Goal: Use online tool/utility

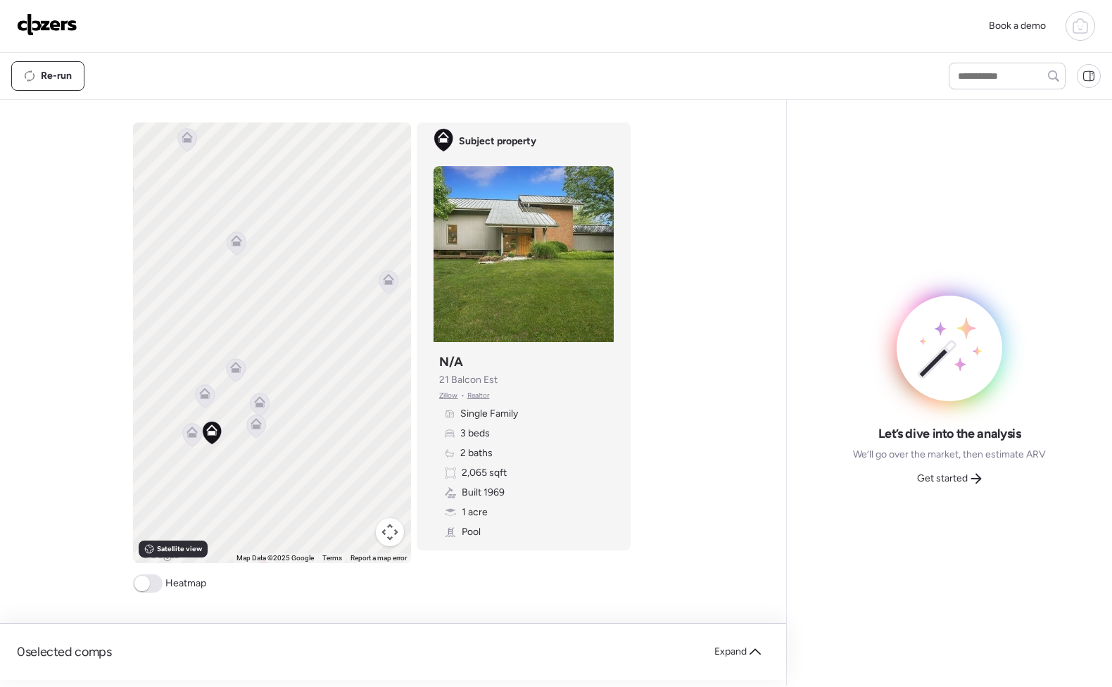
drag, startPoint x: 233, startPoint y: 332, endPoint x: 251, endPoint y: 336, distance: 18.0
click at [251, 336] on div "To activate drag with keyboard, press Alt + Enter. Once in keyboard drag state,…" at bounding box center [272, 343] width 278 height 441
click at [266, 432] on icon at bounding box center [270, 429] width 9 height 4
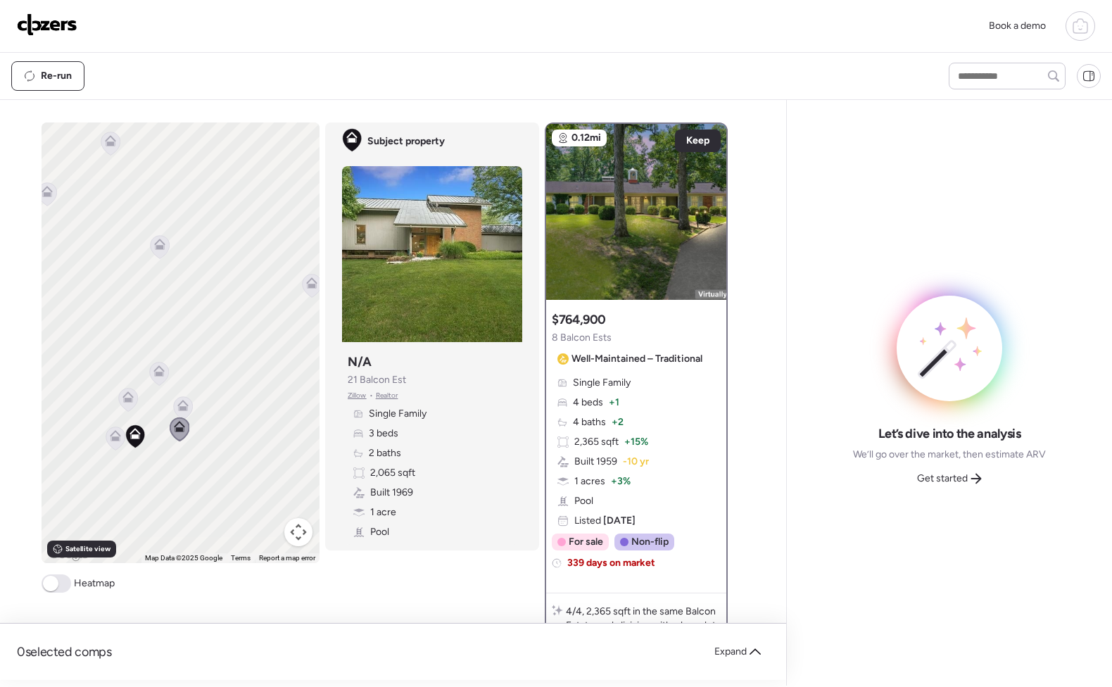
click at [179, 411] on icon at bounding box center [182, 408] width 19 height 23
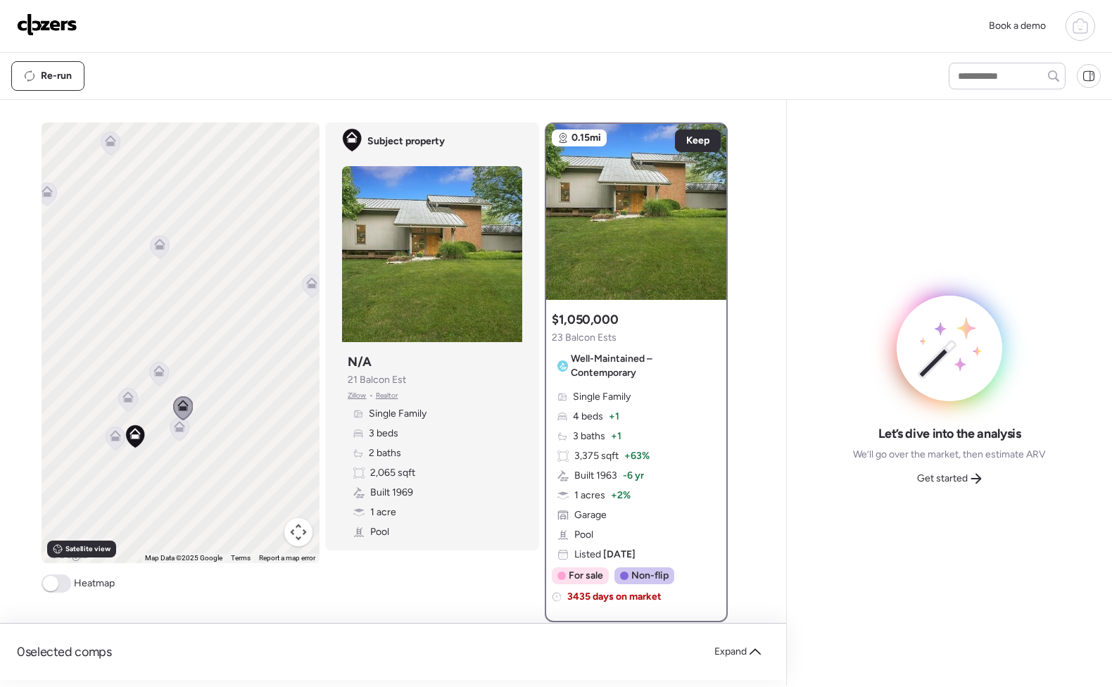
click at [106, 440] on icon at bounding box center [116, 439] width 20 height 24
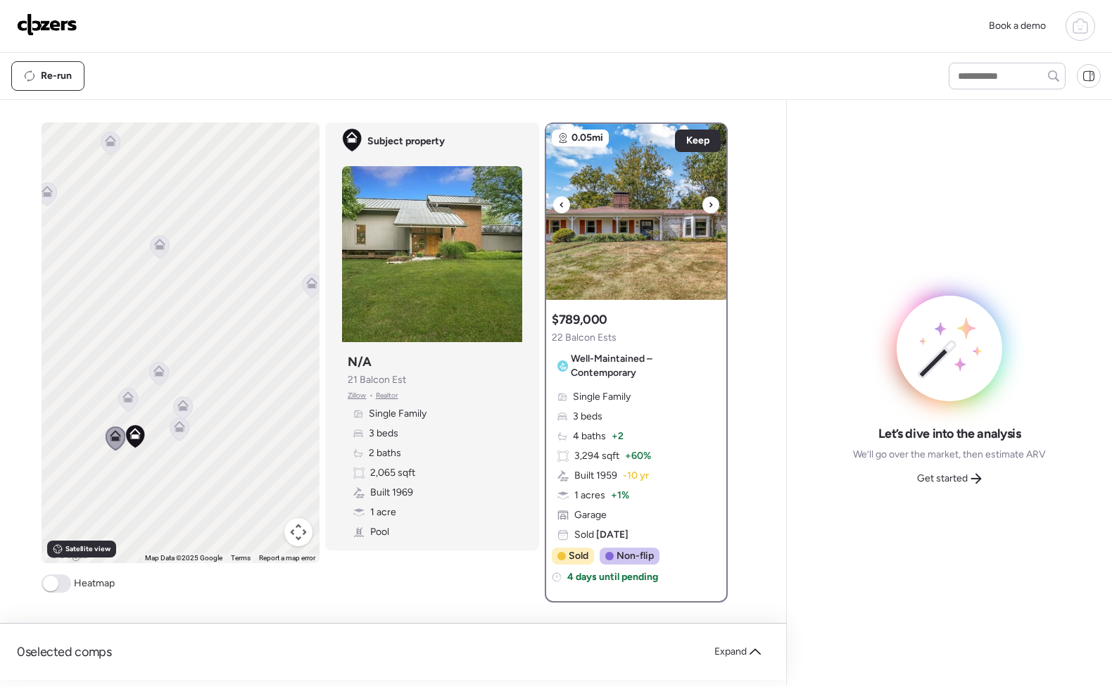
click at [711, 206] on div at bounding box center [711, 204] width 17 height 17
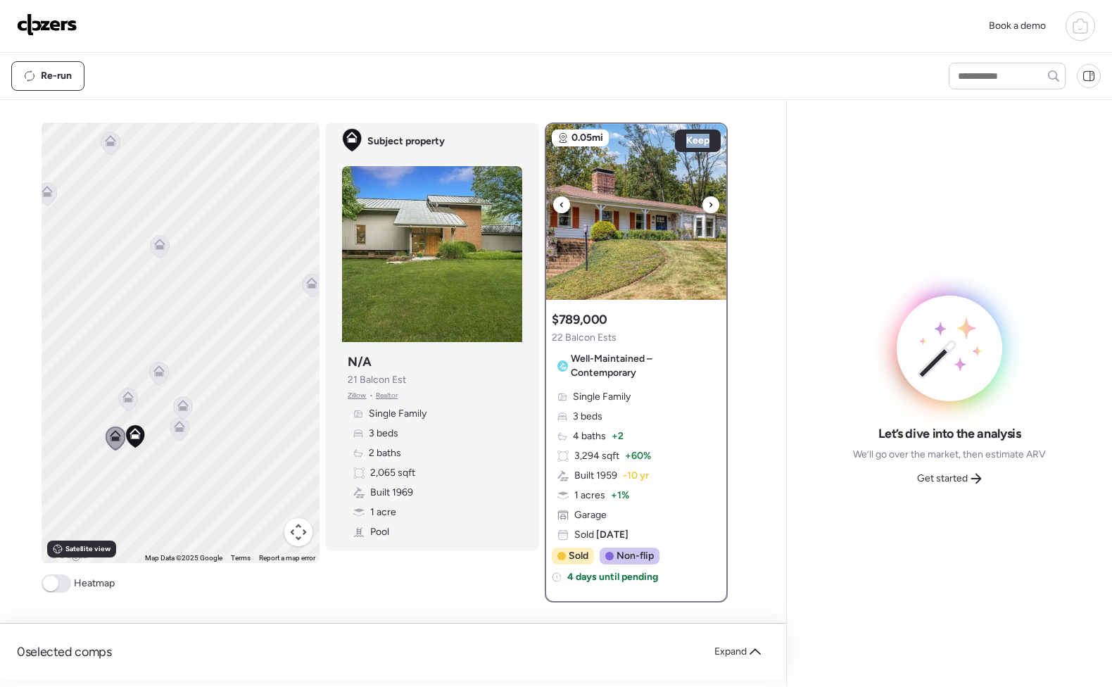
click at [711, 206] on div at bounding box center [711, 204] width 17 height 17
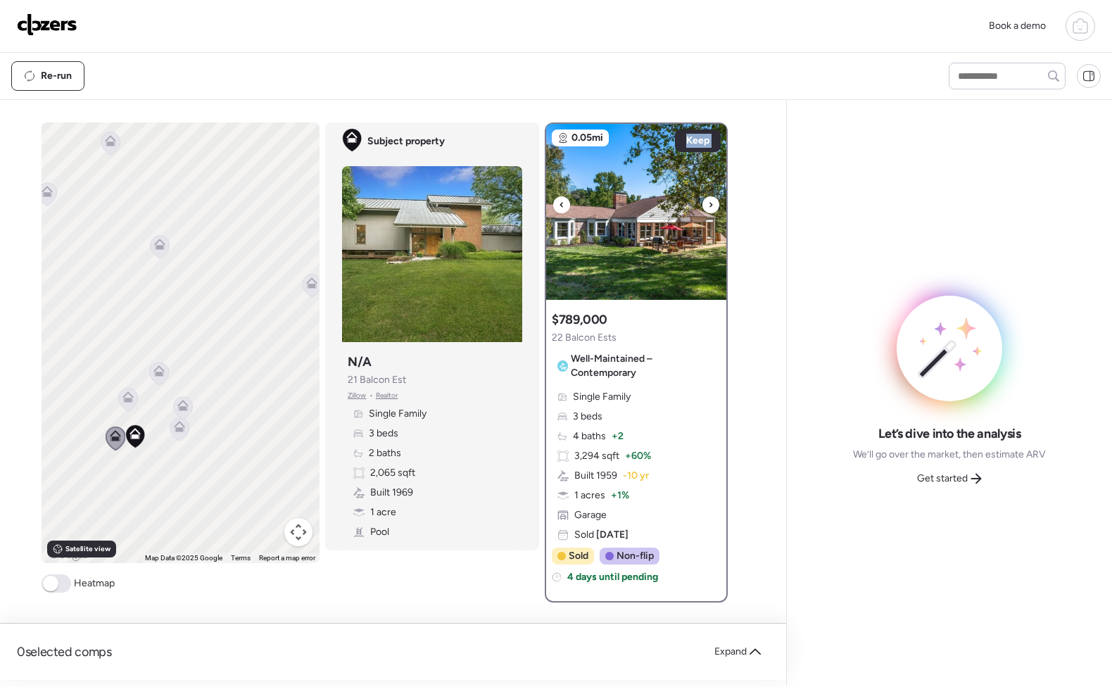
click at [711, 206] on div at bounding box center [711, 204] width 17 height 17
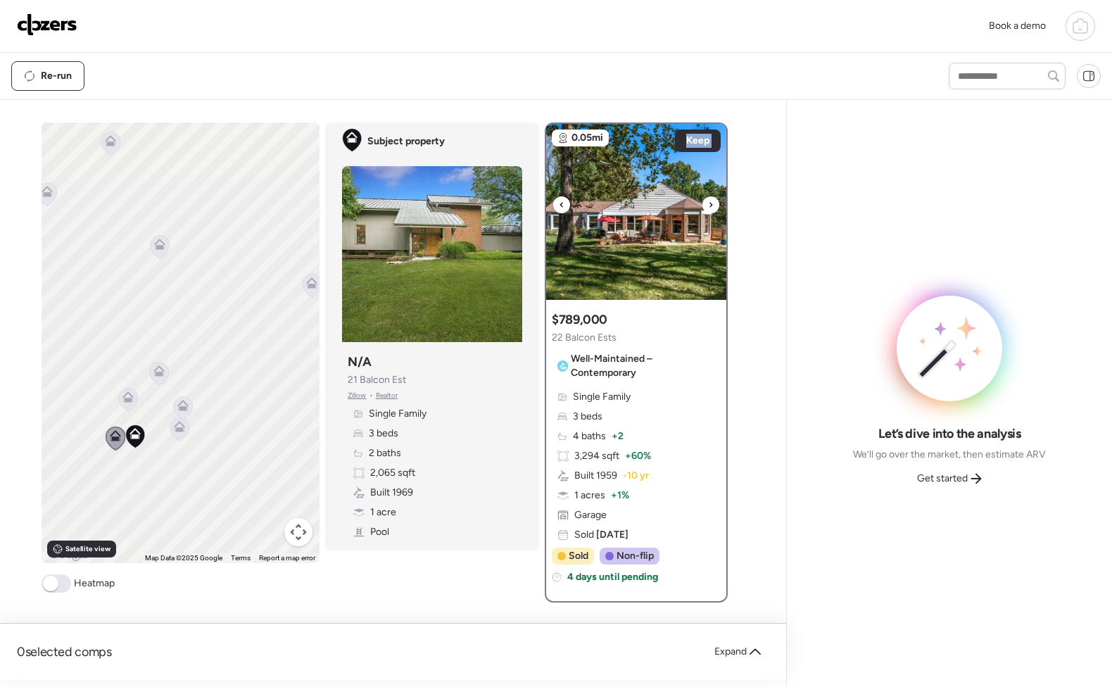
click at [711, 206] on div at bounding box center [711, 204] width 17 height 17
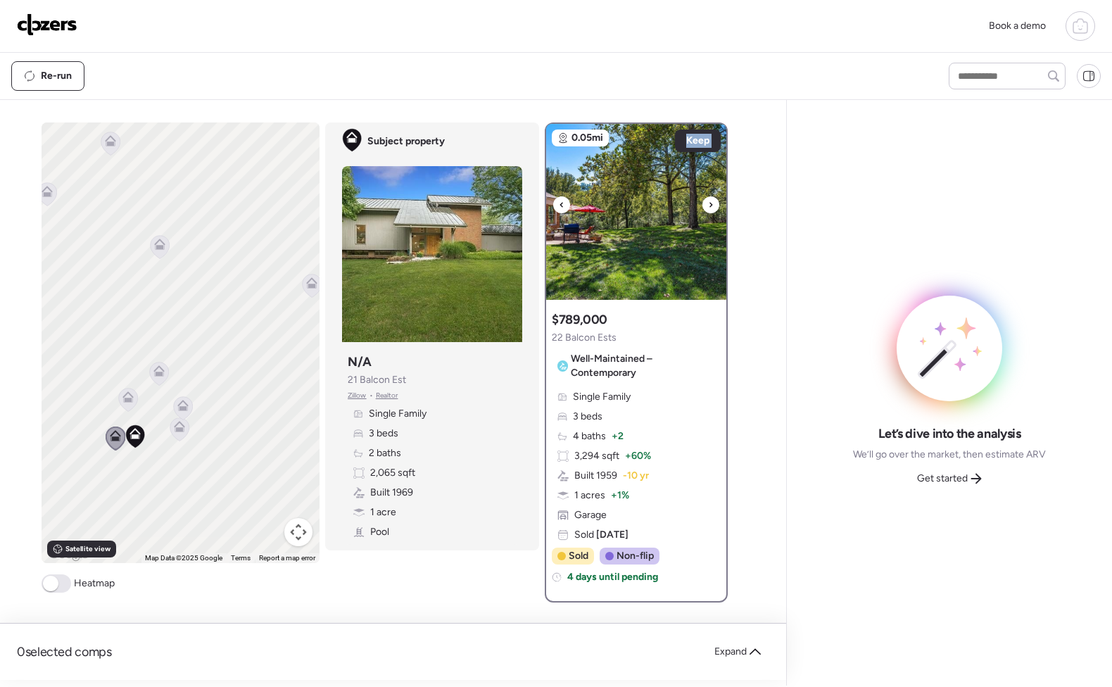
click at [711, 206] on div at bounding box center [711, 204] width 17 height 17
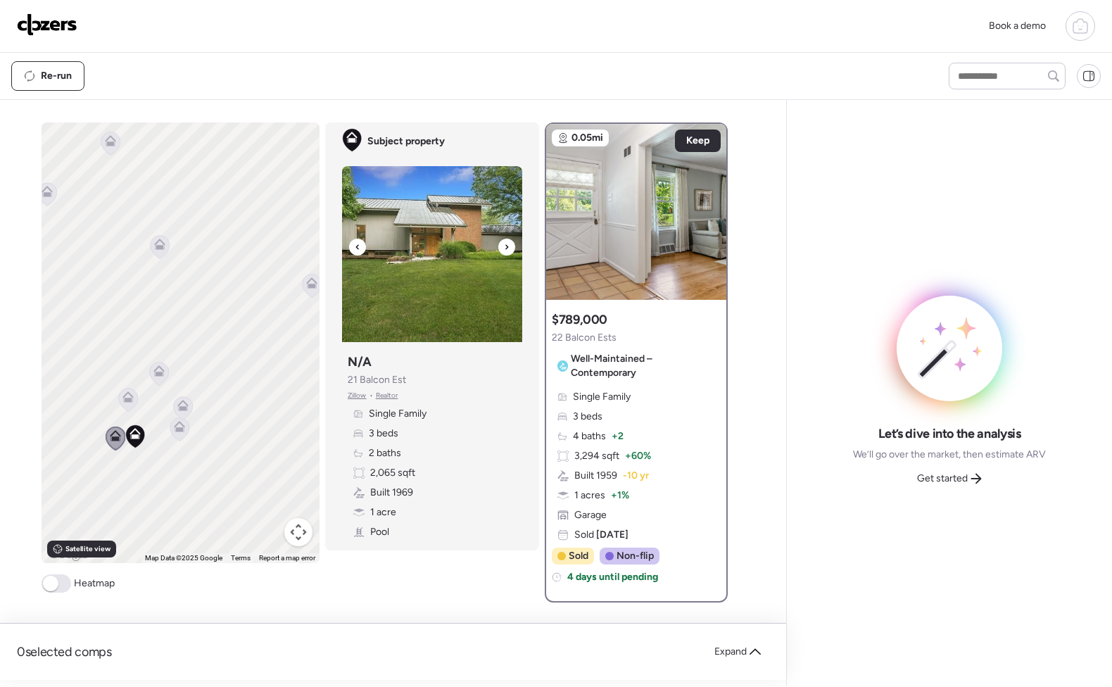
click at [499, 250] on div at bounding box center [507, 247] width 17 height 17
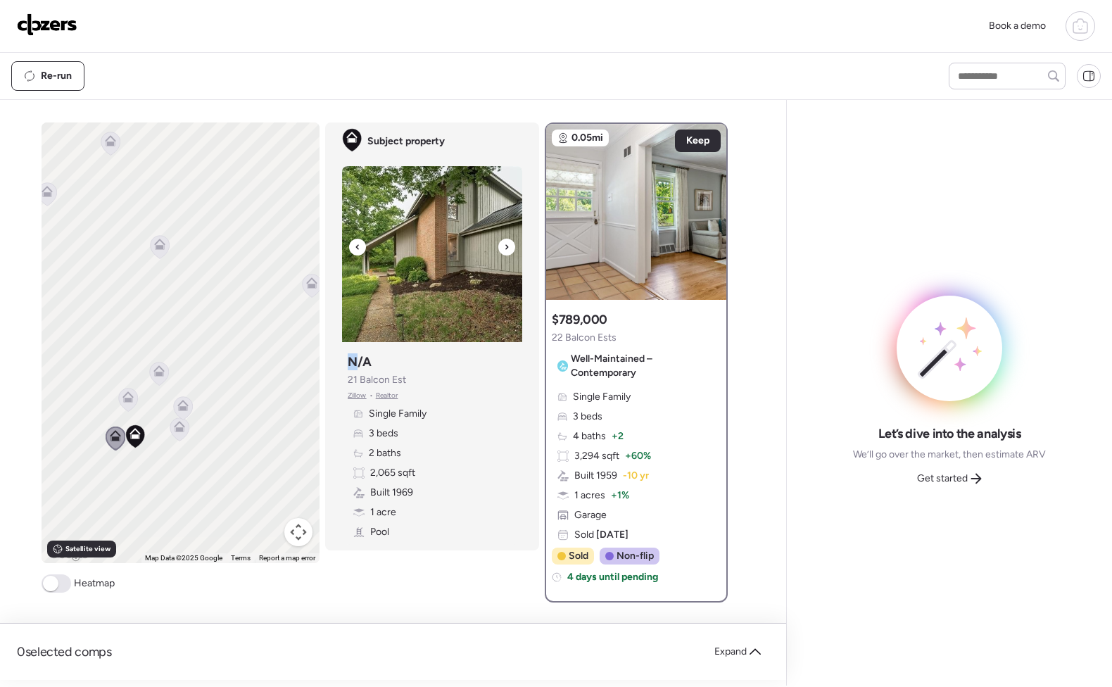
click at [499, 250] on div at bounding box center [507, 247] width 17 height 17
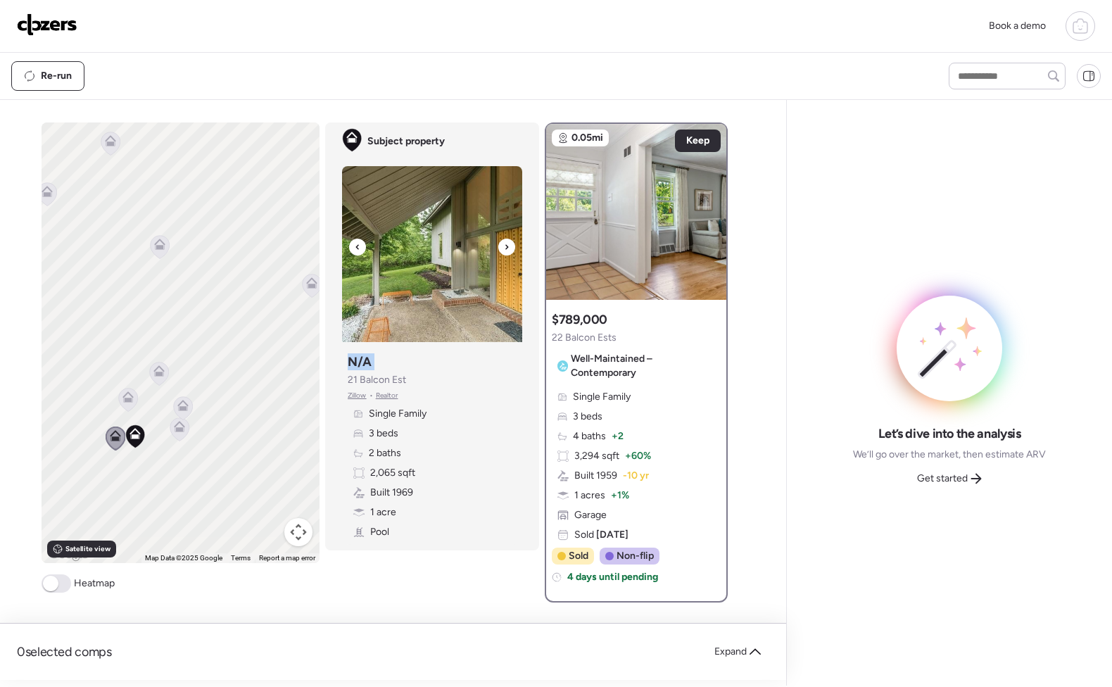
click at [499, 250] on div at bounding box center [507, 247] width 17 height 17
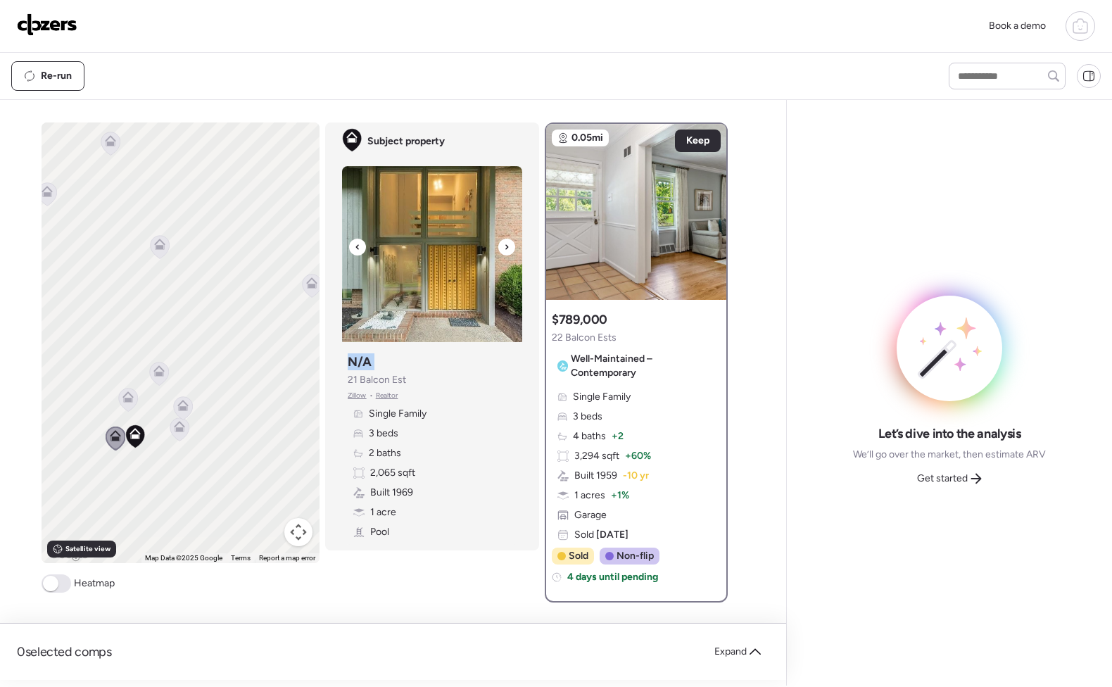
click at [499, 250] on div at bounding box center [507, 247] width 17 height 17
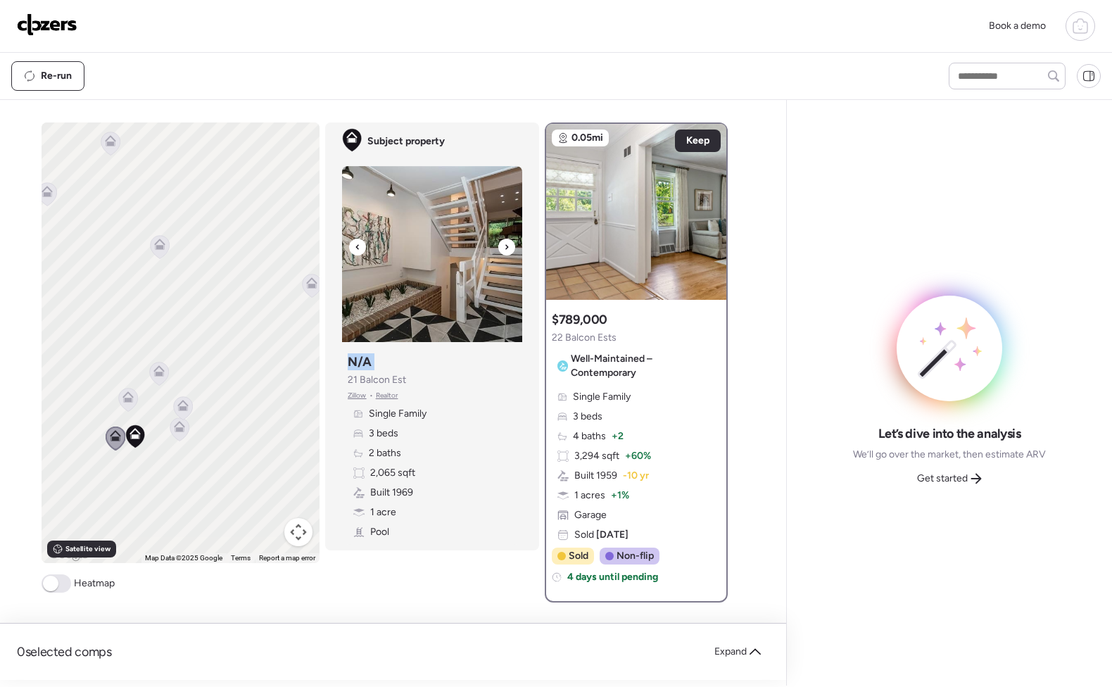
click at [499, 250] on div at bounding box center [507, 247] width 17 height 17
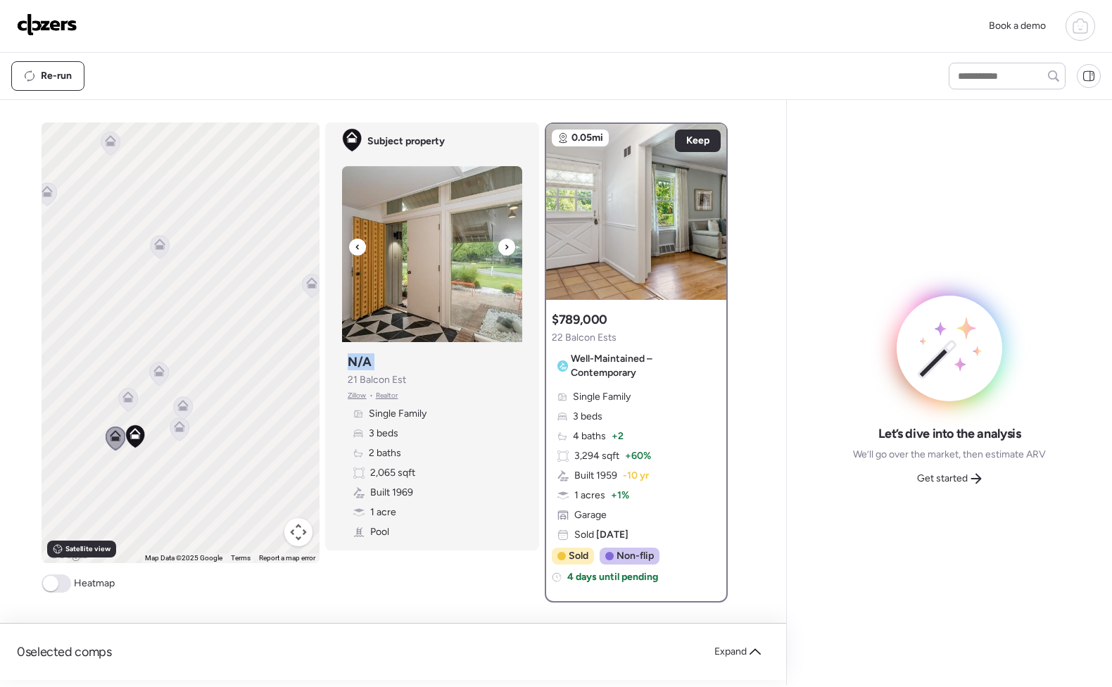
click at [499, 250] on div at bounding box center [507, 247] width 17 height 17
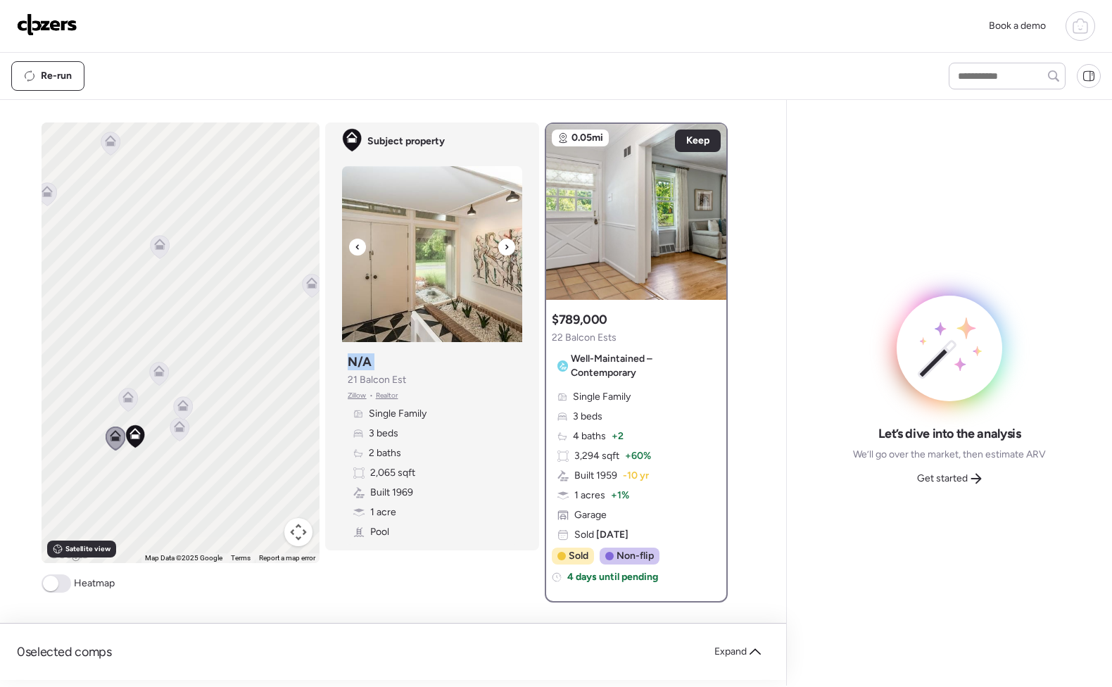
click at [499, 250] on div at bounding box center [507, 247] width 17 height 17
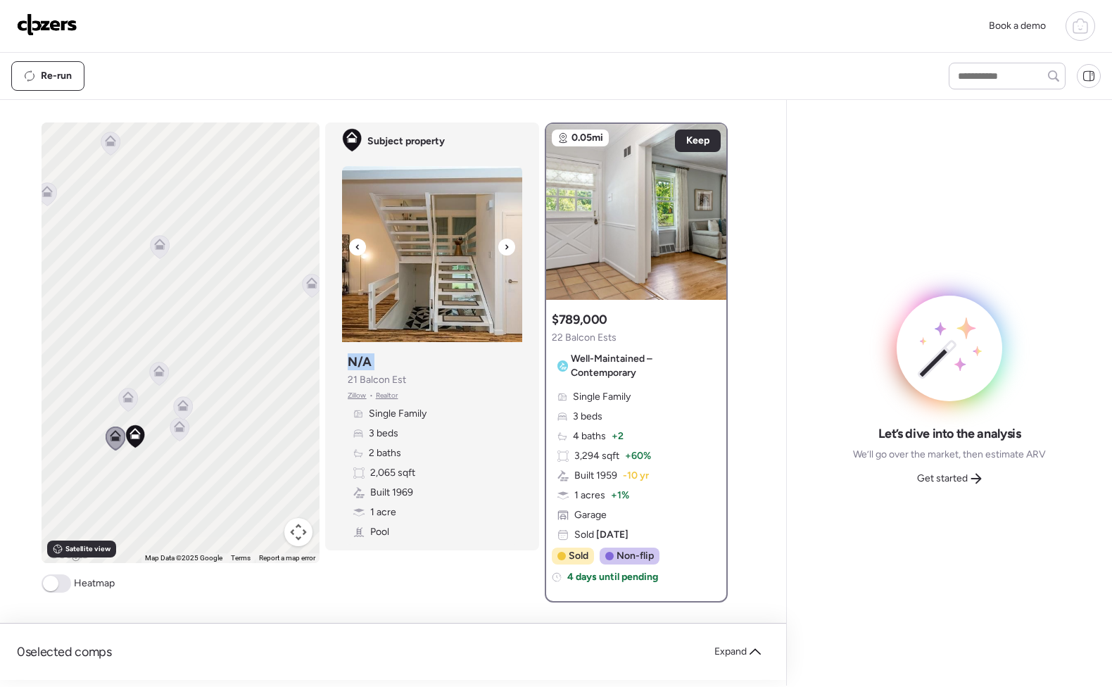
click at [499, 250] on div at bounding box center [507, 247] width 17 height 17
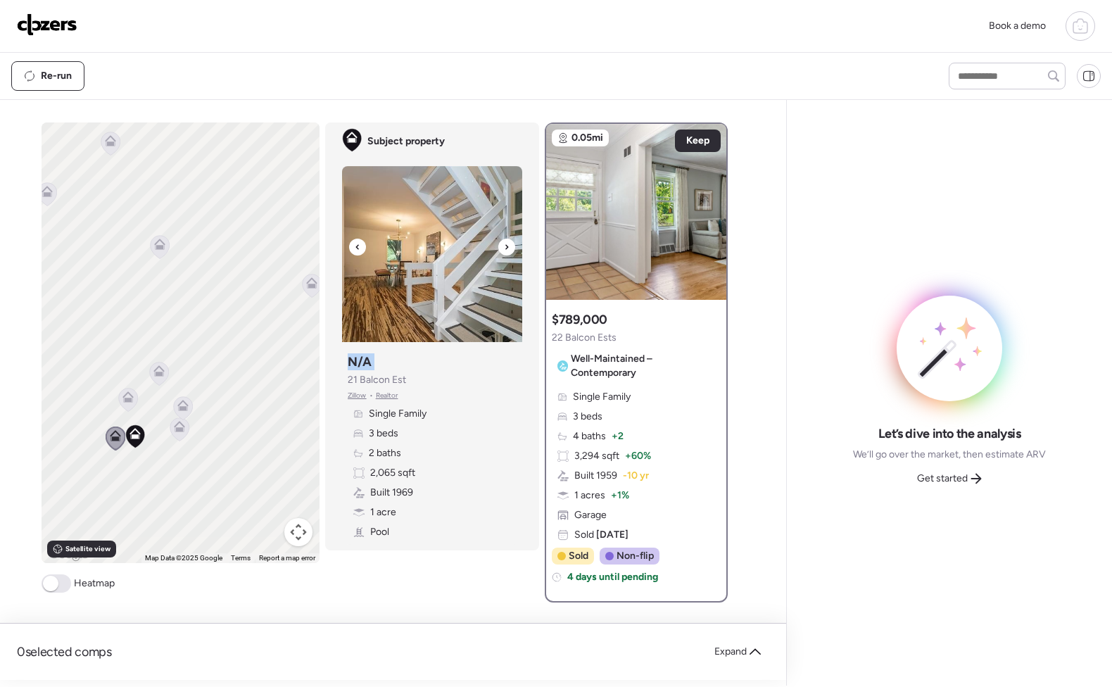
click at [499, 250] on div at bounding box center [507, 247] width 17 height 17
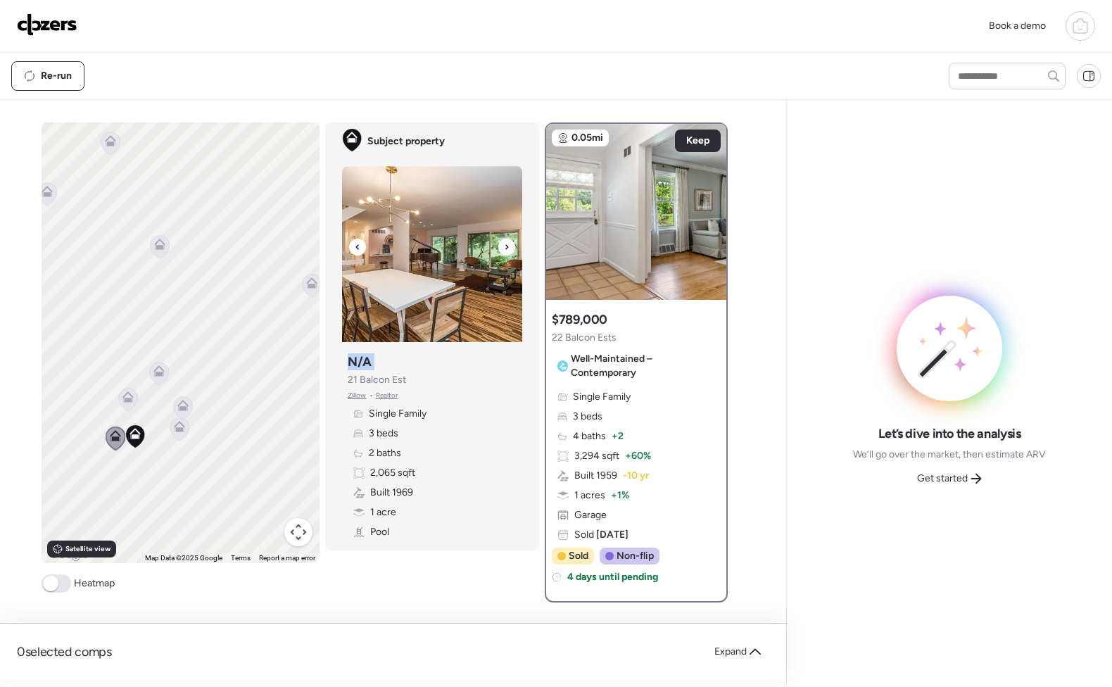
click at [499, 250] on div at bounding box center [507, 247] width 17 height 17
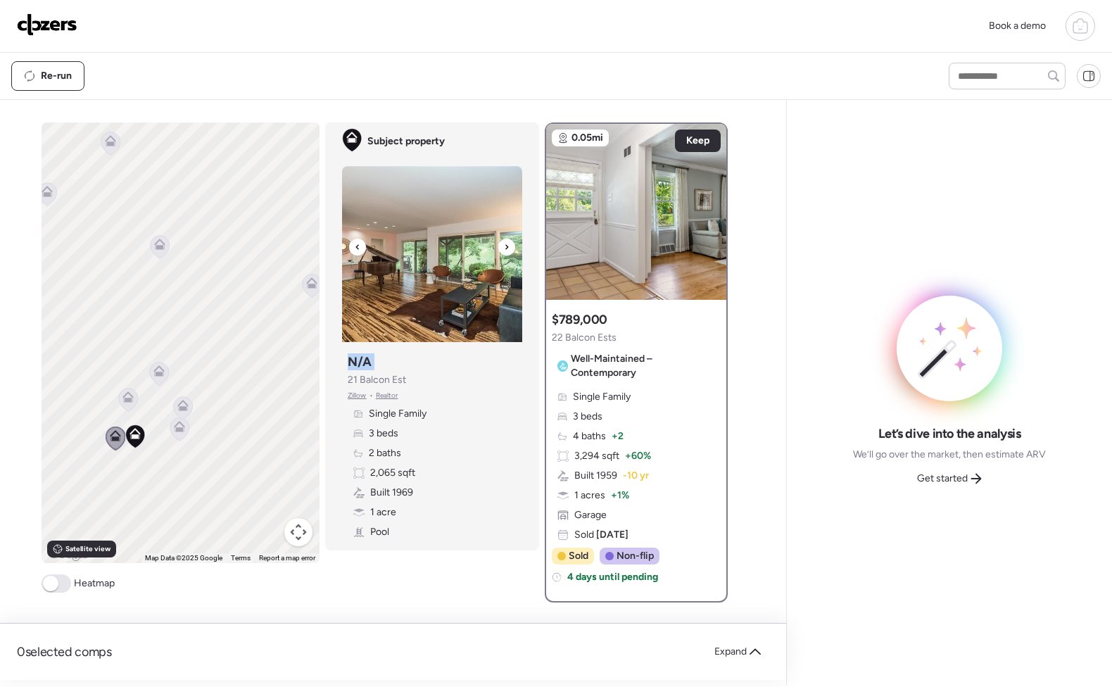
click at [499, 250] on div at bounding box center [507, 247] width 17 height 17
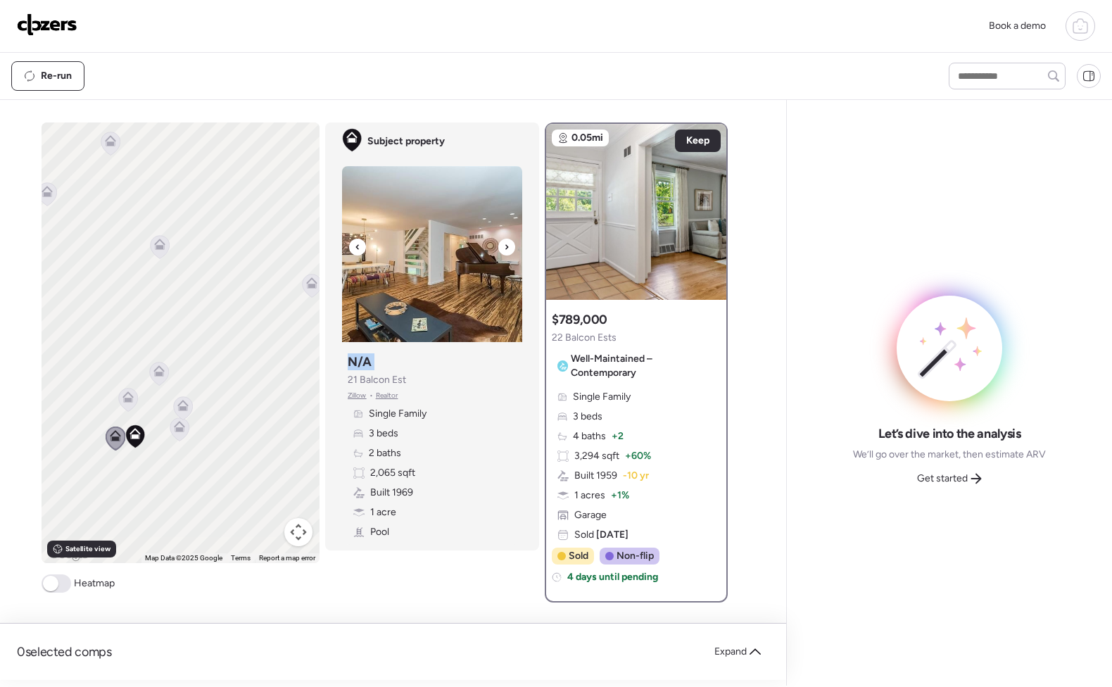
click at [499, 250] on div at bounding box center [507, 247] width 17 height 17
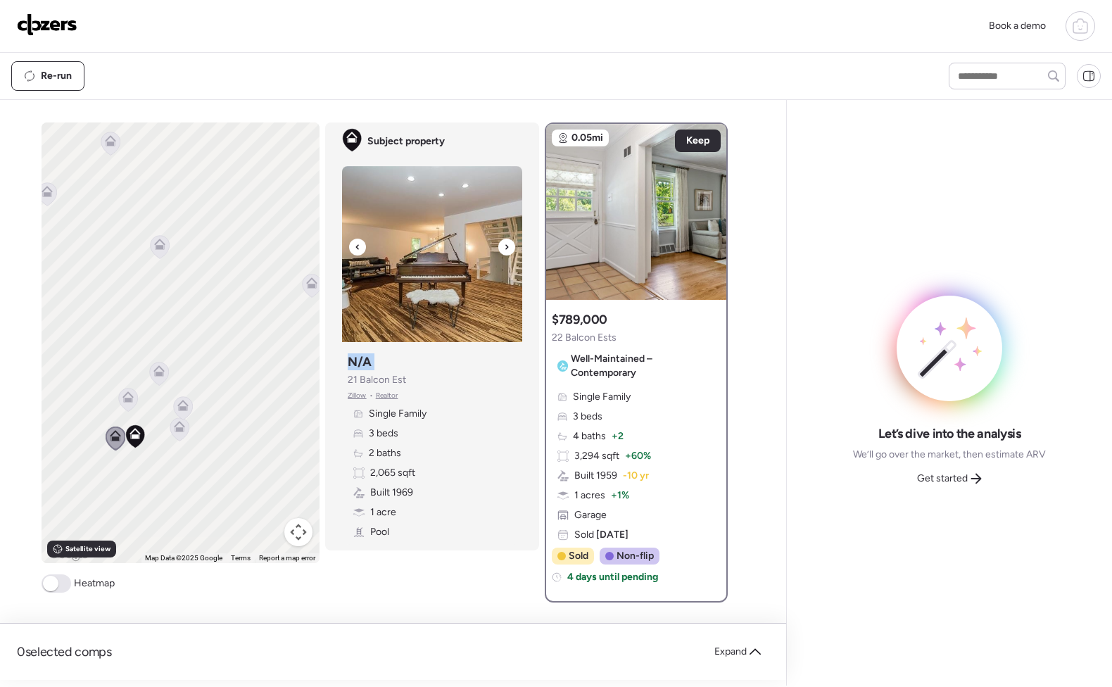
click at [499, 250] on div at bounding box center [507, 247] width 17 height 17
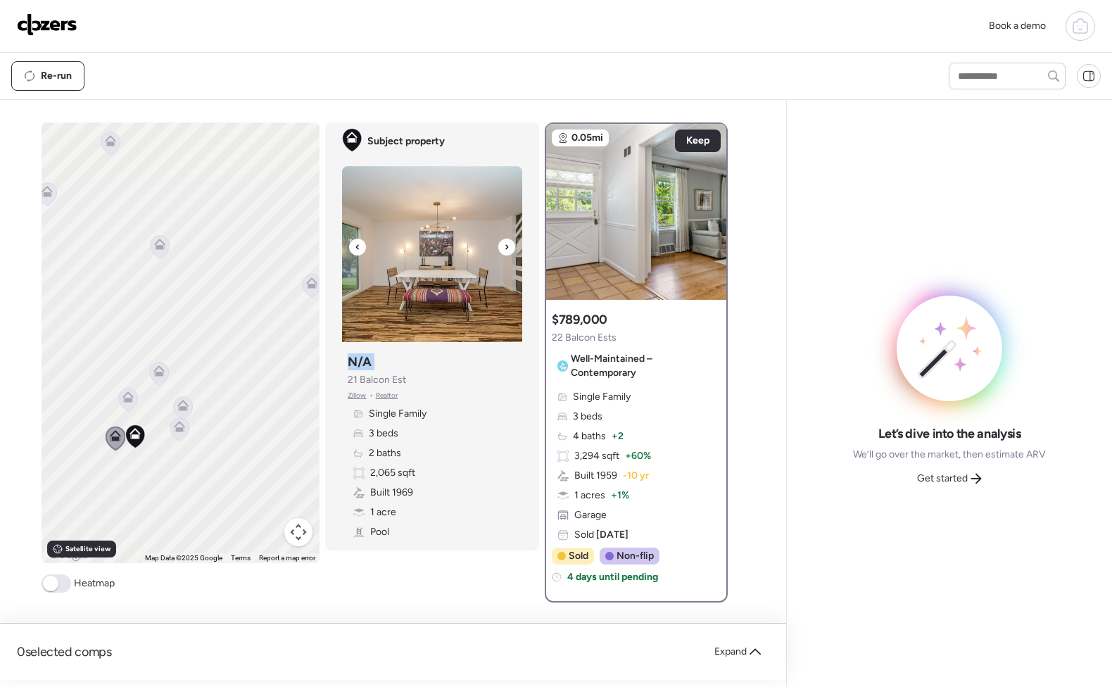
click at [499, 250] on div at bounding box center [507, 247] width 17 height 17
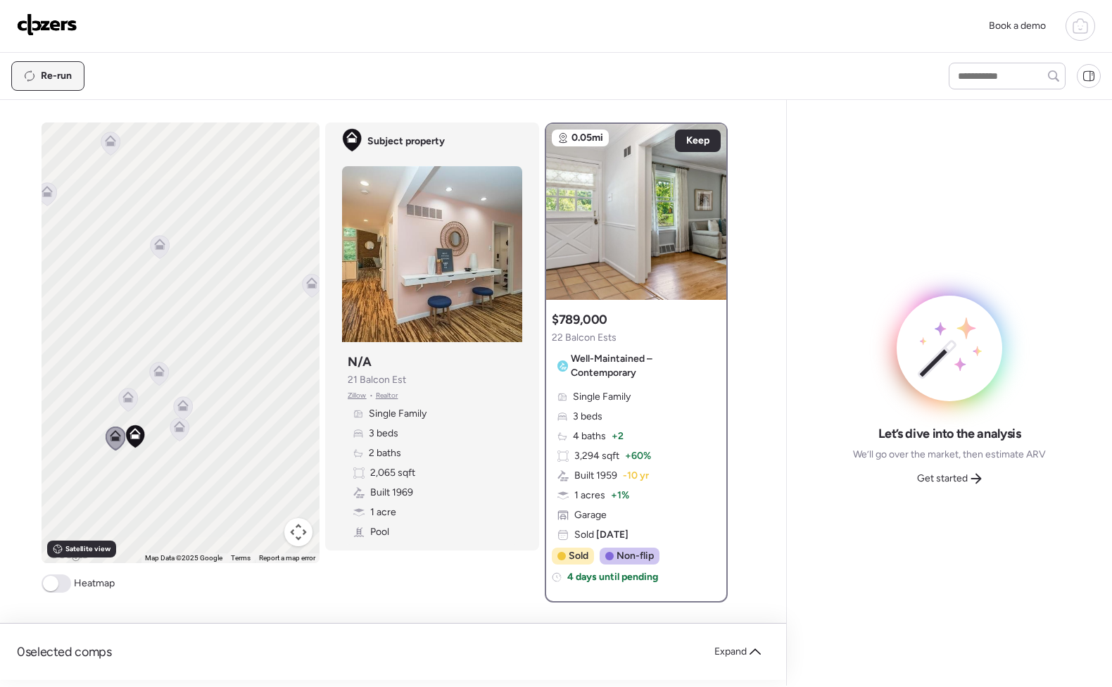
click at [54, 74] on span "Re-run" at bounding box center [56, 76] width 31 height 14
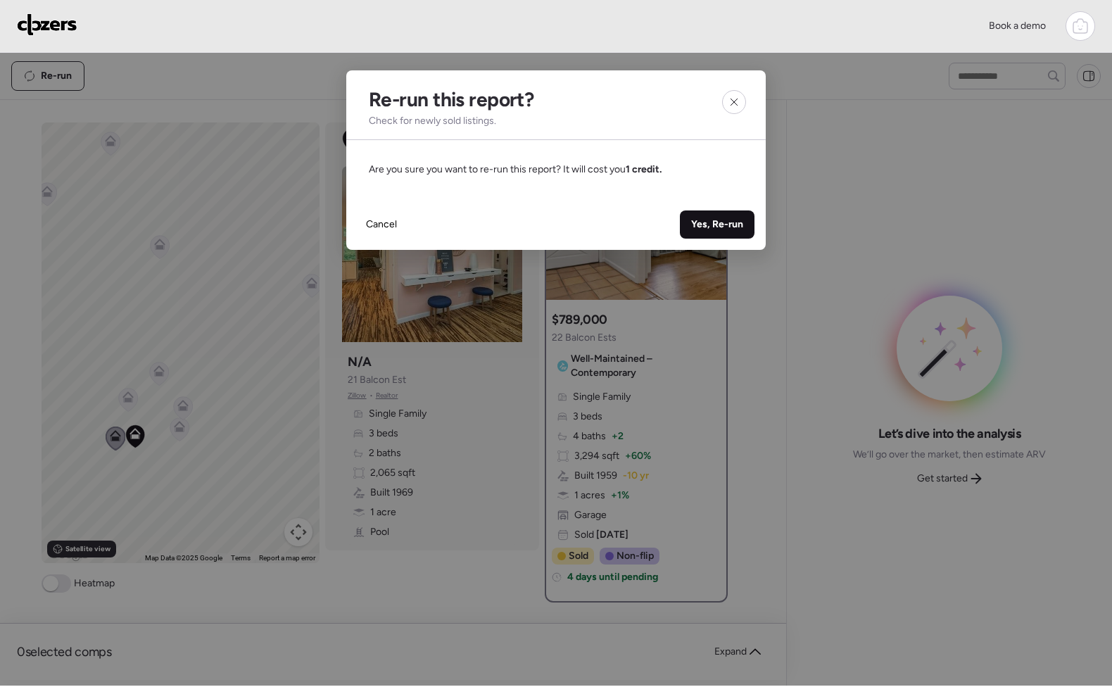
click at [707, 218] on span "Yes, Re-run" at bounding box center [717, 225] width 52 height 14
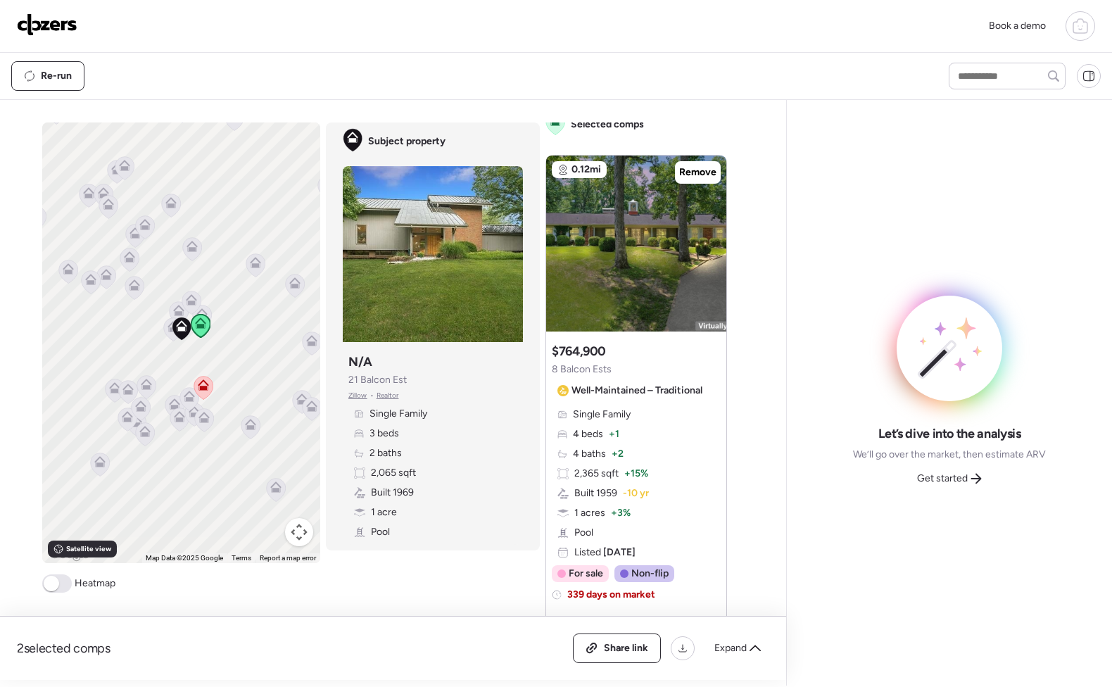
scroll to position [32, 0]
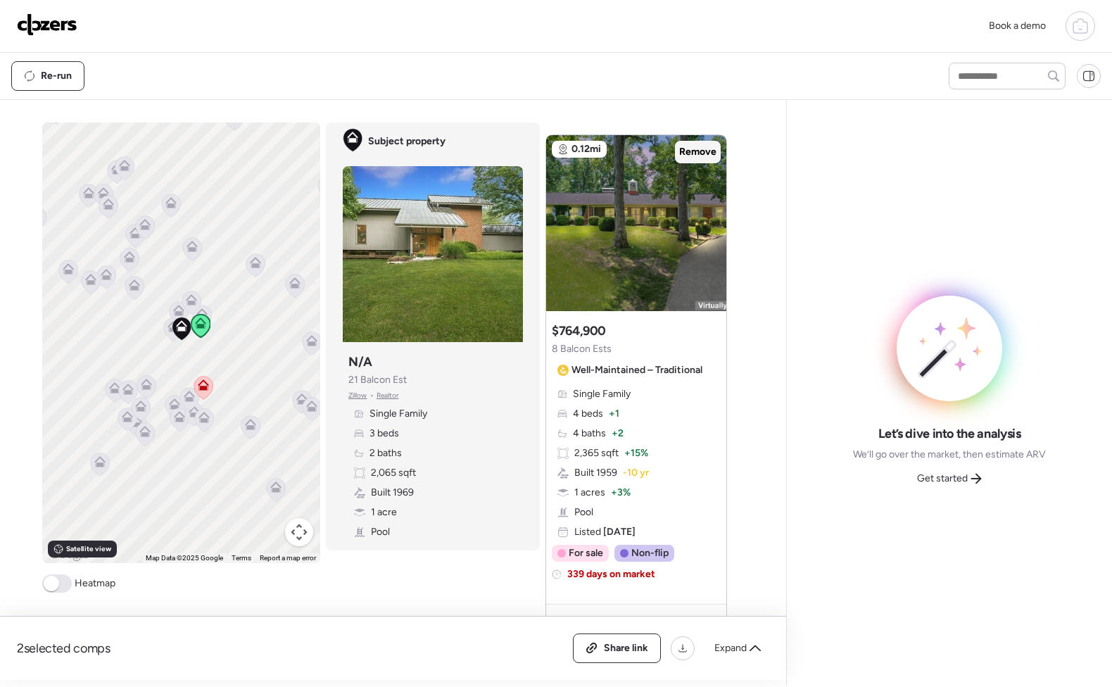
click at [701, 151] on span "Remove" at bounding box center [697, 152] width 37 height 14
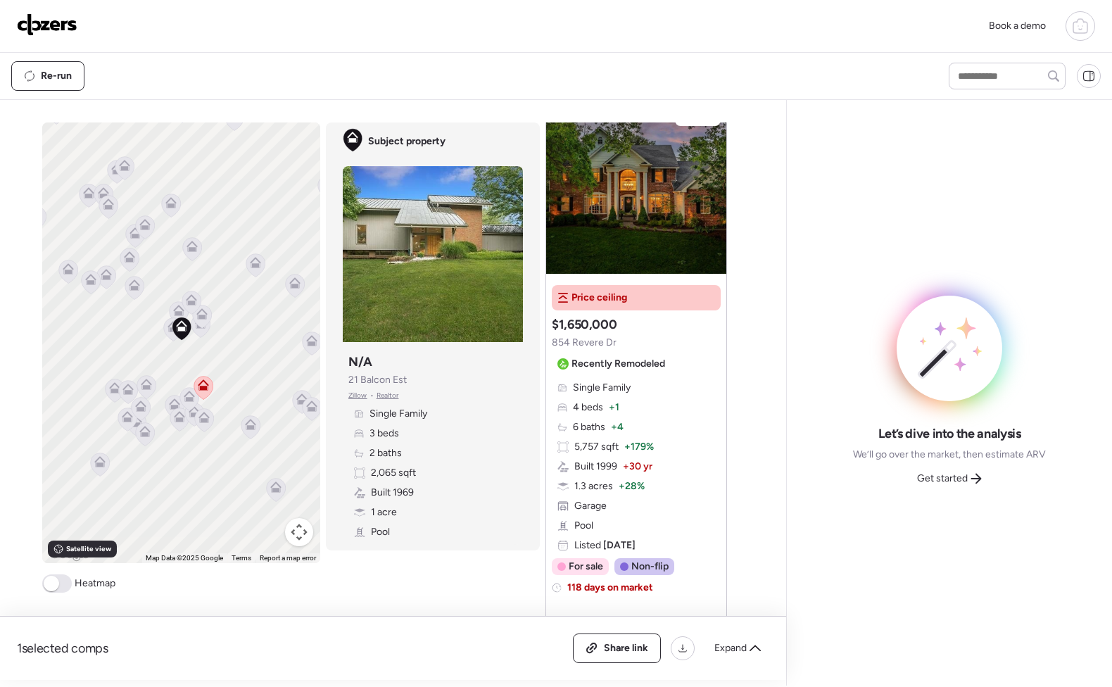
scroll to position [0, 0]
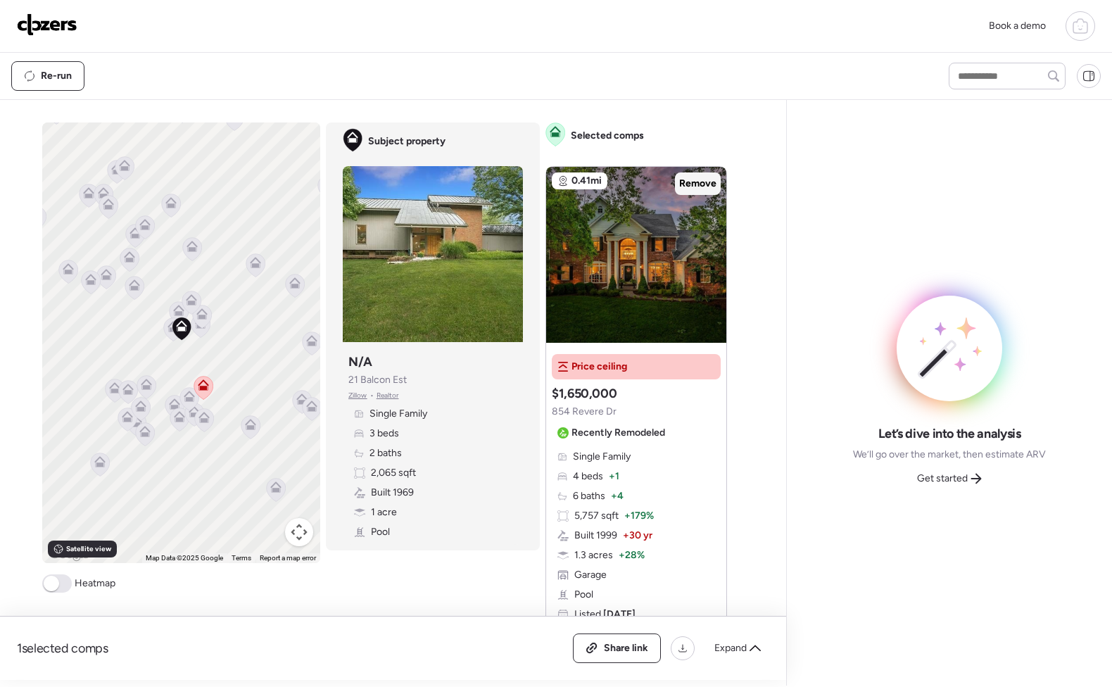
click at [691, 186] on span "Remove" at bounding box center [697, 184] width 37 height 14
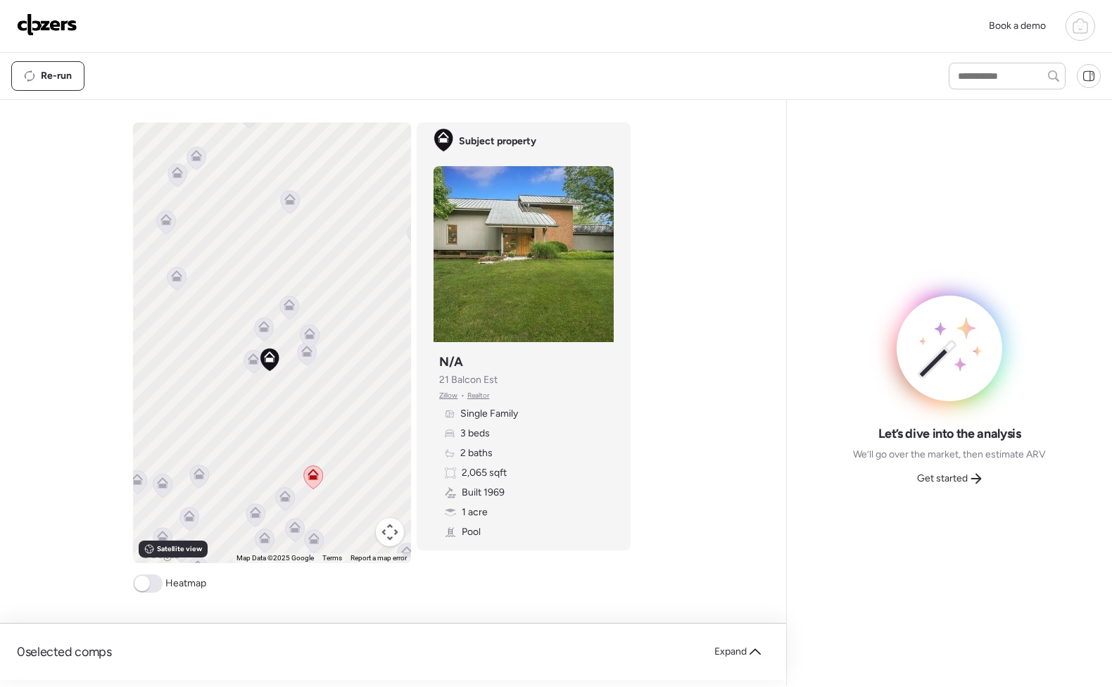
click at [248, 355] on icon at bounding box center [253, 358] width 11 height 11
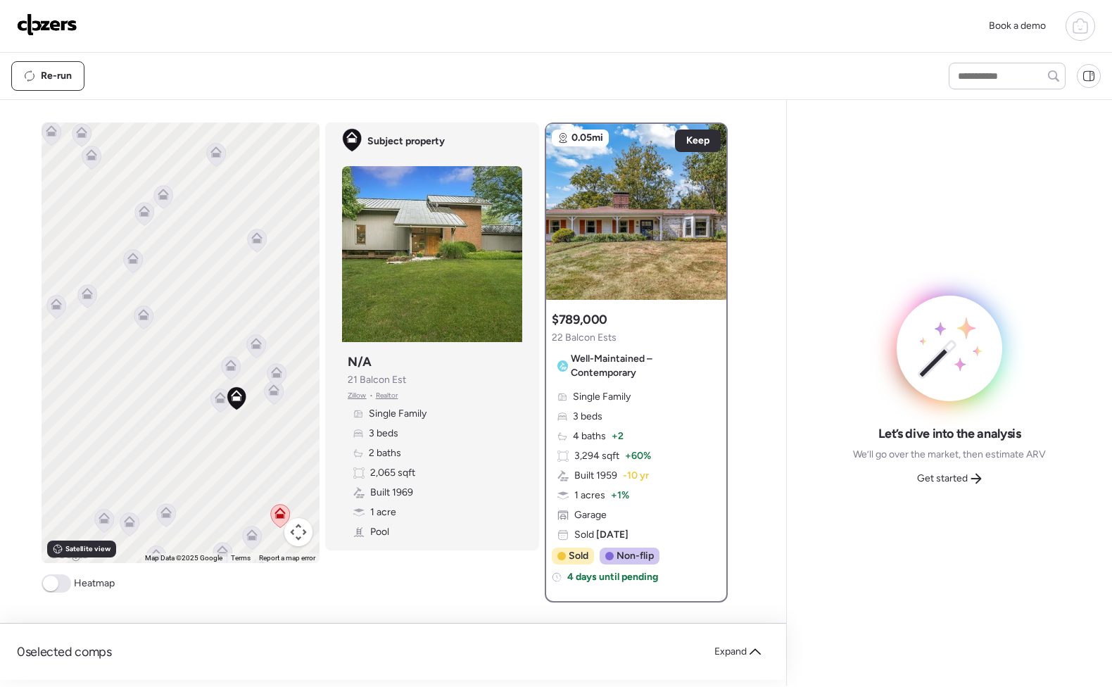
drag, startPoint x: 237, startPoint y: 307, endPoint x: 309, endPoint y: 353, distance: 85.2
click at [306, 353] on div "To activate drag with keyboard, press Alt + Enter. Once in keyboard drag state,…" at bounding box center [181, 343] width 278 height 441
click at [504, 242] on icon at bounding box center [507, 247] width 6 height 17
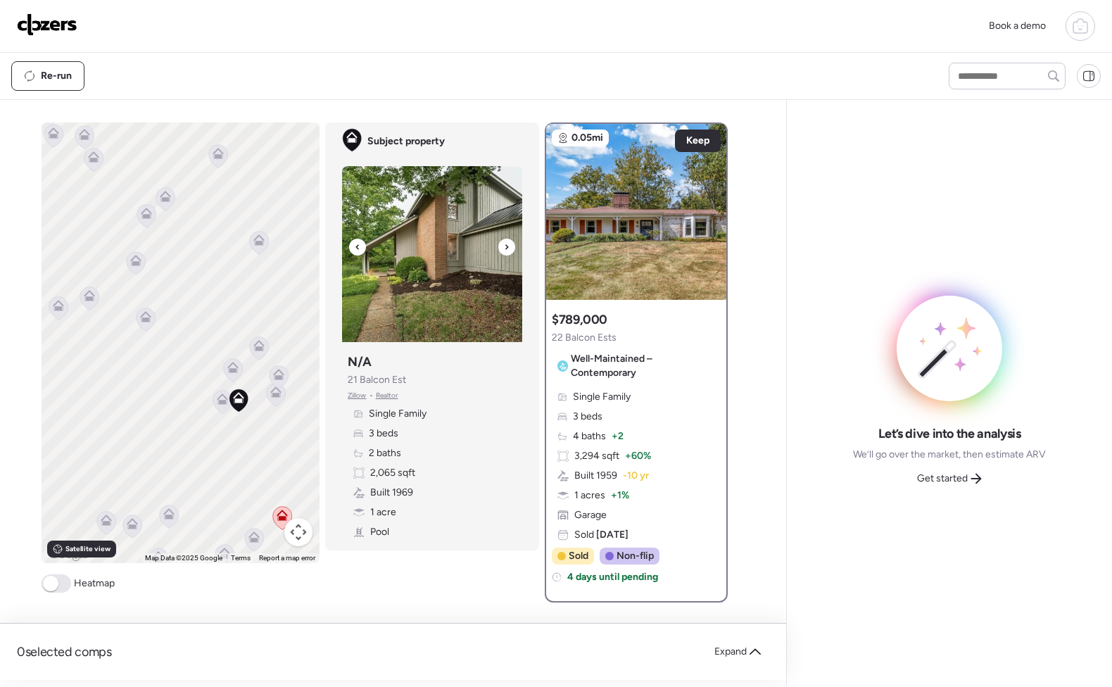
click at [504, 245] on icon at bounding box center [507, 247] width 6 height 17
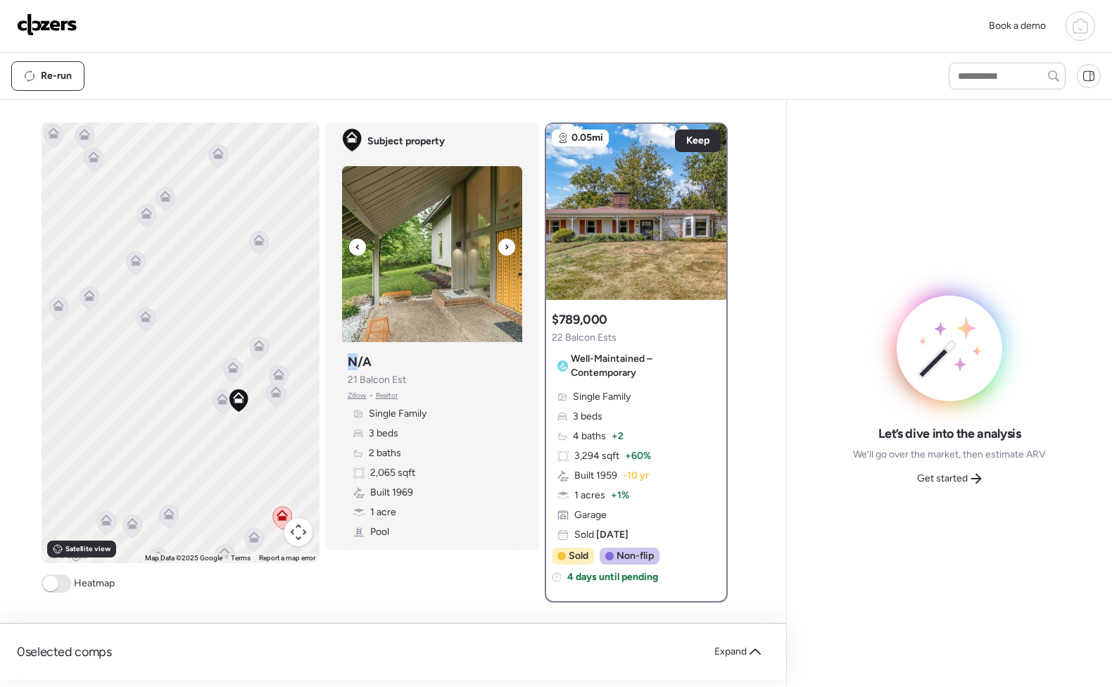
click at [504, 245] on icon at bounding box center [507, 247] width 6 height 17
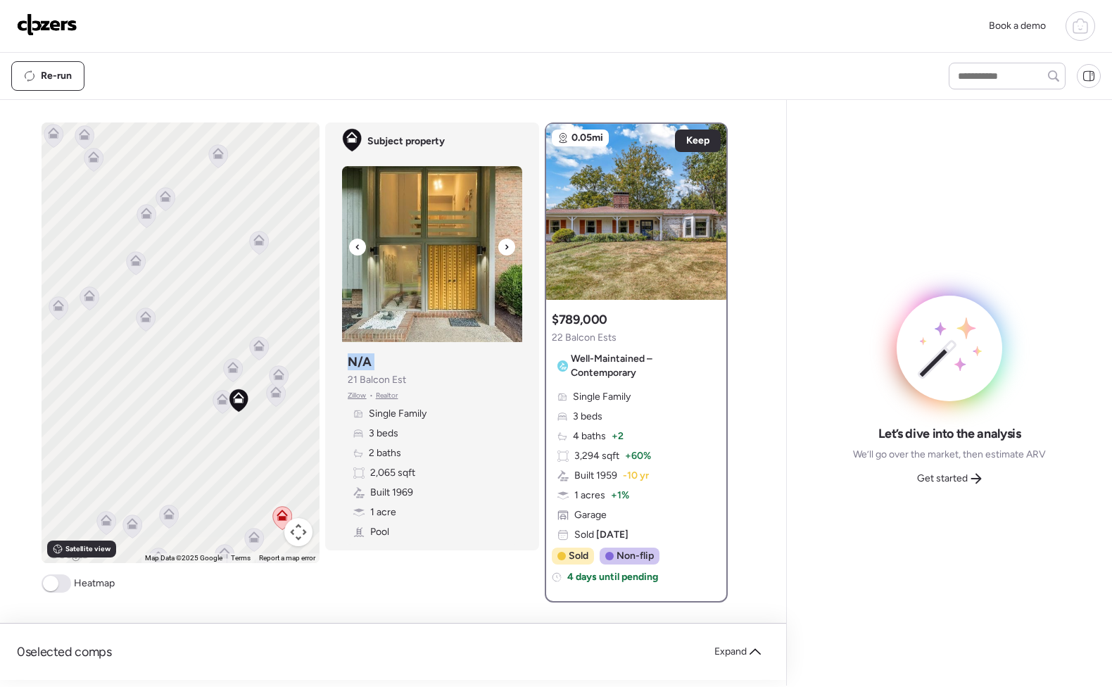
click at [504, 245] on icon at bounding box center [507, 247] width 6 height 17
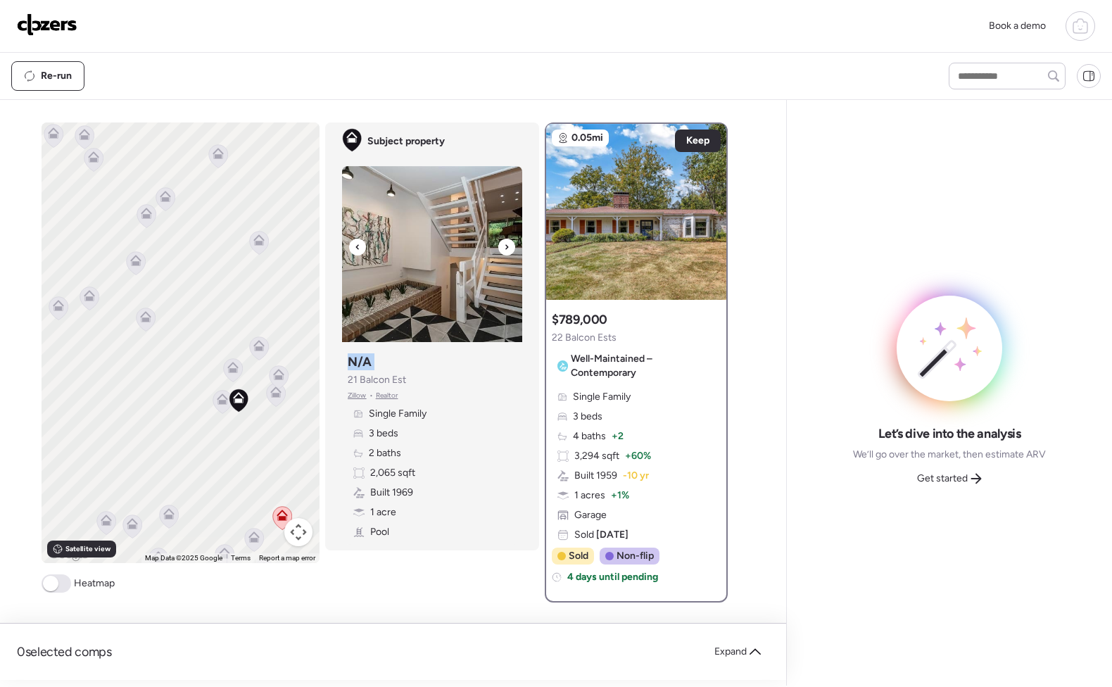
click at [504, 245] on icon at bounding box center [507, 247] width 6 height 17
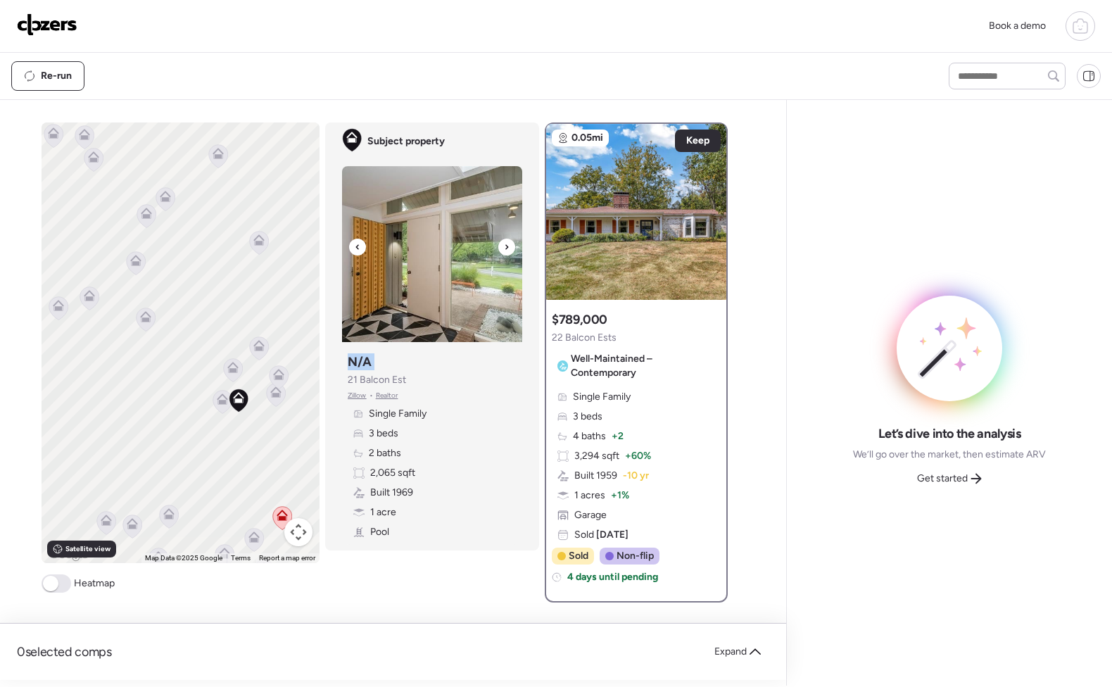
click at [504, 245] on icon at bounding box center [507, 247] width 6 height 17
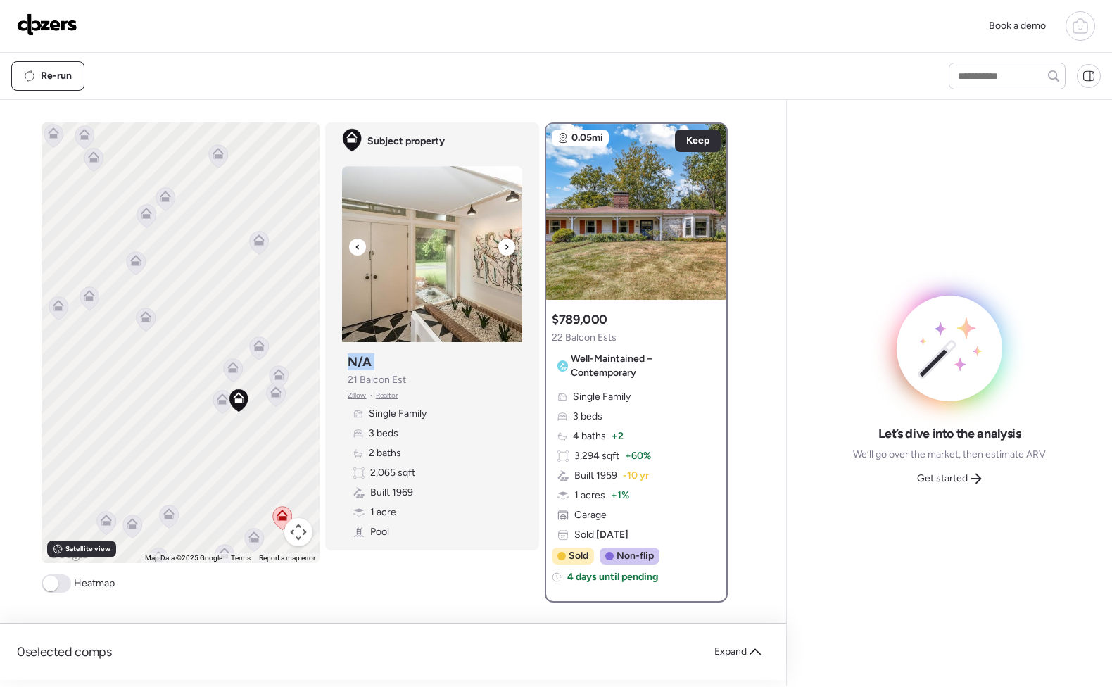
click at [504, 245] on icon at bounding box center [507, 247] width 6 height 17
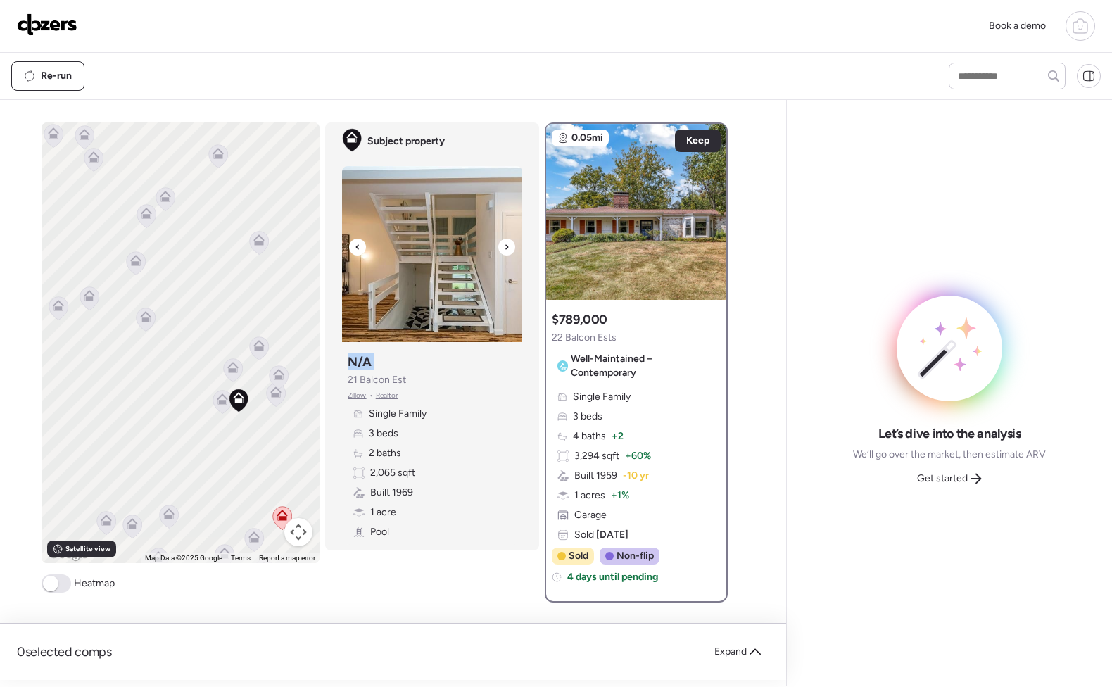
click at [504, 245] on icon at bounding box center [507, 247] width 6 height 17
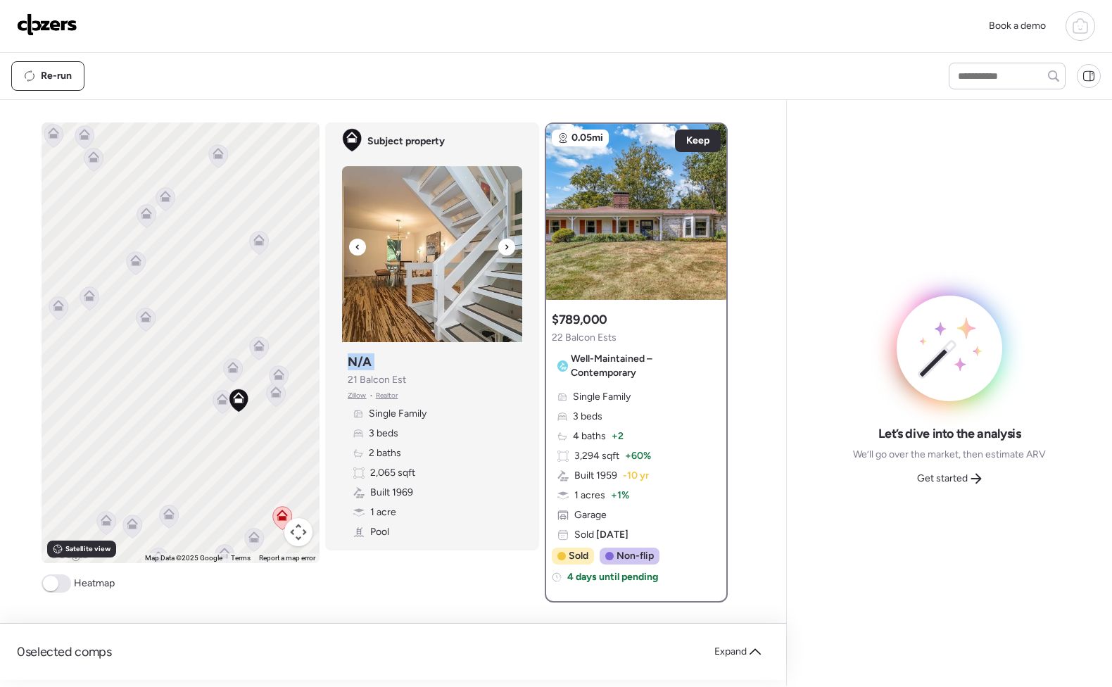
click at [504, 245] on icon at bounding box center [507, 247] width 6 height 17
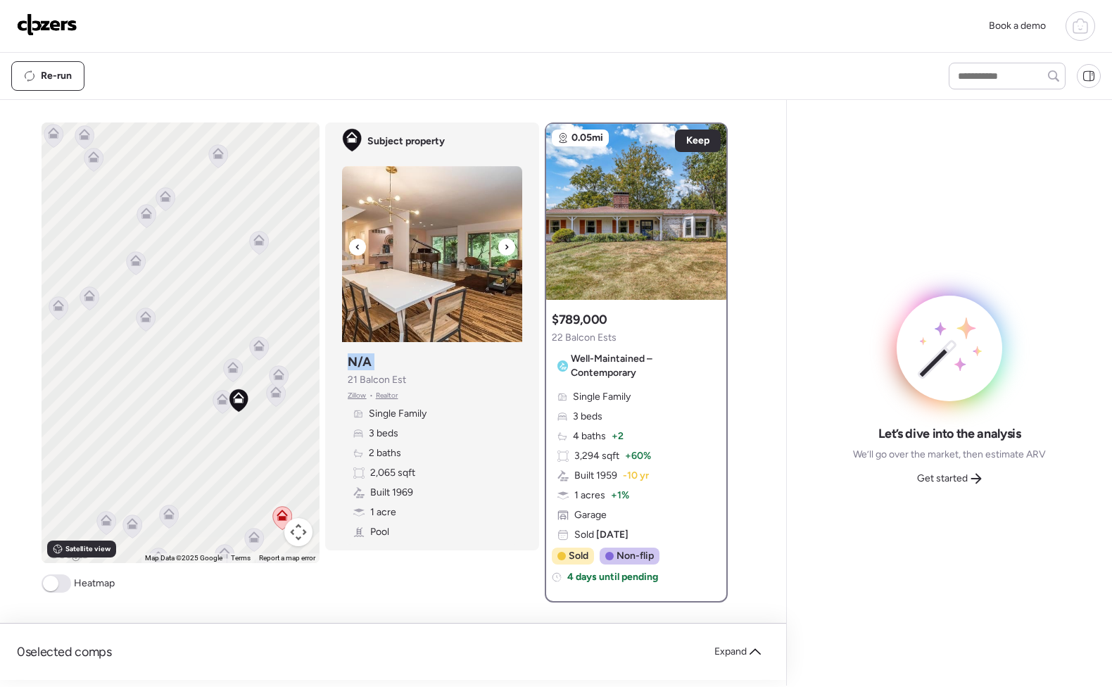
click at [504, 245] on icon at bounding box center [507, 247] width 6 height 17
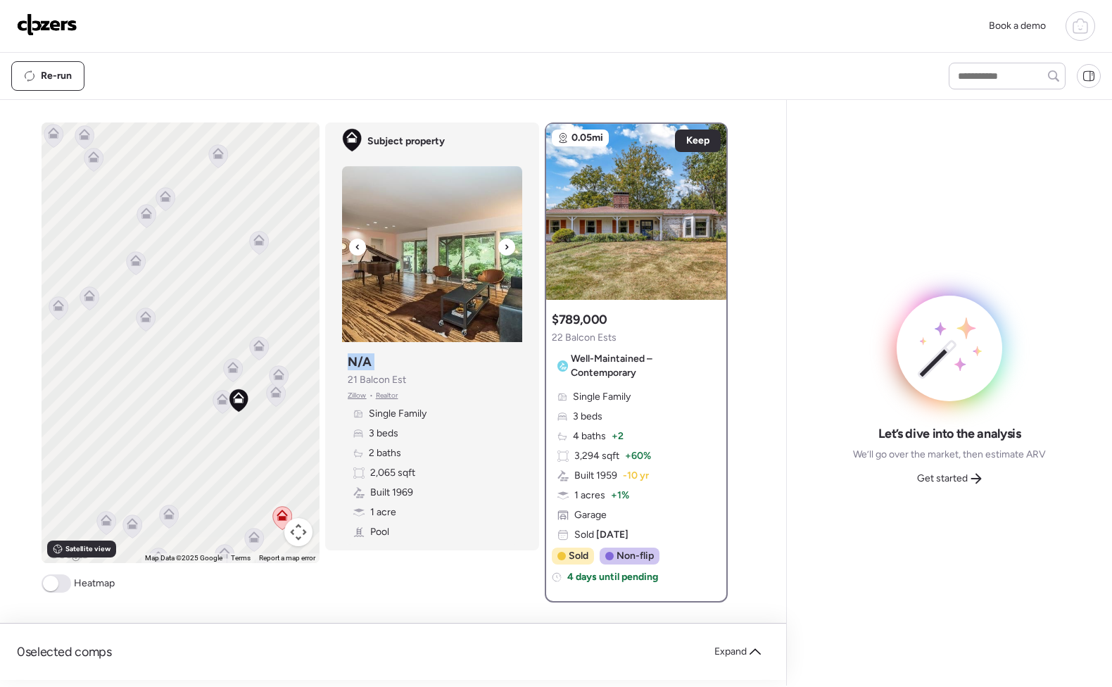
click at [504, 245] on icon at bounding box center [507, 247] width 6 height 17
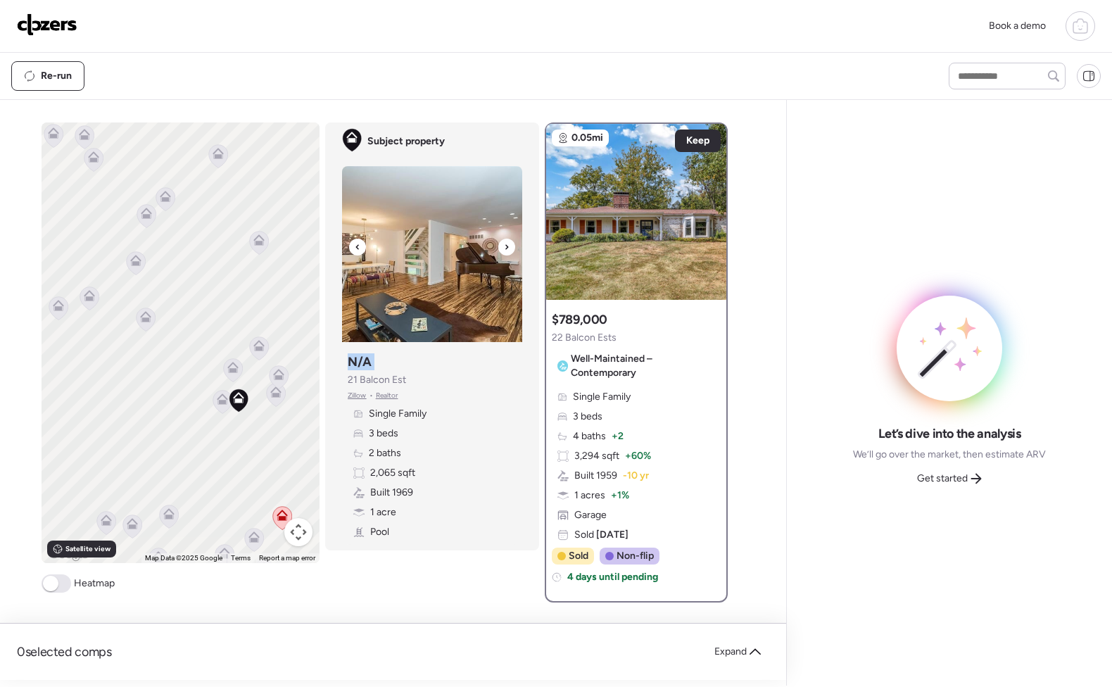
click at [504, 245] on icon at bounding box center [507, 247] width 6 height 17
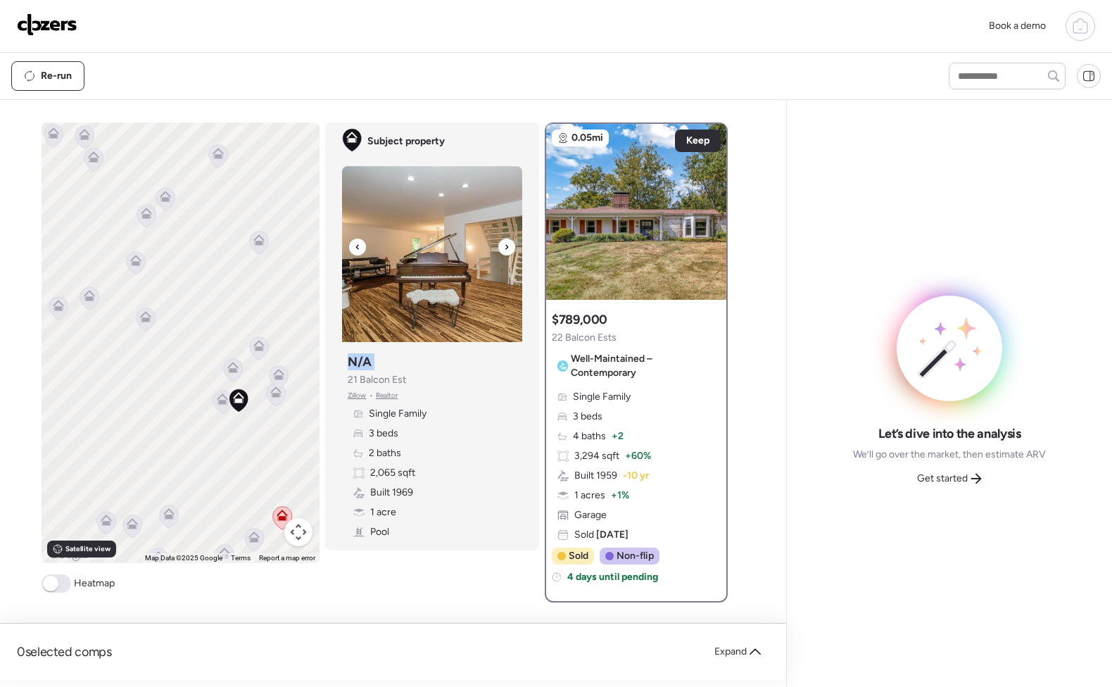
click at [504, 245] on icon at bounding box center [507, 247] width 6 height 17
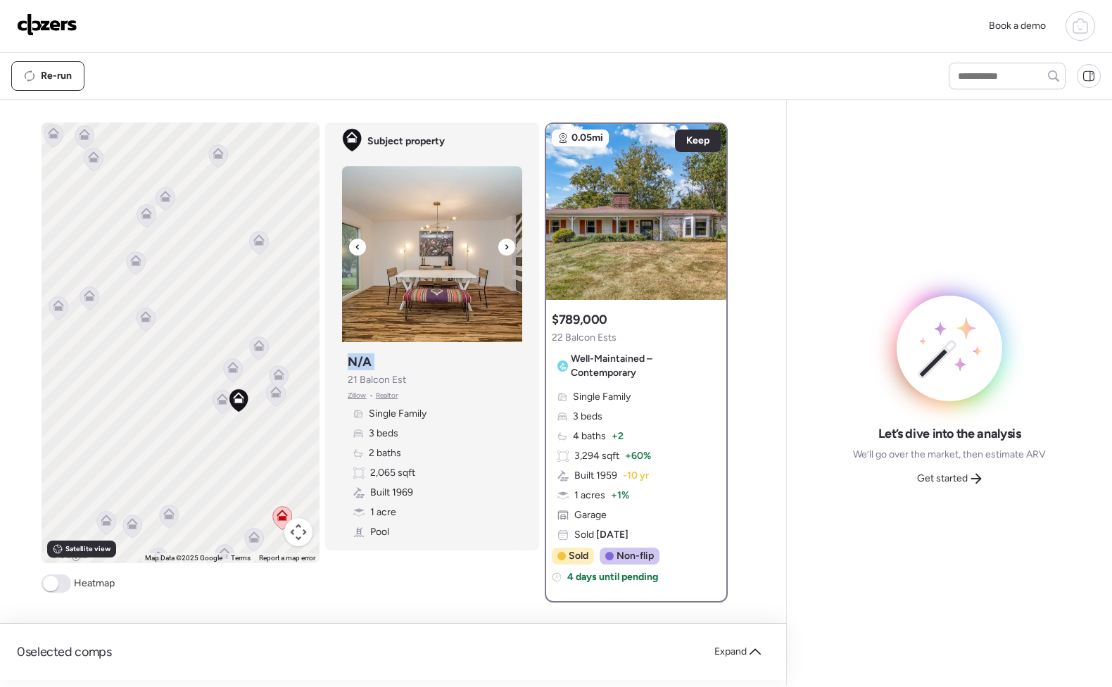
click at [504, 245] on icon at bounding box center [507, 247] width 6 height 17
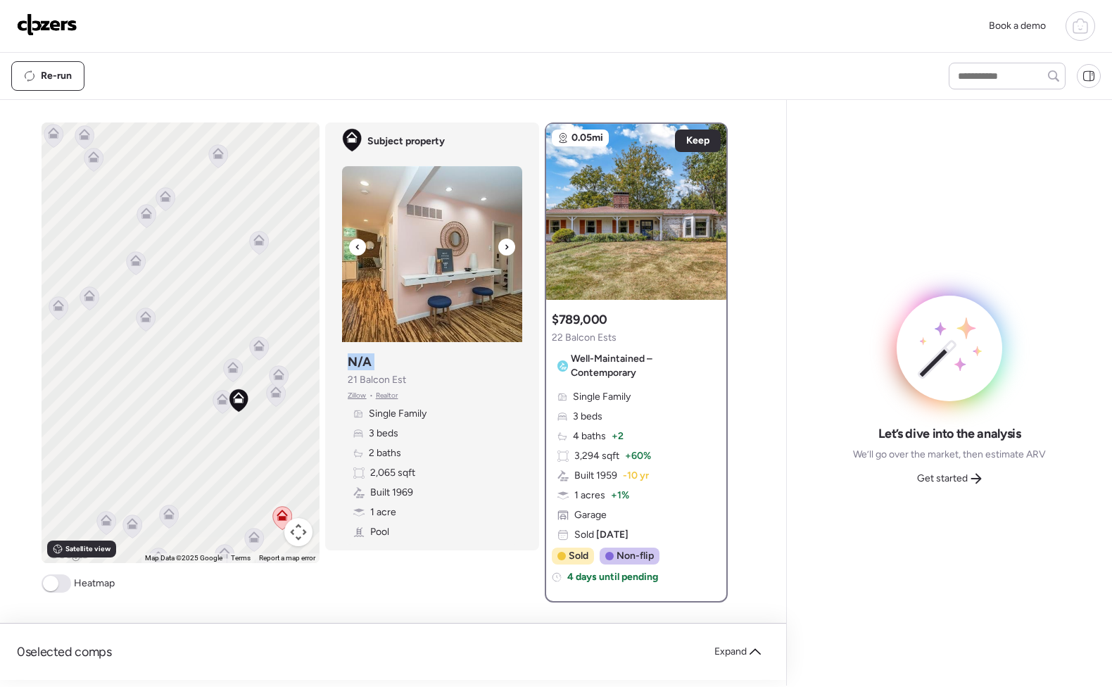
click at [504, 245] on icon at bounding box center [507, 247] width 6 height 17
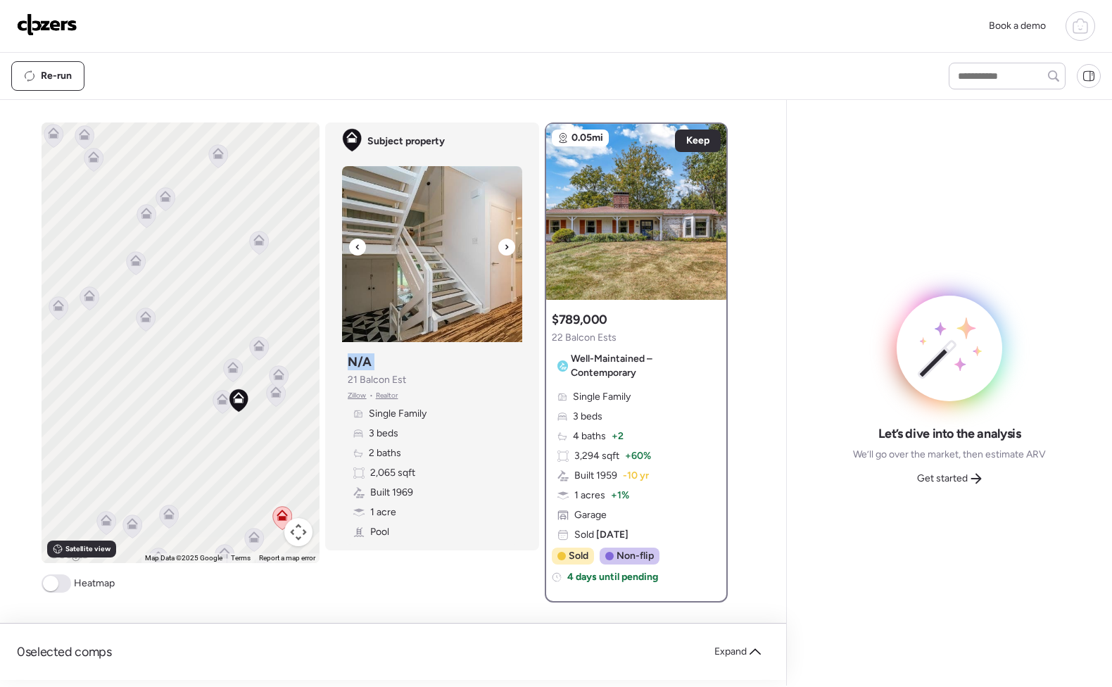
click at [504, 245] on icon at bounding box center [507, 247] width 6 height 17
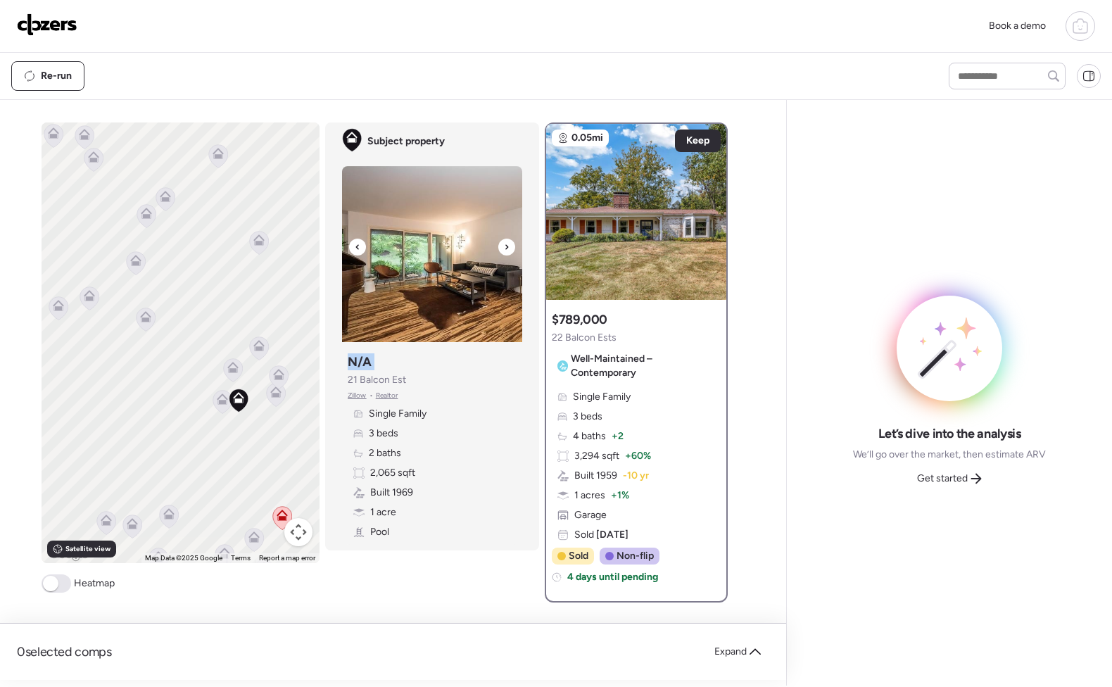
click at [504, 245] on icon at bounding box center [507, 247] width 6 height 17
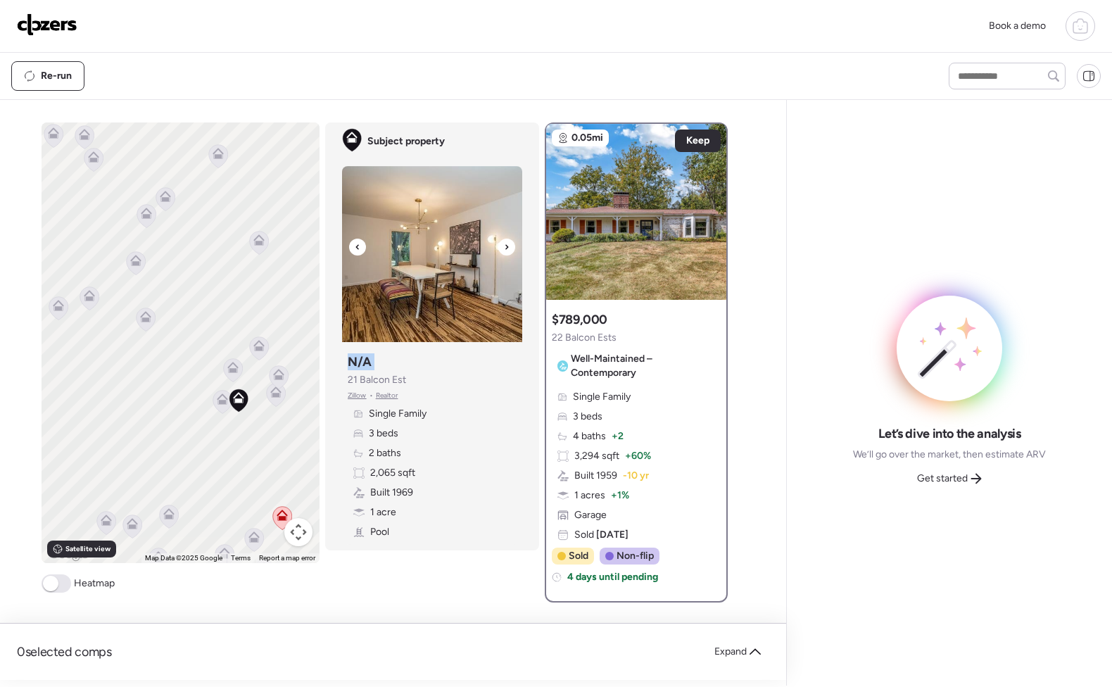
click at [504, 245] on icon at bounding box center [507, 247] width 6 height 17
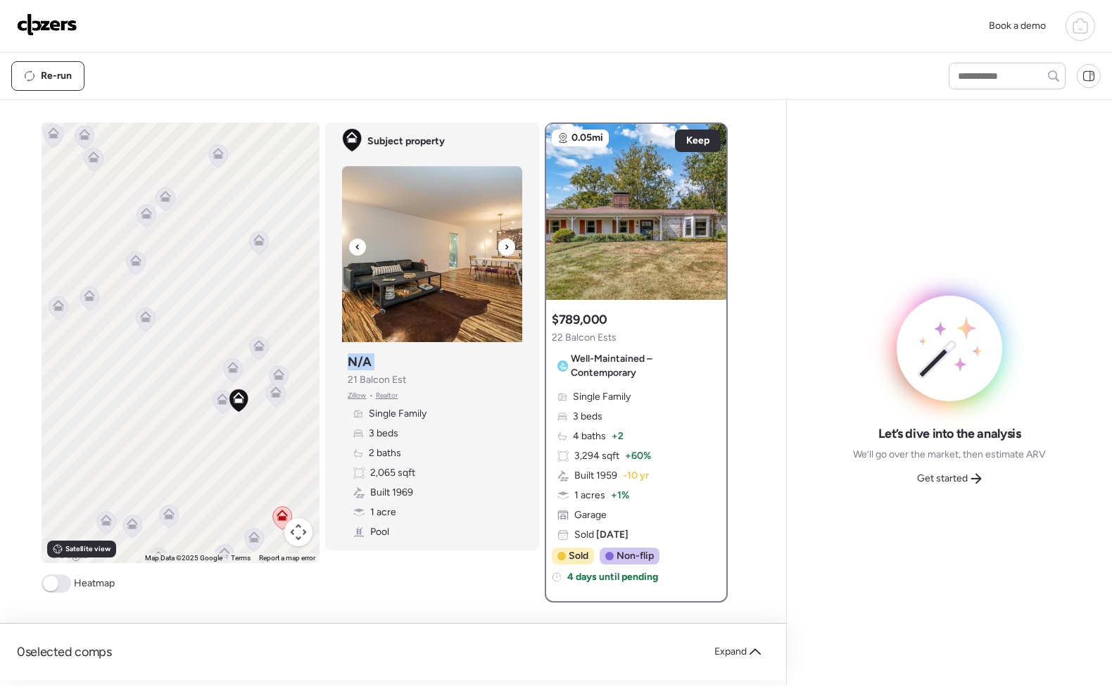
click at [451, 273] on img at bounding box center [432, 254] width 180 height 176
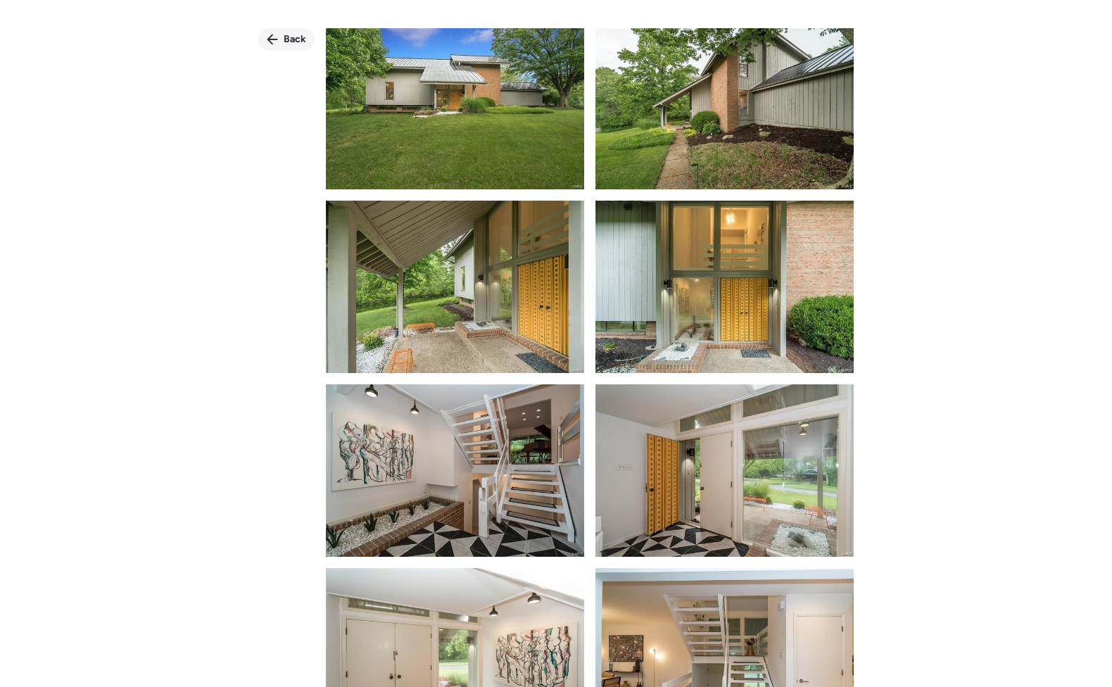
click at [284, 37] on span "Back" at bounding box center [295, 39] width 23 height 14
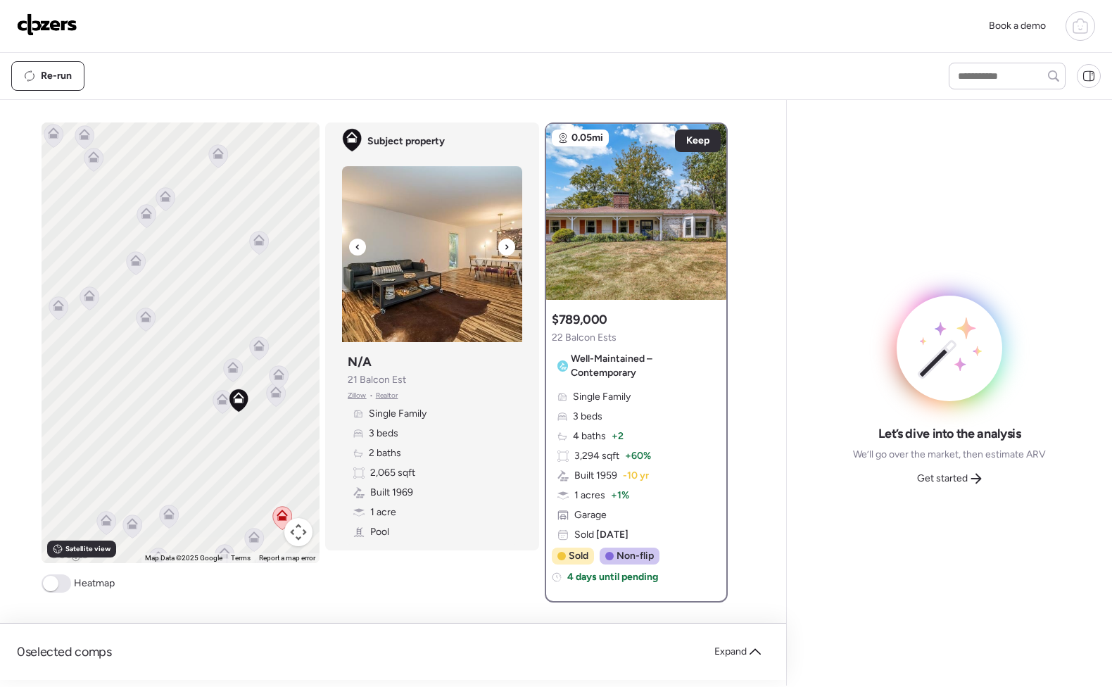
click at [506, 246] on div at bounding box center [507, 247] width 17 height 17
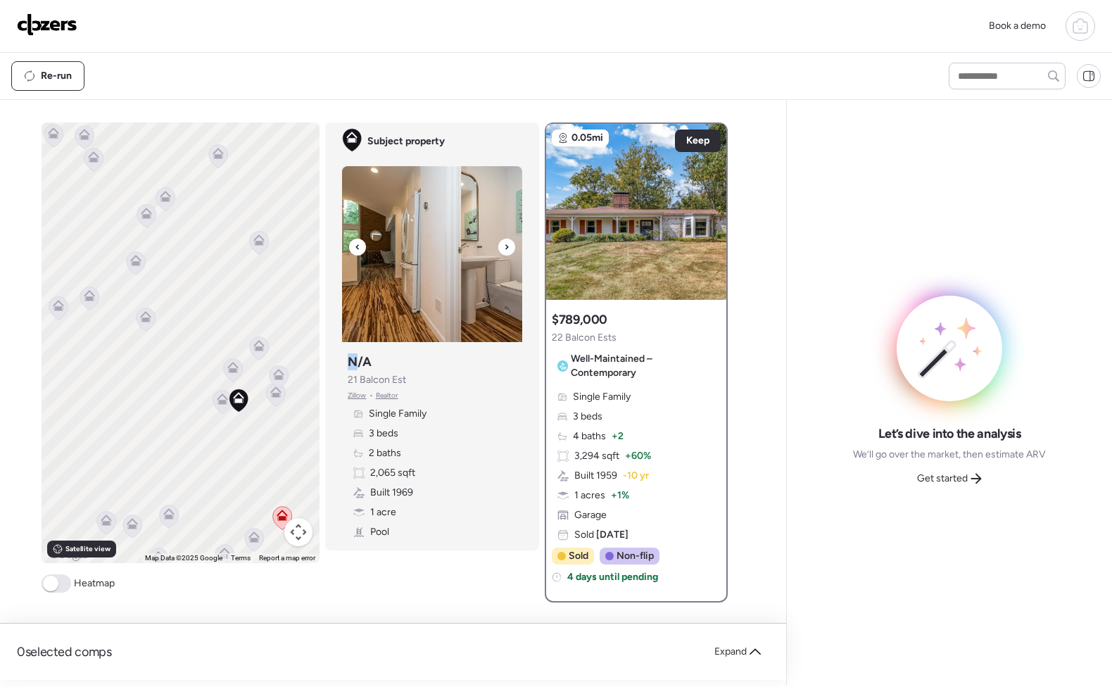
click at [506, 246] on div at bounding box center [507, 247] width 17 height 17
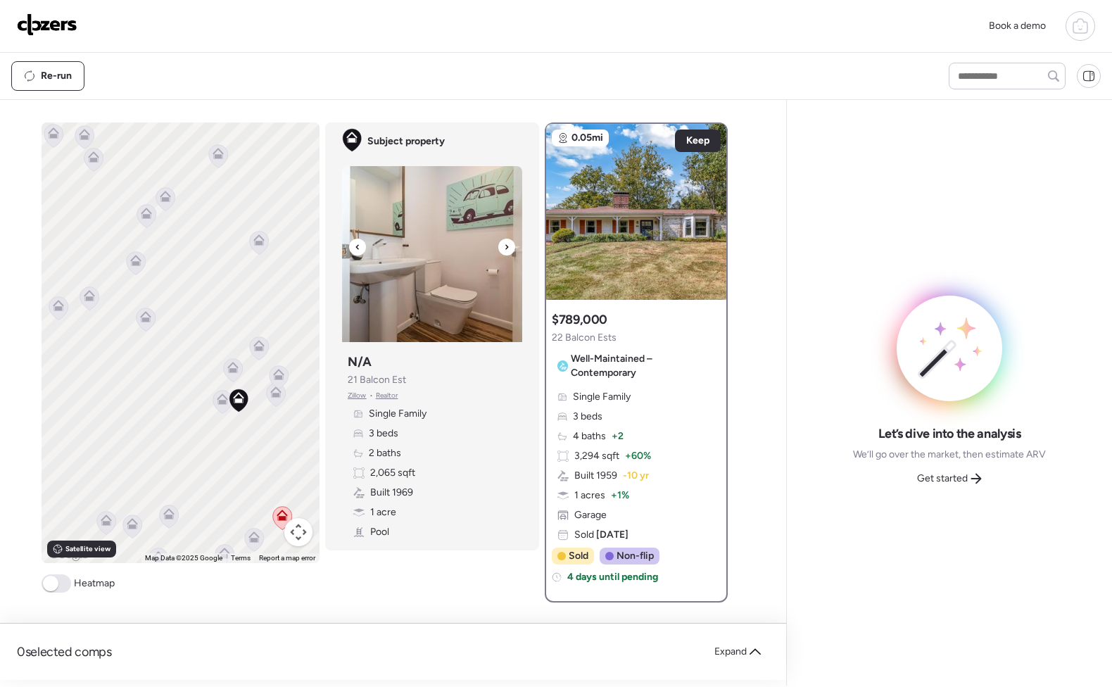
click at [507, 249] on div at bounding box center [507, 247] width 17 height 17
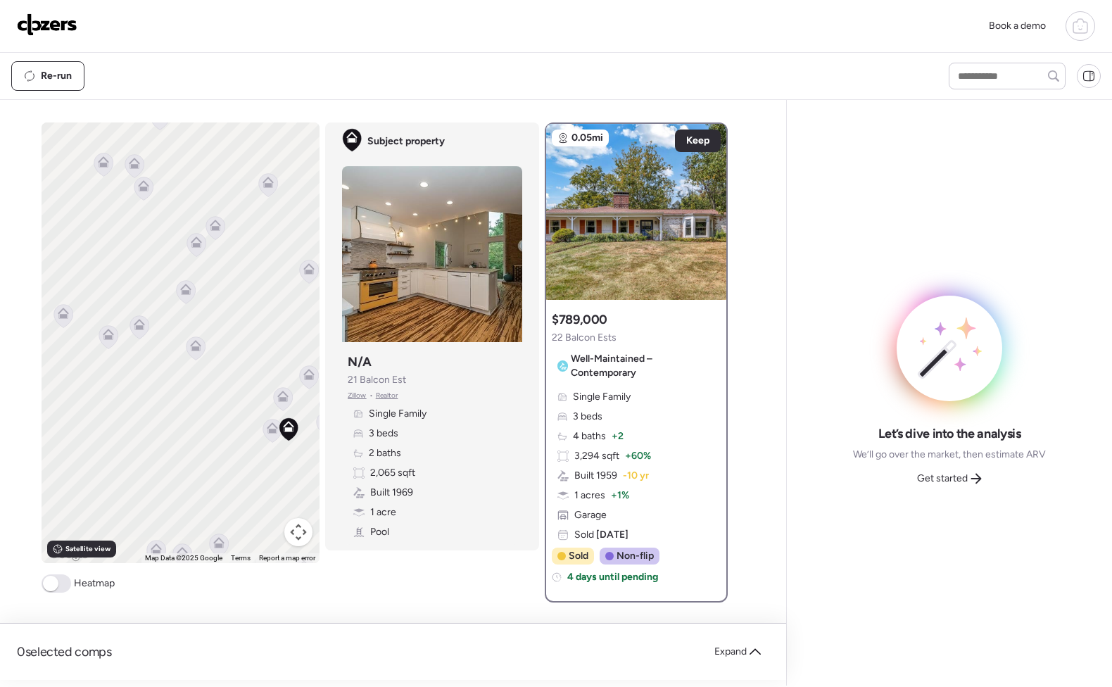
drag, startPoint x: 140, startPoint y: 380, endPoint x: 197, endPoint y: 406, distance: 62.7
click at [192, 409] on div "To activate drag with keyboard, press Alt + Enter. Once in keyboard drag state,…" at bounding box center [181, 343] width 278 height 441
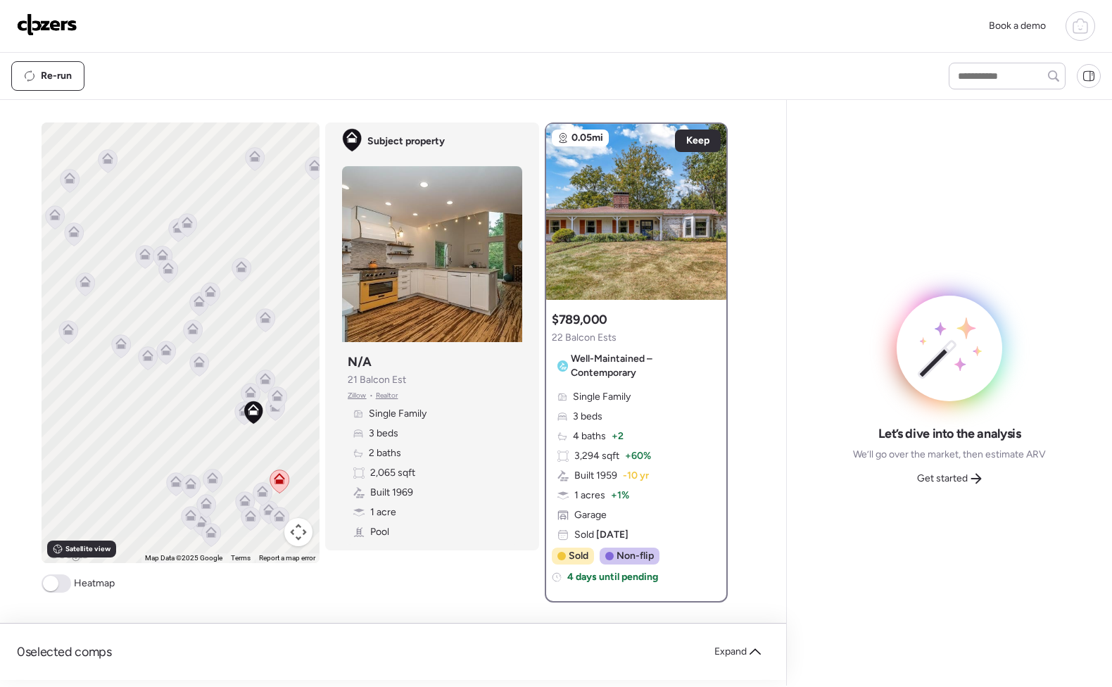
click at [279, 483] on icon at bounding box center [279, 478] width 11 height 11
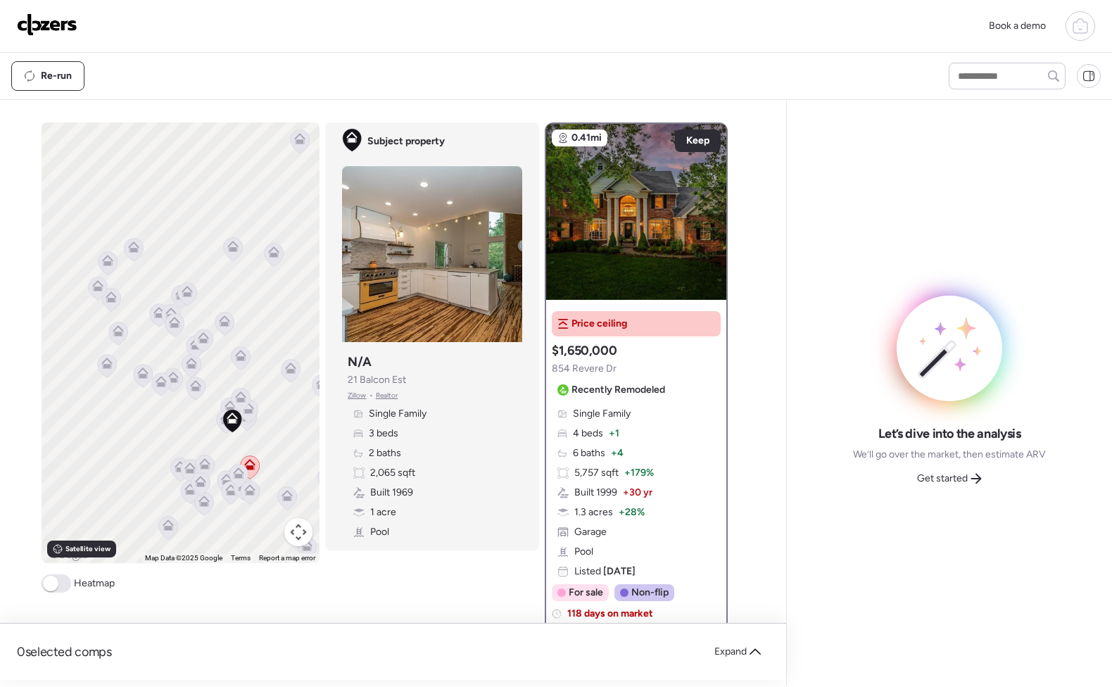
drag, startPoint x: 115, startPoint y: 400, endPoint x: 139, endPoint y: 420, distance: 31.0
click at [139, 420] on div "To activate drag with keyboard, press Alt + Enter. Once in keyboard drag state,…" at bounding box center [181, 343] width 278 height 441
click at [105, 370] on icon at bounding box center [108, 367] width 19 height 23
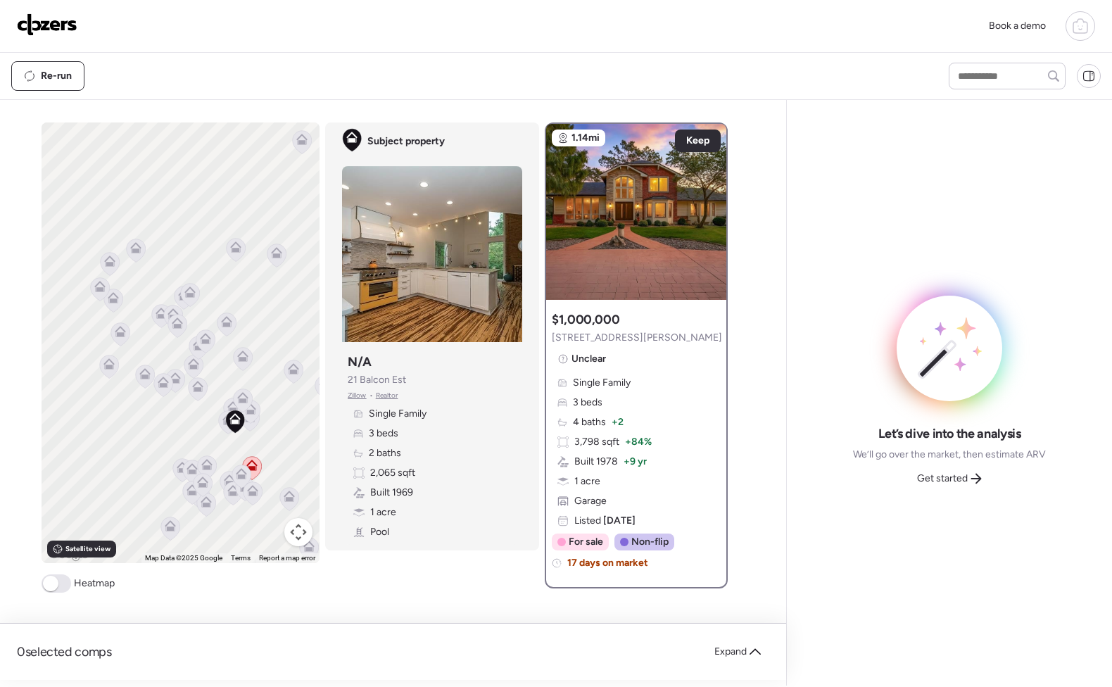
click at [106, 372] on icon at bounding box center [108, 367] width 19 height 23
click at [135, 372] on icon at bounding box center [144, 376] width 19 height 23
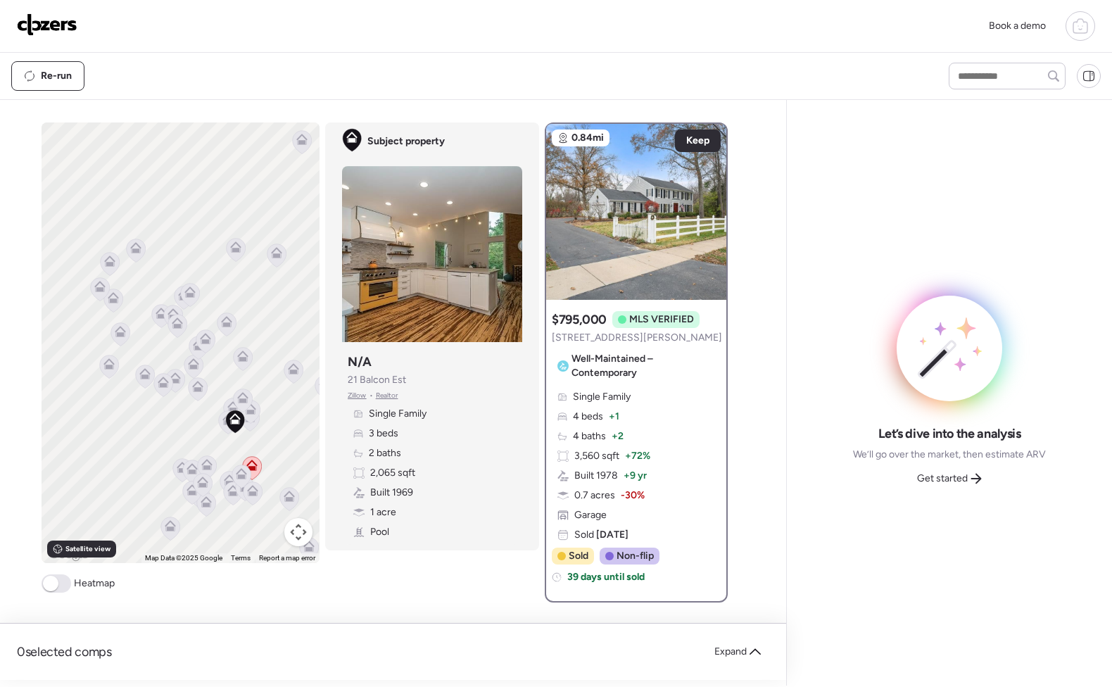
click at [158, 384] on icon at bounding box center [162, 385] width 9 height 4
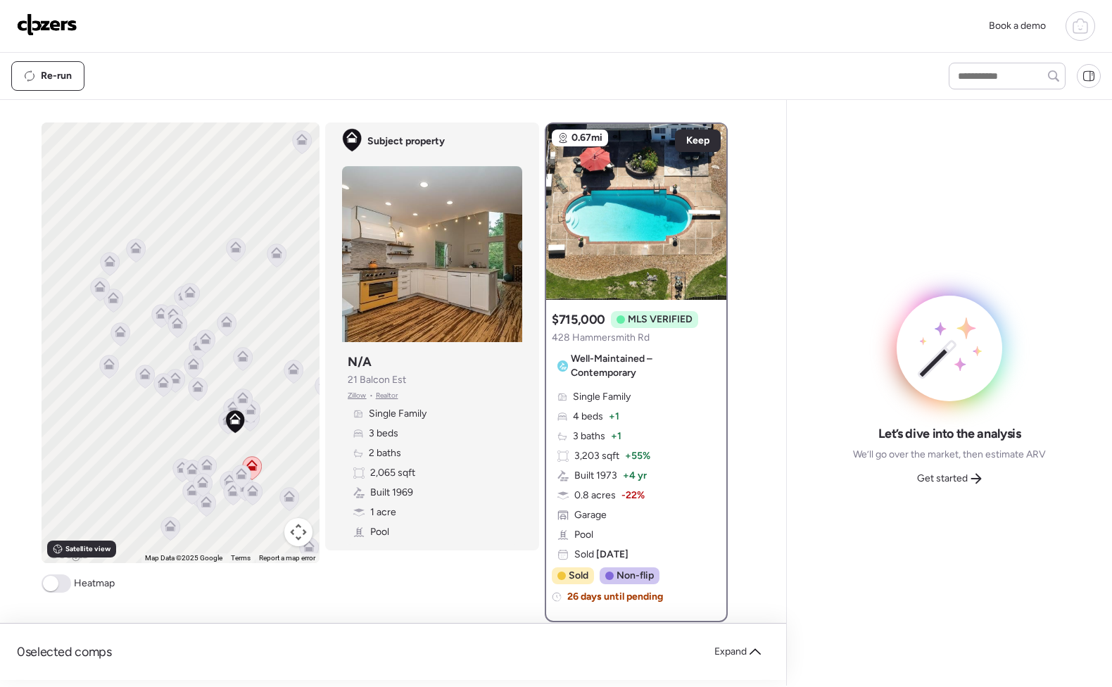
click at [171, 377] on icon at bounding box center [175, 377] width 11 height 11
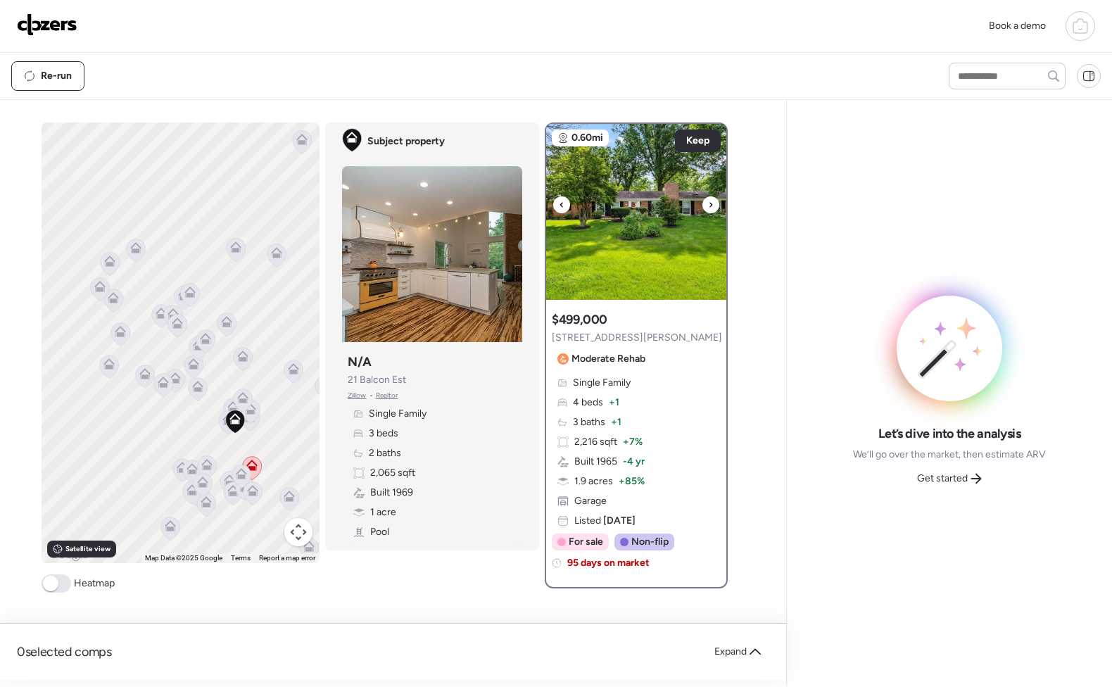
click at [714, 203] on img at bounding box center [636, 212] width 180 height 176
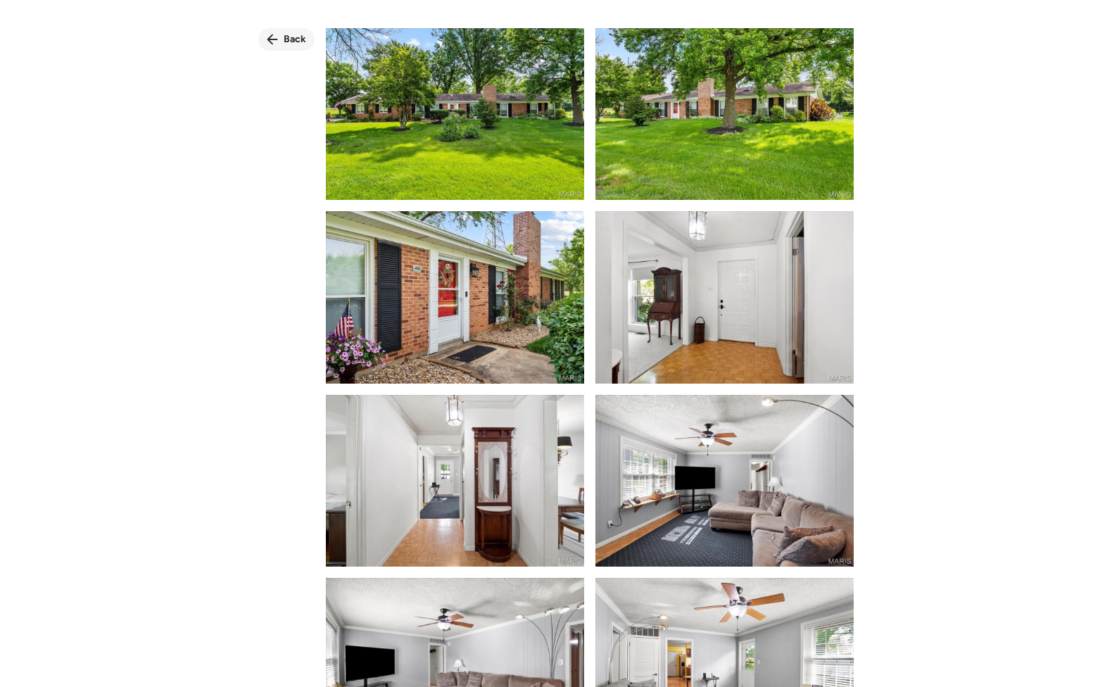
click at [551, 27] on div "Back" at bounding box center [556, 369] width 1112 height 738
click at [306, 40] on span "Back" at bounding box center [295, 39] width 23 height 14
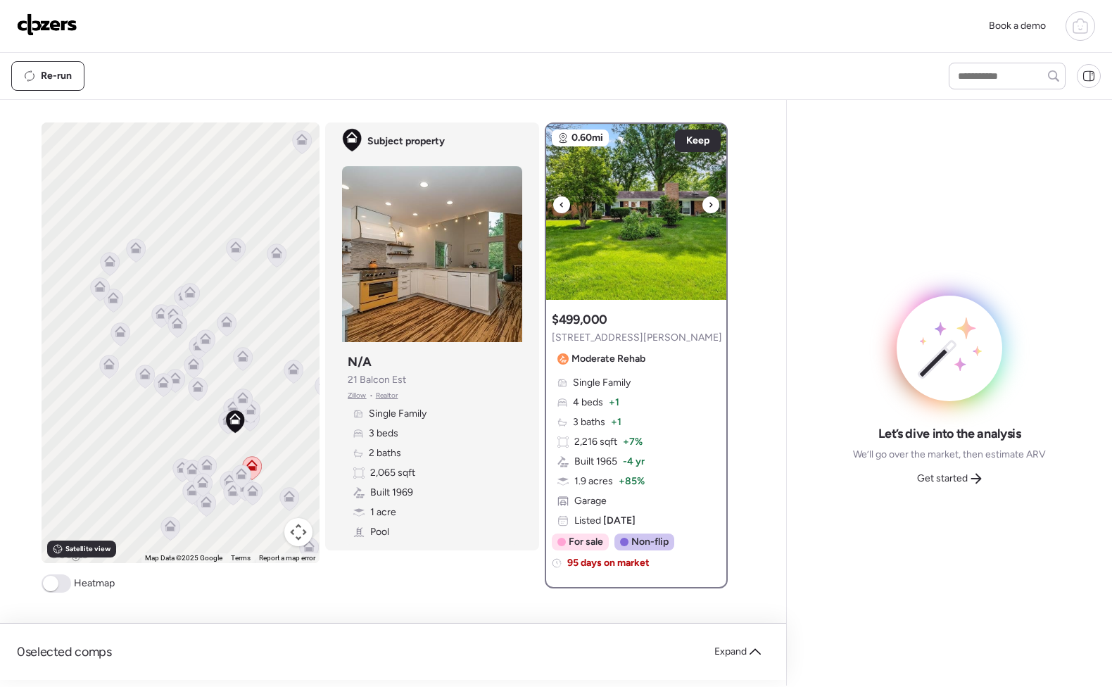
click at [593, 195] on img at bounding box center [636, 212] width 180 height 176
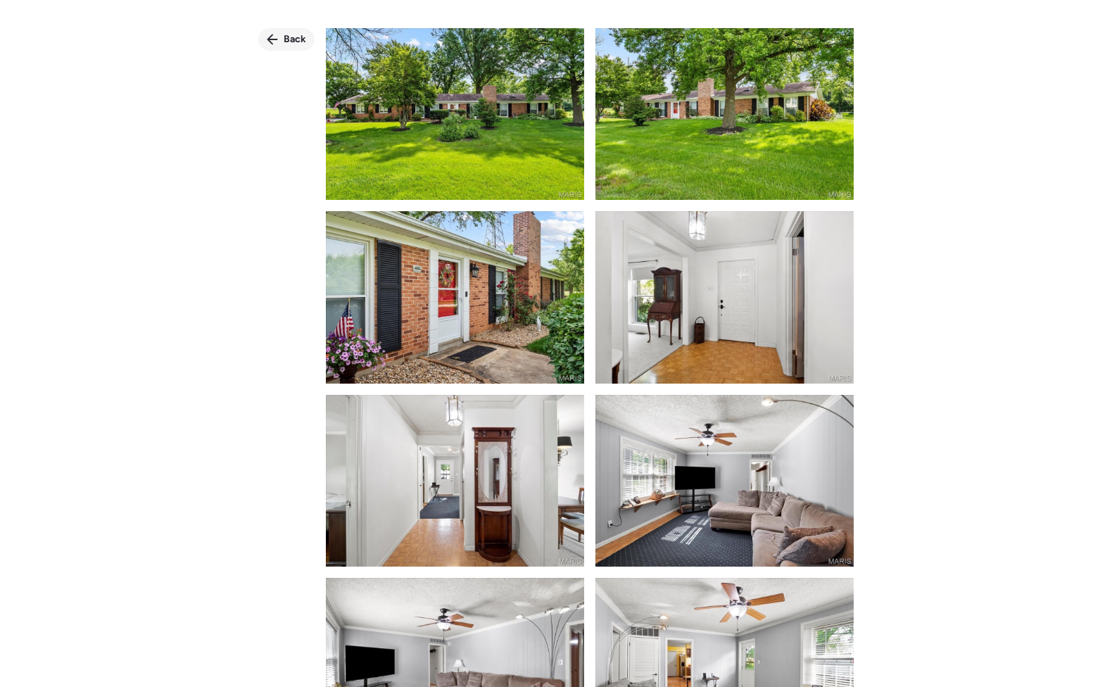
click at [278, 37] on icon at bounding box center [272, 39] width 11 height 11
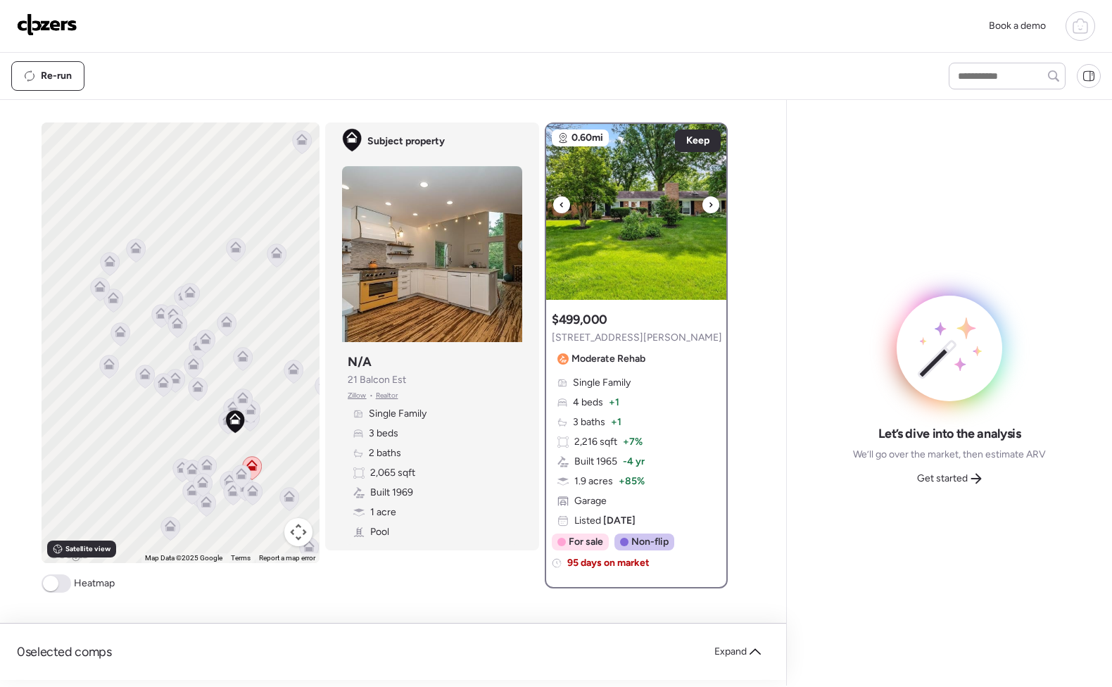
click at [634, 223] on img at bounding box center [636, 212] width 180 height 176
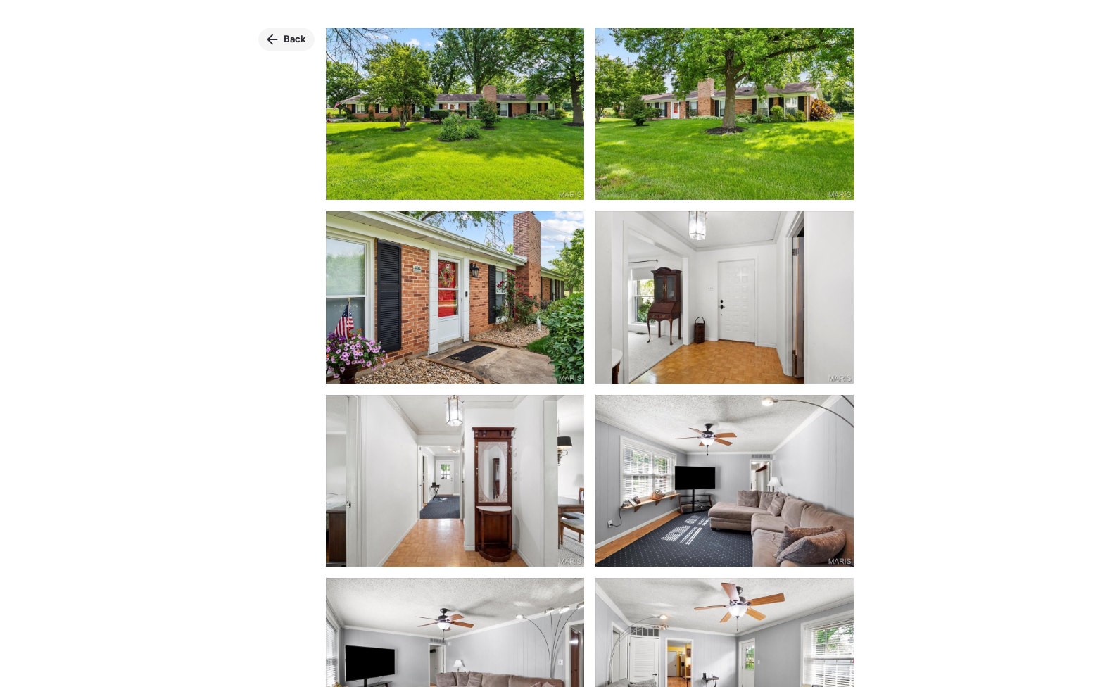
click at [306, 37] on span "Back" at bounding box center [295, 39] width 23 height 14
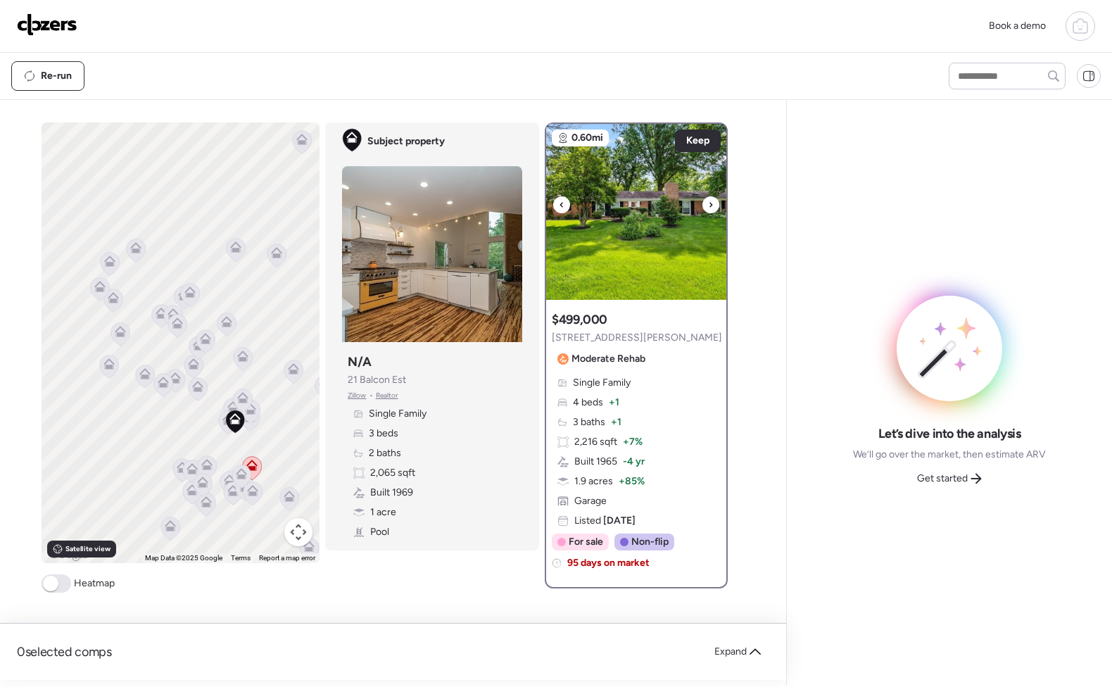
click at [711, 211] on div at bounding box center [711, 204] width 17 height 17
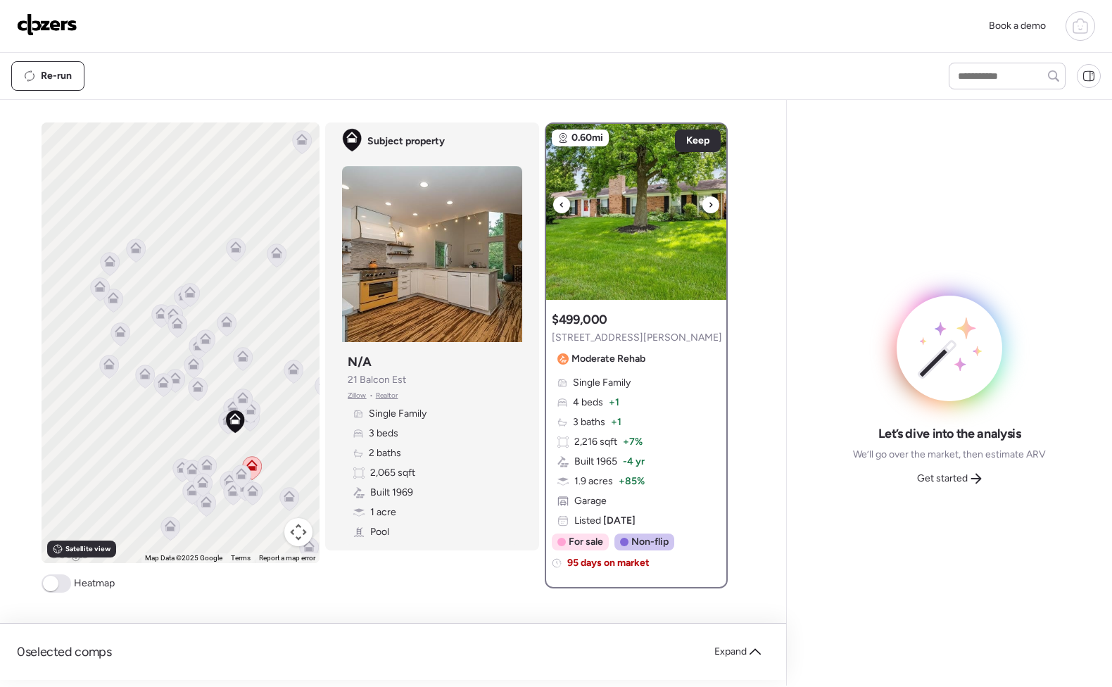
click at [710, 203] on icon at bounding box center [711, 204] width 3 height 5
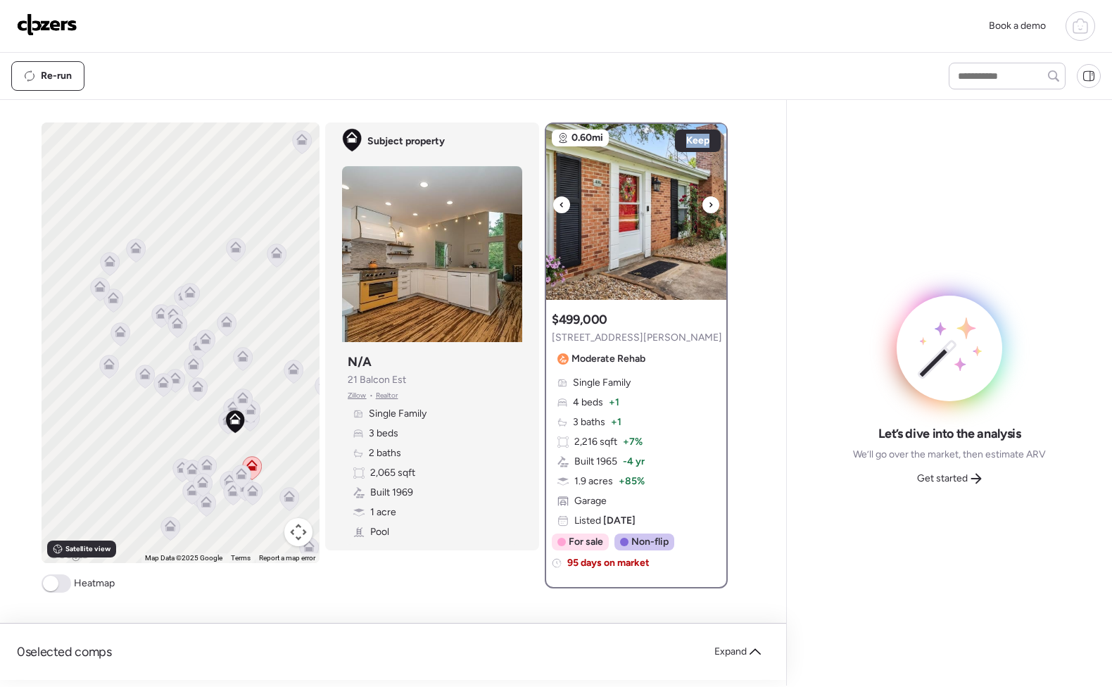
click at [710, 203] on icon at bounding box center [711, 204] width 3 height 5
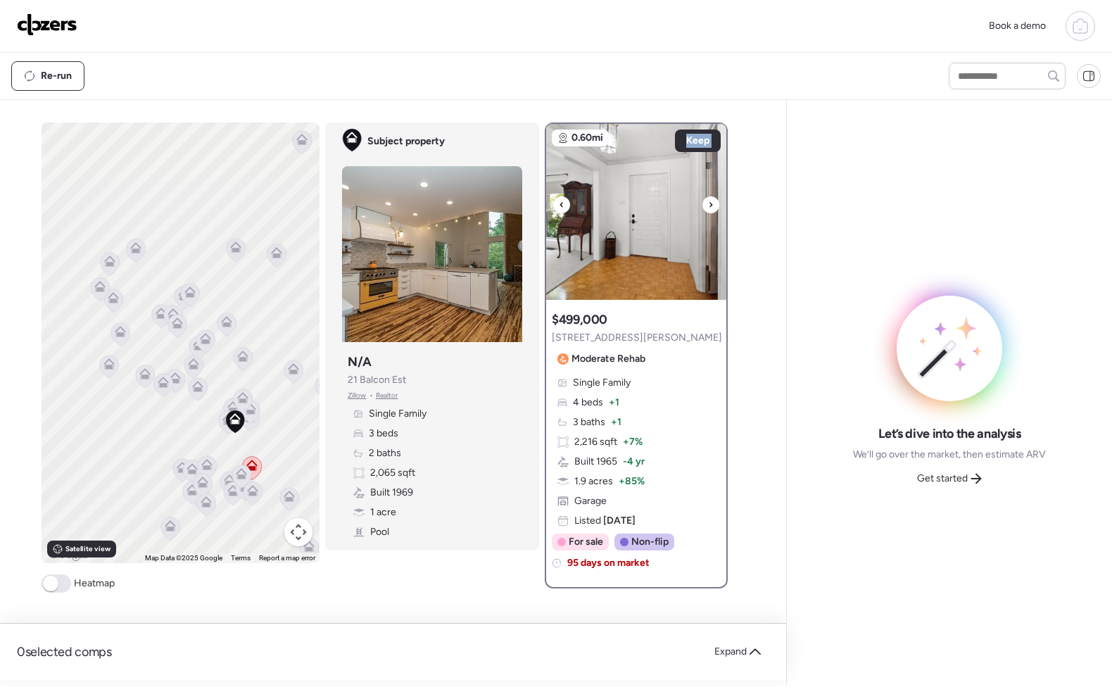
click at [710, 203] on icon at bounding box center [711, 204] width 3 height 5
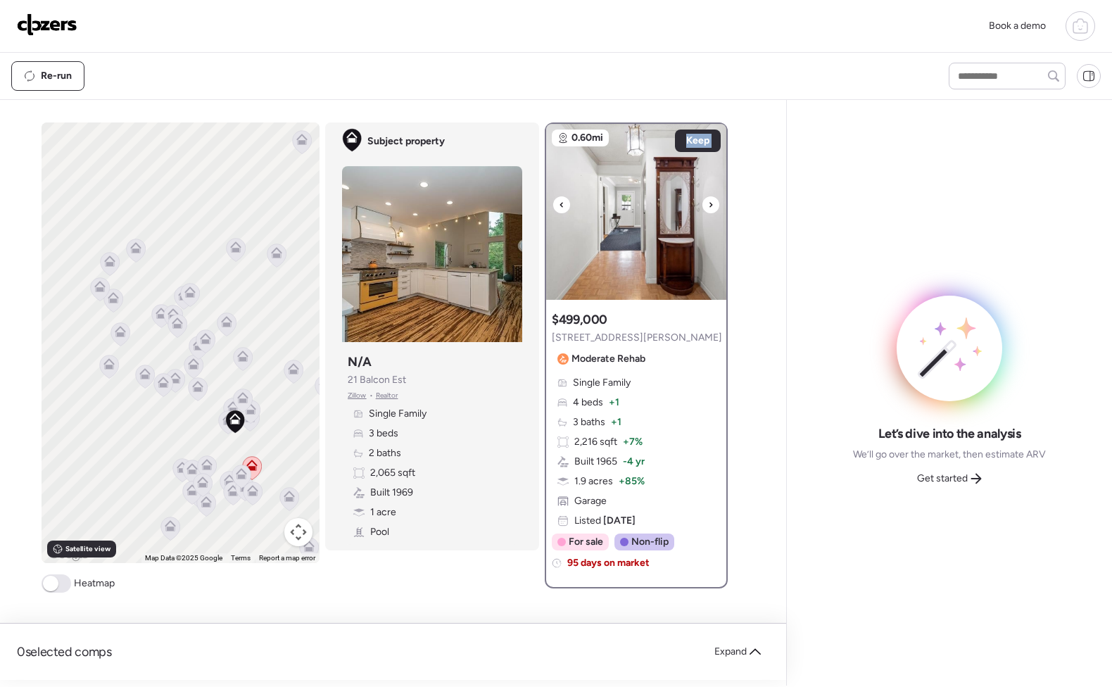
click at [710, 203] on icon at bounding box center [711, 204] width 3 height 5
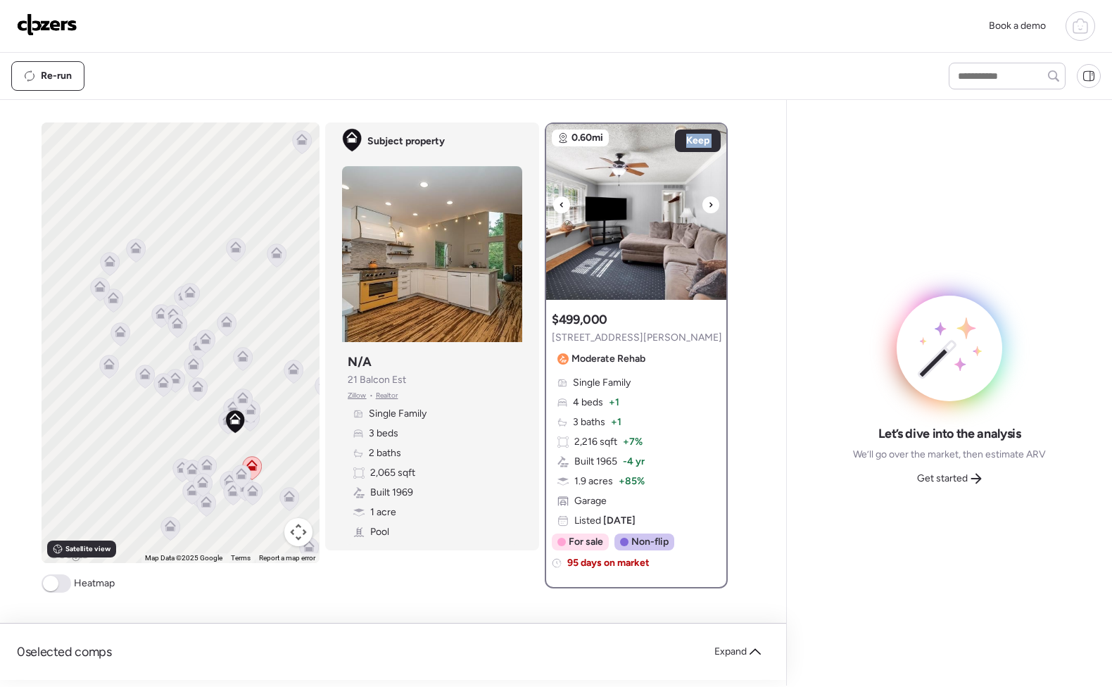
click at [710, 203] on icon at bounding box center [711, 204] width 3 height 5
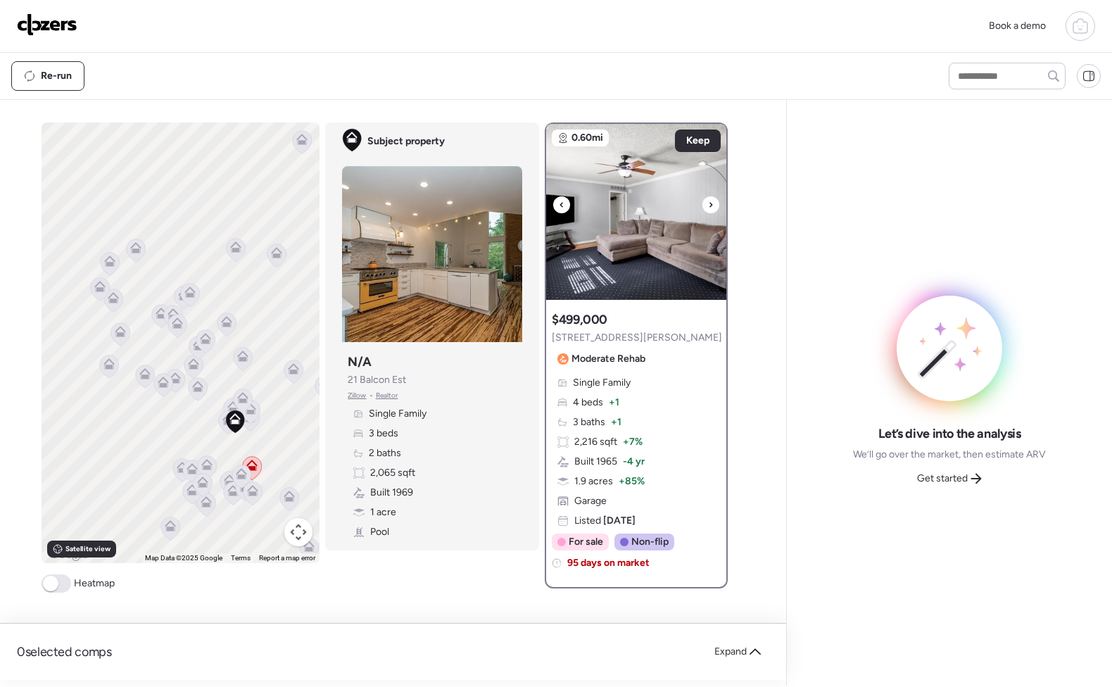
click at [711, 204] on div at bounding box center [711, 204] width 17 height 17
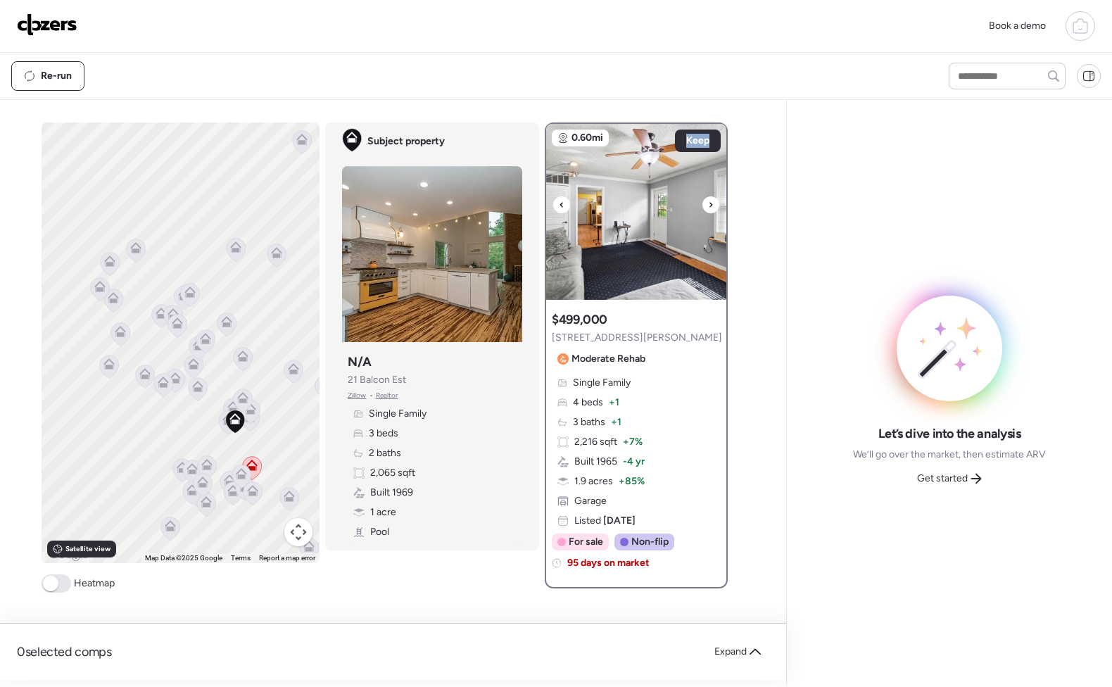
click at [711, 204] on div at bounding box center [711, 204] width 17 height 17
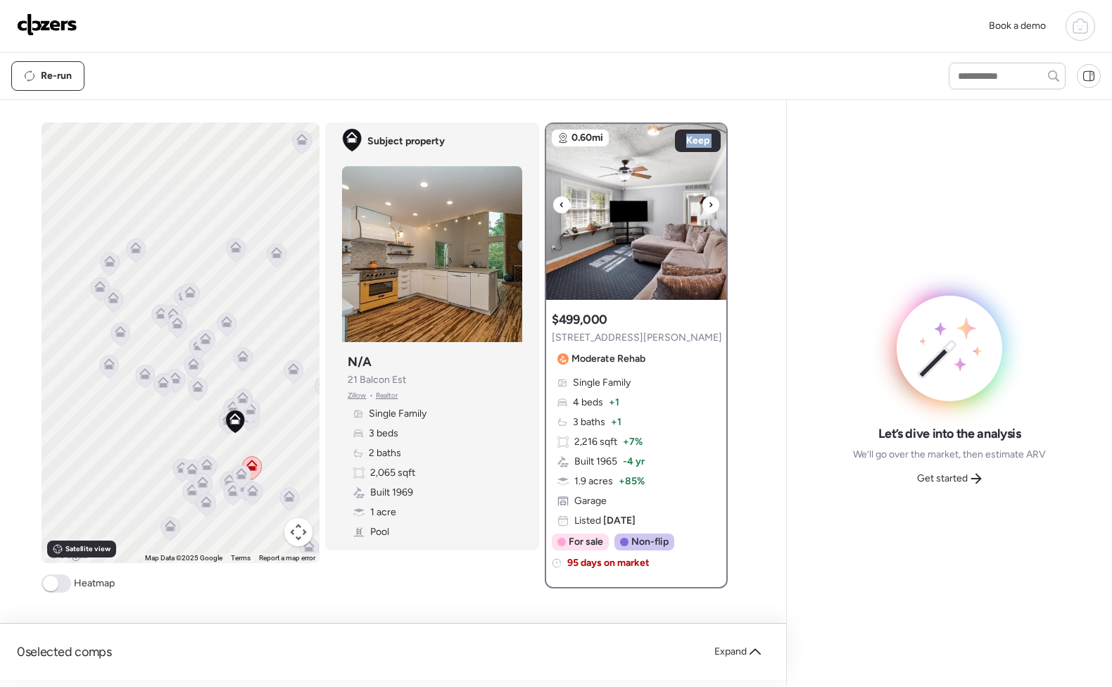
click at [711, 204] on div at bounding box center [711, 204] width 17 height 17
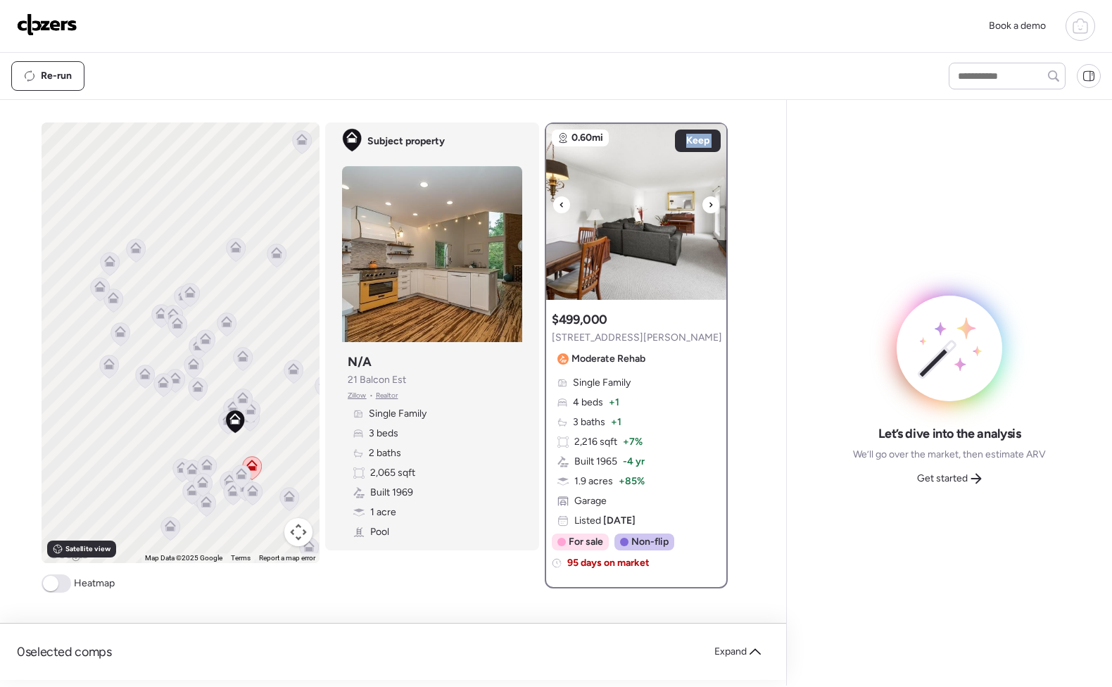
click at [711, 204] on div at bounding box center [711, 204] width 17 height 17
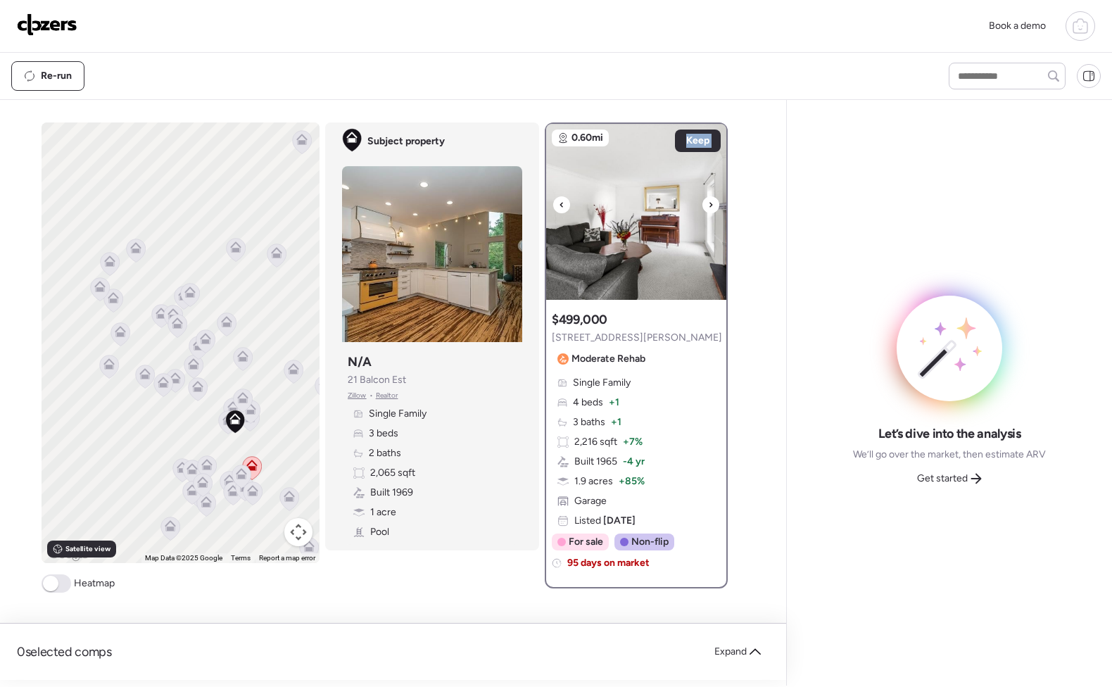
click at [711, 204] on div at bounding box center [711, 204] width 17 height 17
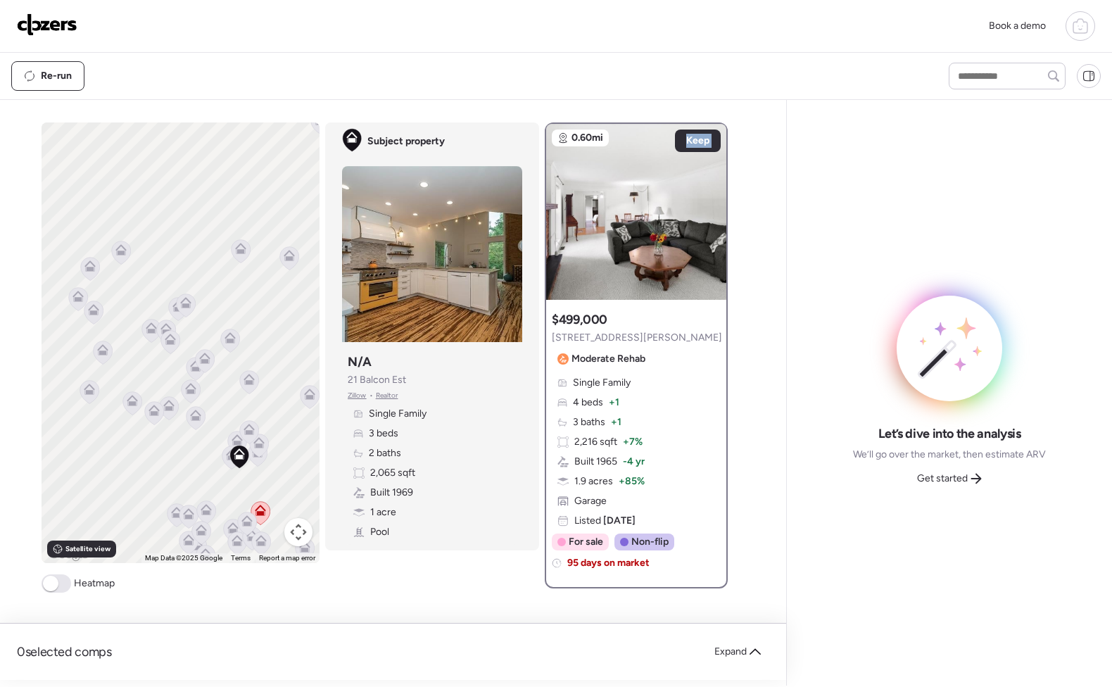
drag, startPoint x: 258, startPoint y: 345, endPoint x: 275, endPoint y: 363, distance: 25.4
click at [275, 363] on div "To activate drag with keyboard, press Alt + Enter. Once in keyboard drag state,…" at bounding box center [181, 343] width 278 height 441
click at [98, 353] on icon at bounding box center [102, 353] width 9 height 4
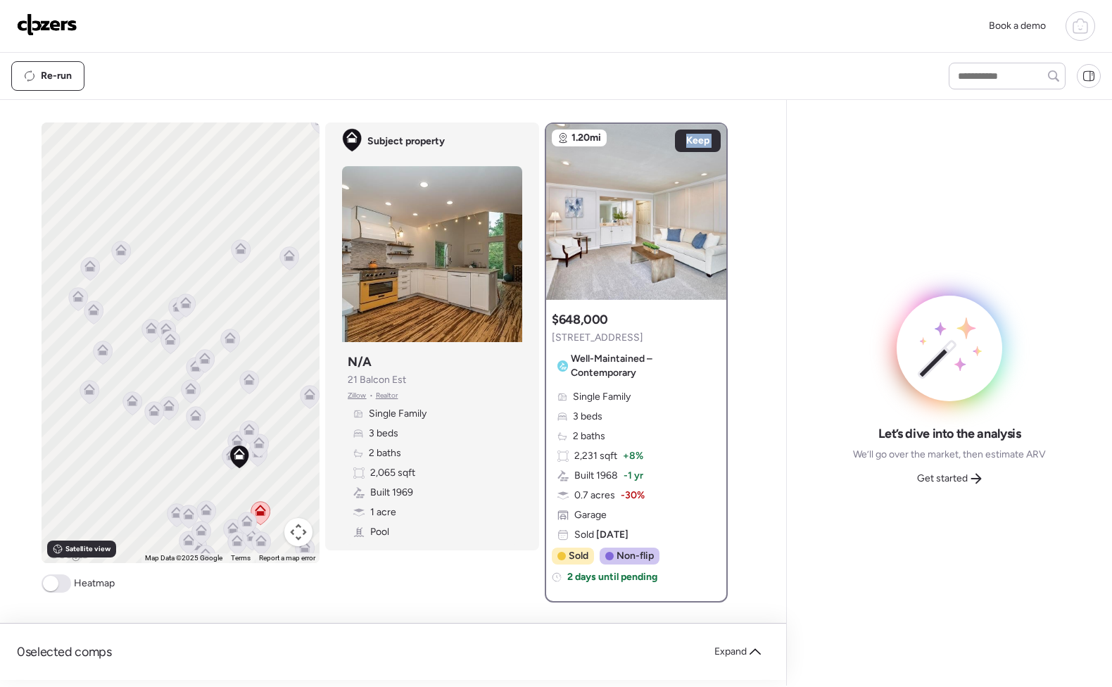
click at [90, 387] on icon at bounding box center [89, 392] width 19 height 23
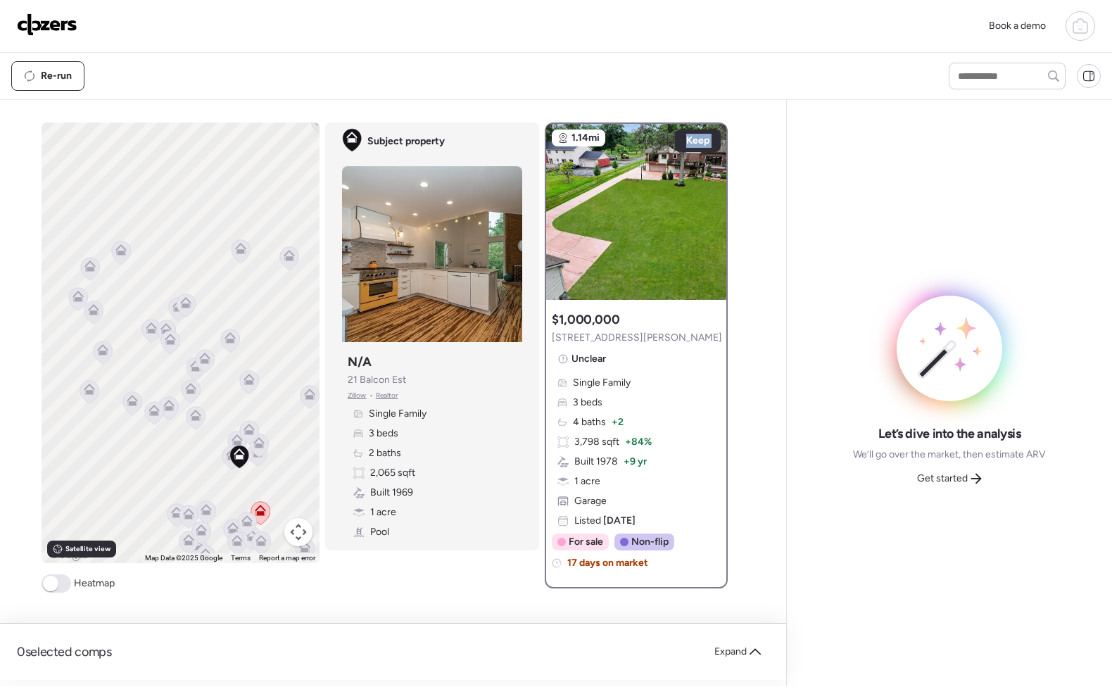
click at [130, 399] on icon at bounding box center [132, 398] width 11 height 6
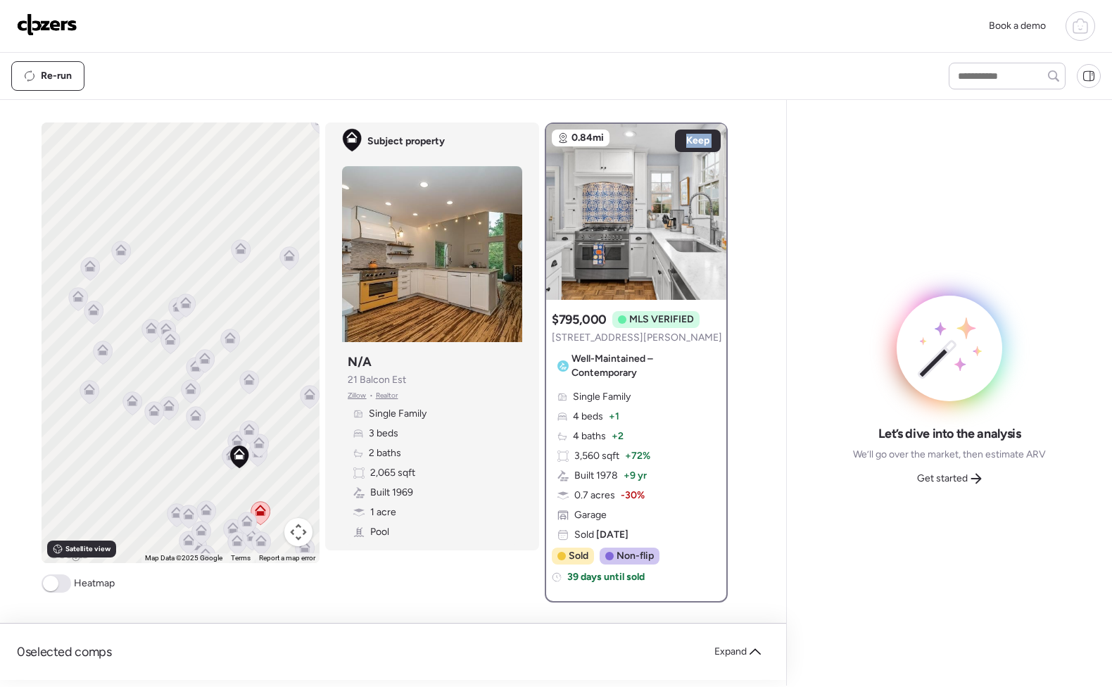
click at [149, 408] on icon at bounding box center [154, 408] width 11 height 6
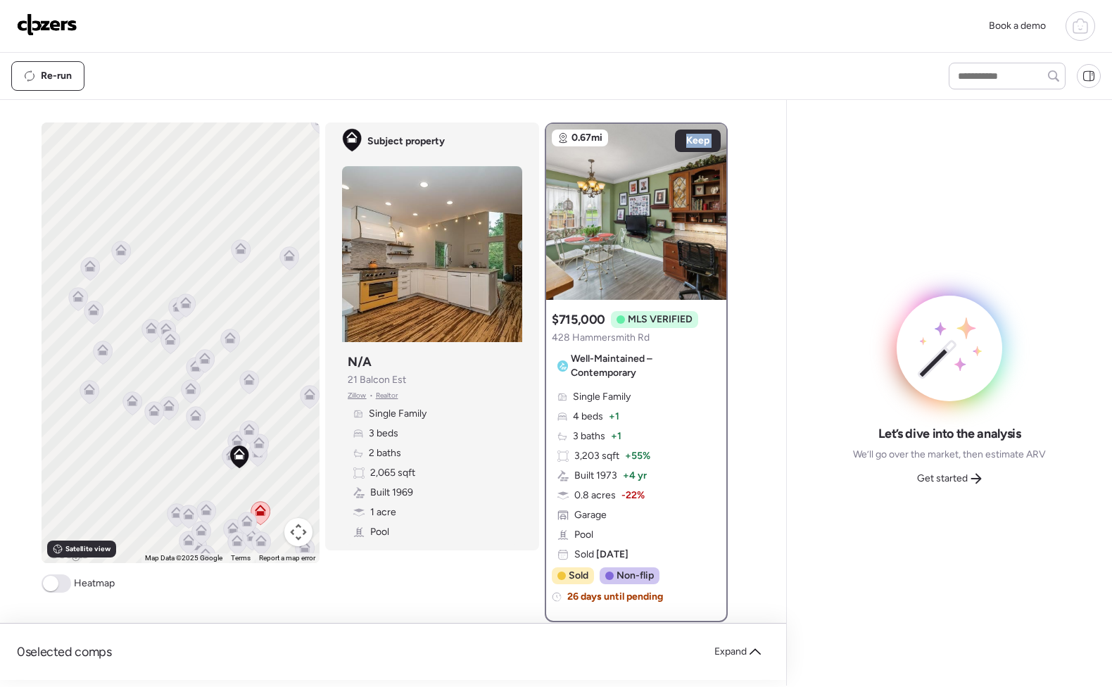
click at [163, 401] on icon at bounding box center [168, 403] width 11 height 6
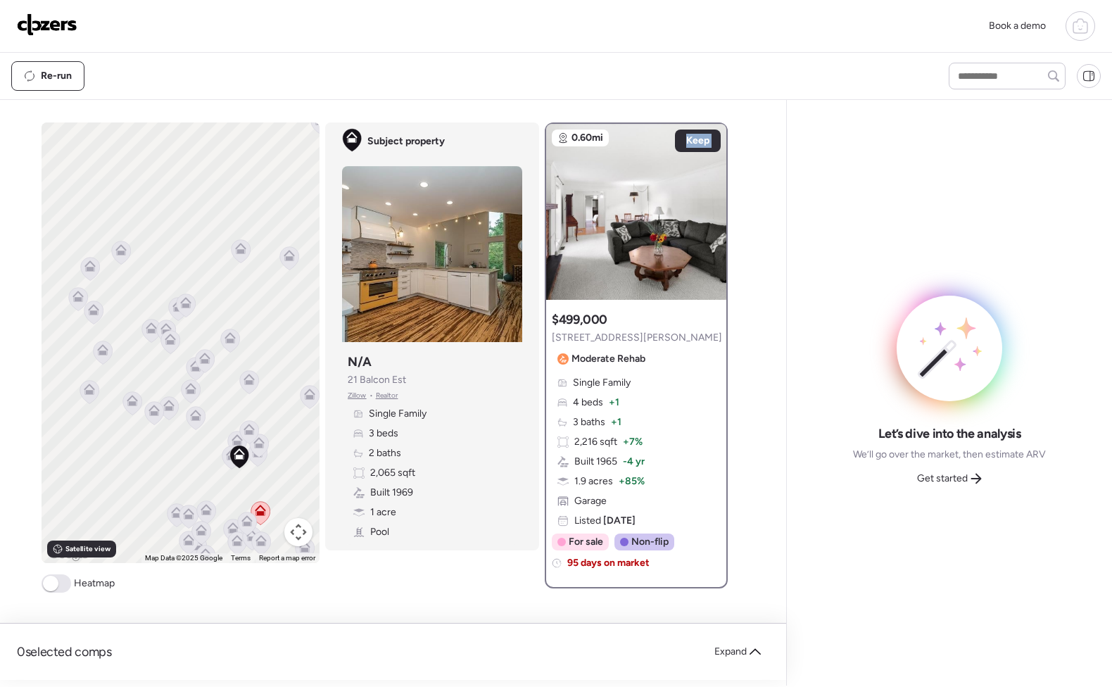
click at [170, 409] on icon at bounding box center [168, 408] width 19 height 23
click at [187, 391] on icon at bounding box center [190, 391] width 9 height 4
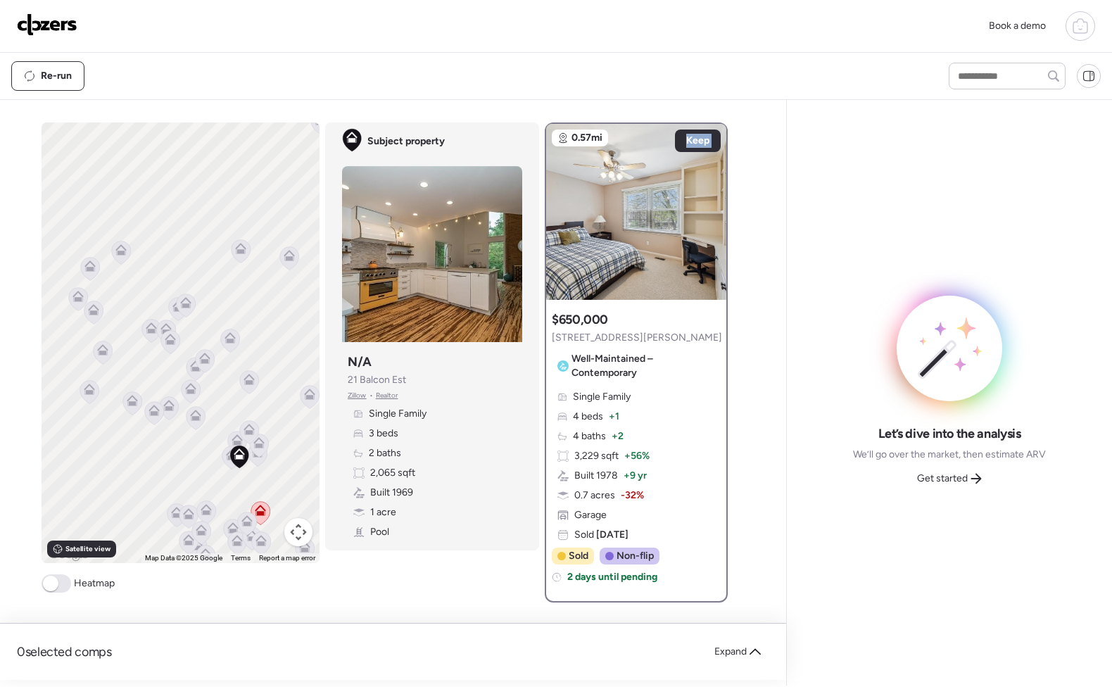
click at [186, 422] on icon at bounding box center [195, 418] width 19 height 23
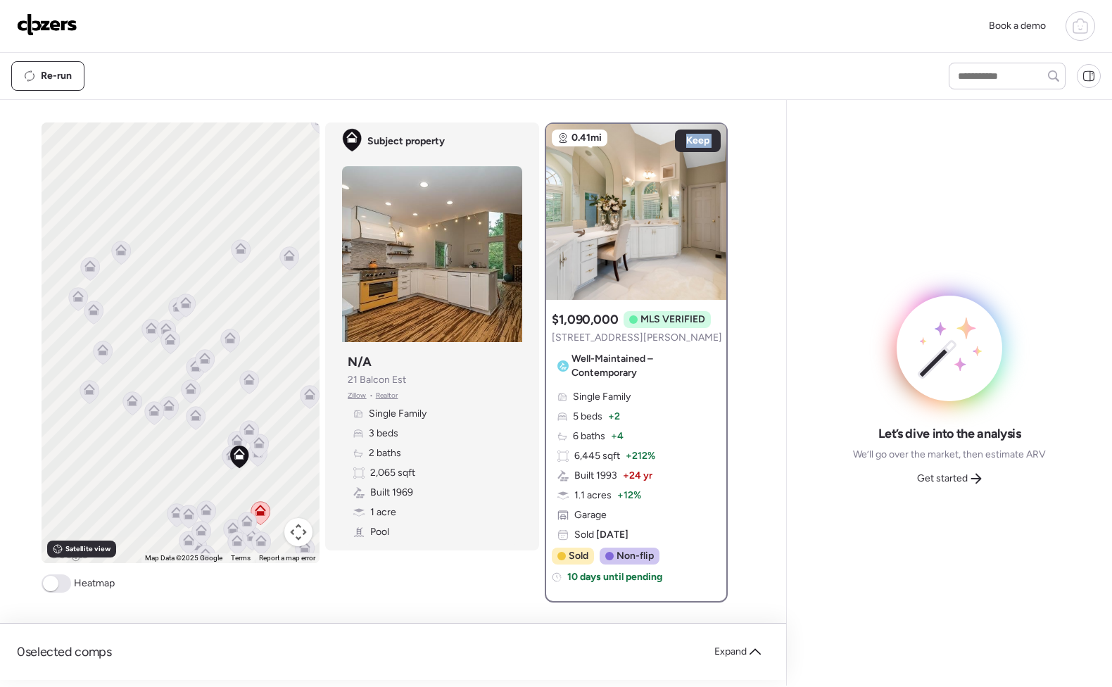
click at [195, 369] on icon at bounding box center [205, 361] width 20 height 24
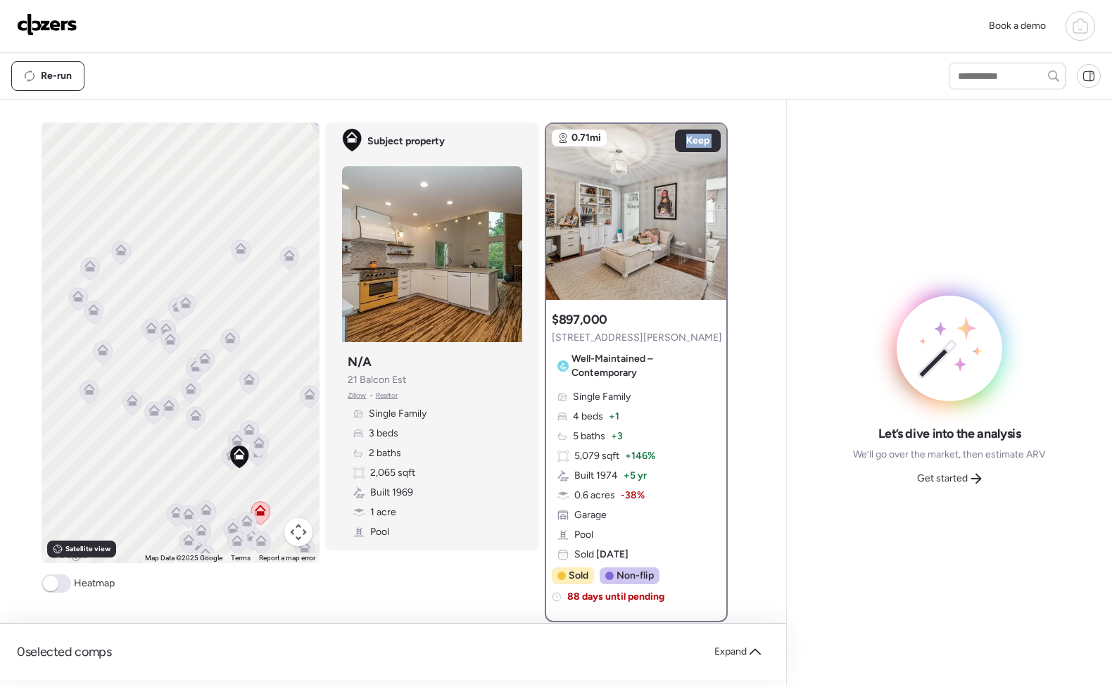
click at [206, 358] on icon at bounding box center [204, 361] width 19 height 23
click at [220, 345] on icon at bounding box center [229, 341] width 19 height 23
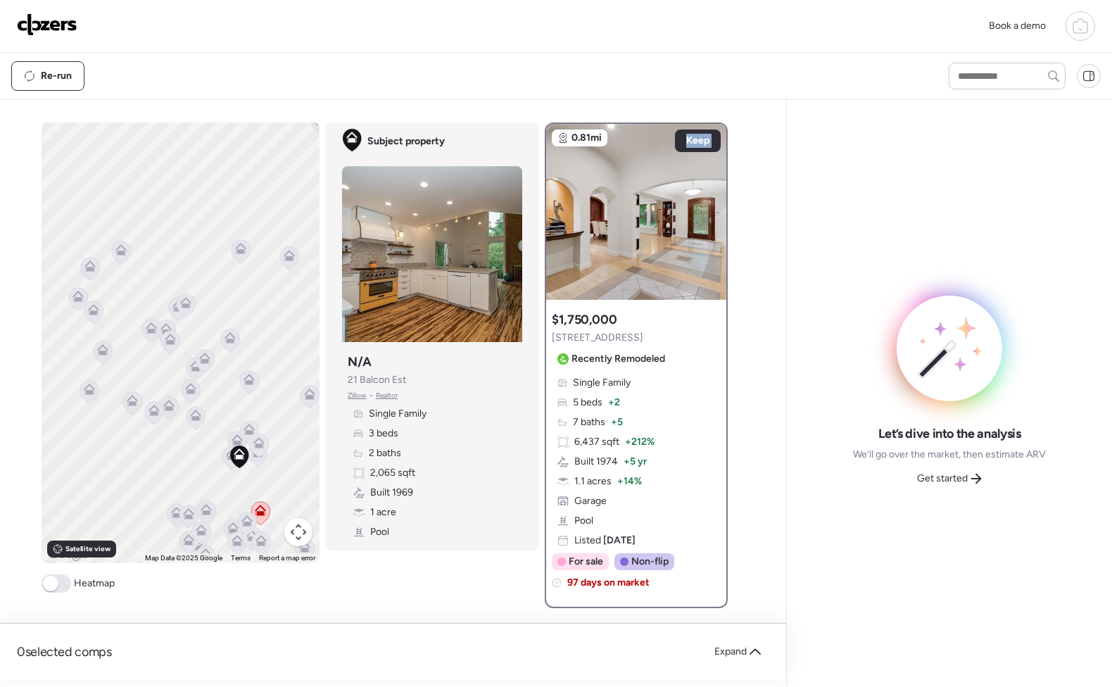
click at [229, 343] on icon at bounding box center [230, 337] width 11 height 11
click at [244, 379] on icon at bounding box center [249, 377] width 11 height 6
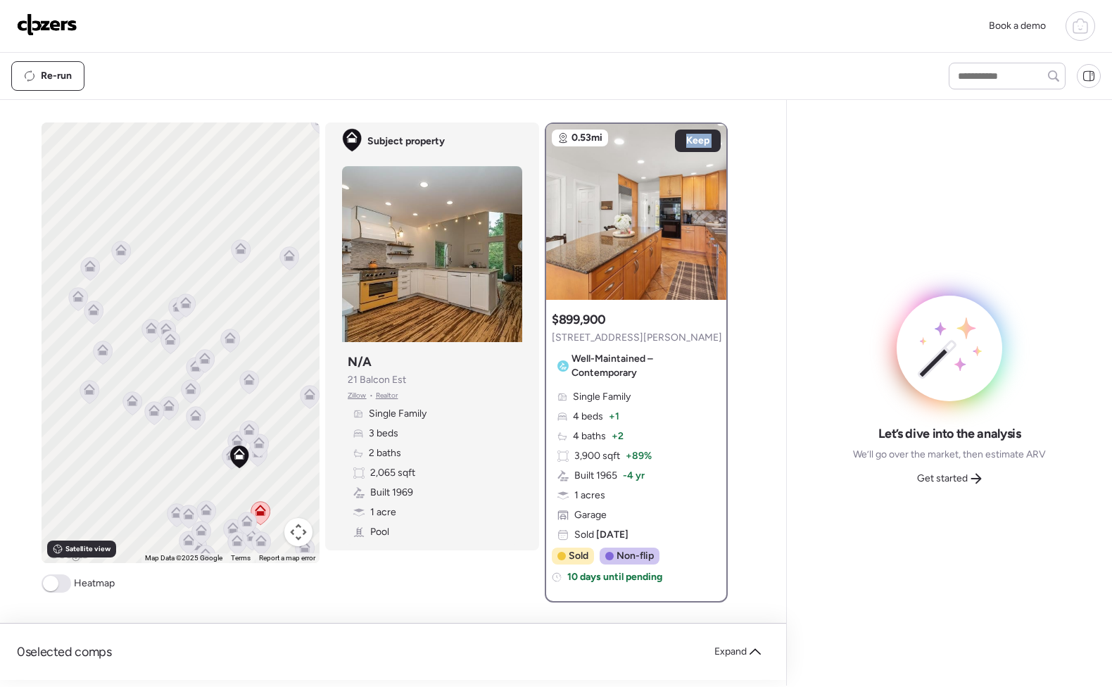
click at [199, 363] on icon at bounding box center [204, 358] width 11 height 11
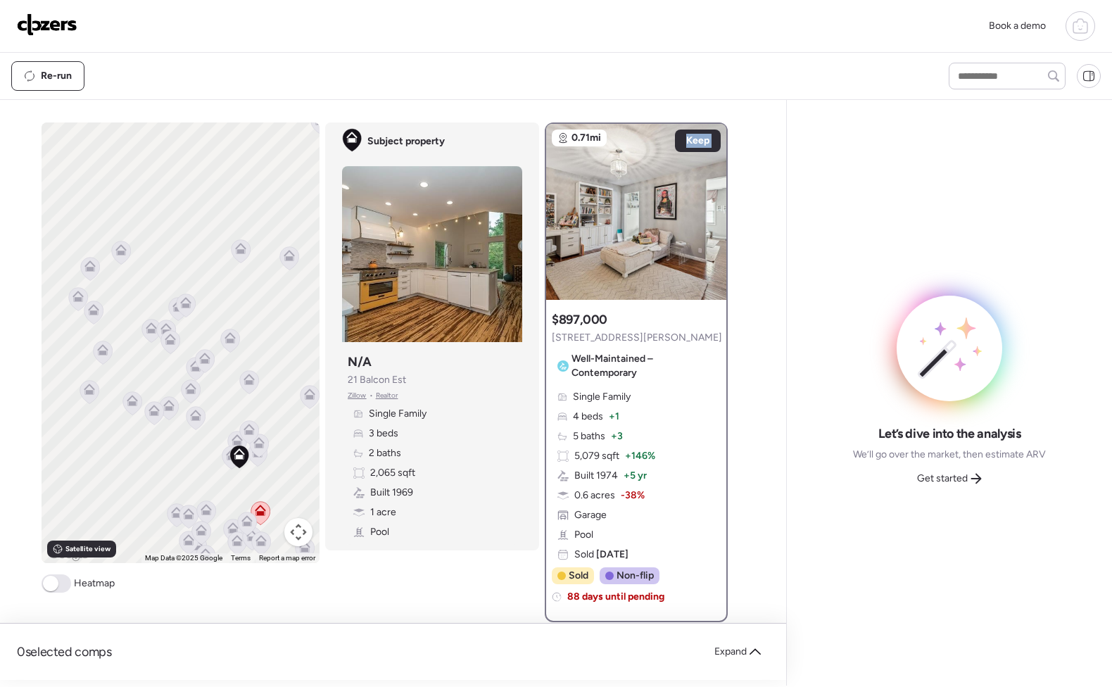
click at [186, 370] on icon at bounding box center [195, 369] width 19 height 23
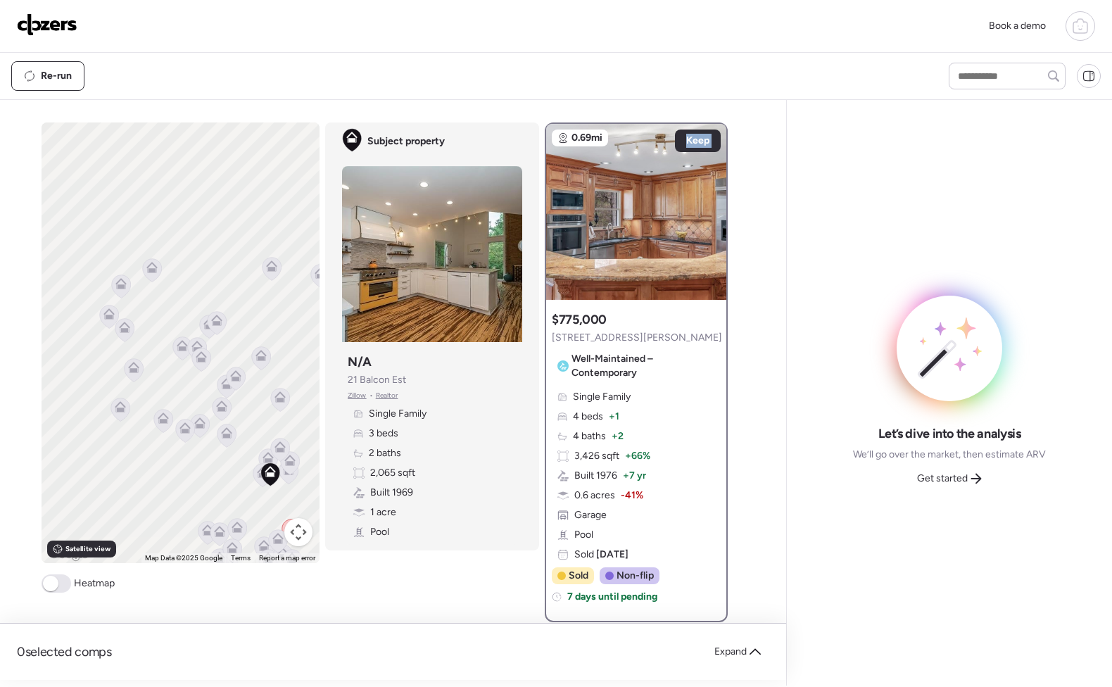
drag, startPoint x: 130, startPoint y: 439, endPoint x: 180, endPoint y: 466, distance: 56.7
click at [180, 466] on div "To activate drag with keyboard, press Alt + Enter. Once in keyboard drag state,…" at bounding box center [181, 343] width 278 height 441
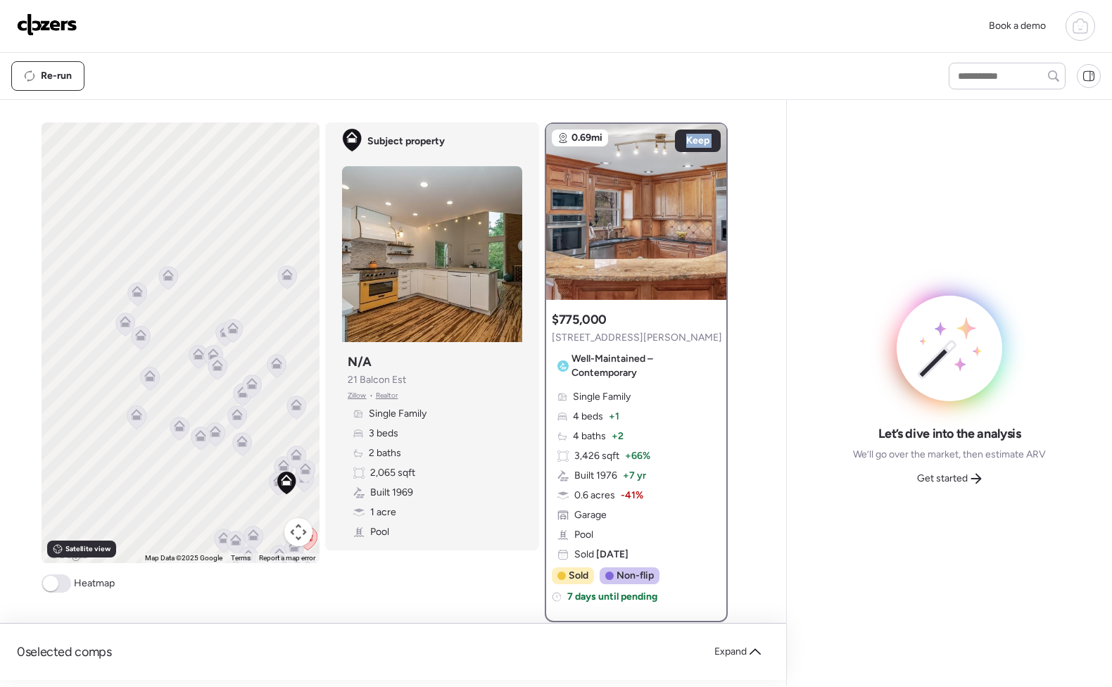
click at [132, 296] on icon at bounding box center [137, 291] width 11 height 11
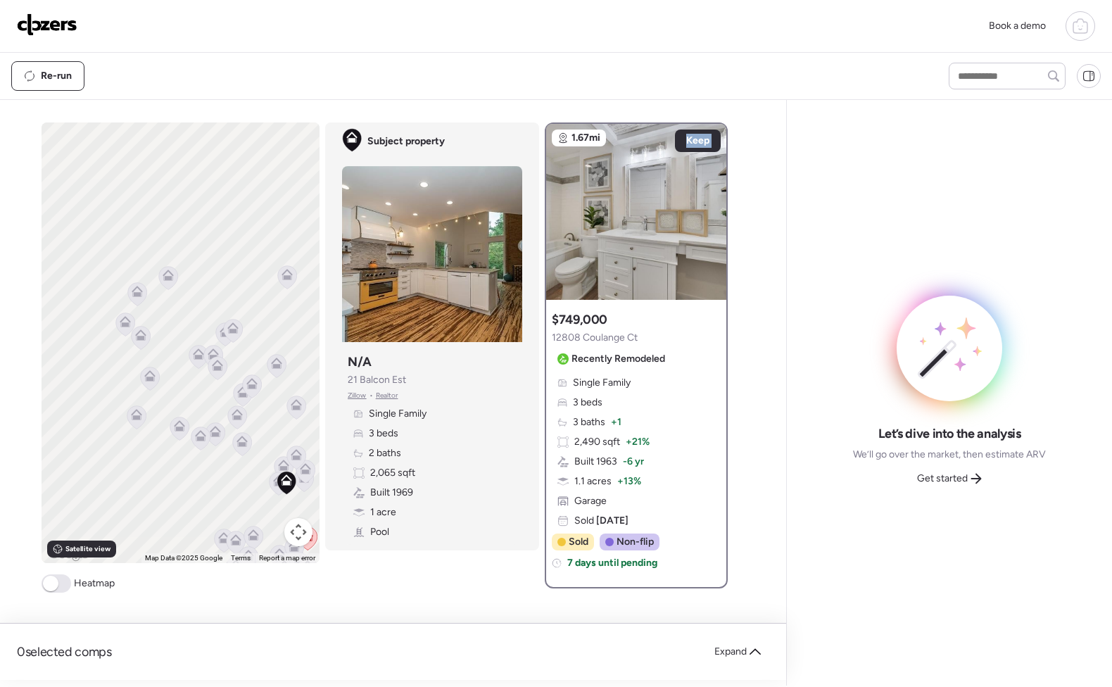
click at [165, 281] on icon at bounding box center [167, 278] width 19 height 23
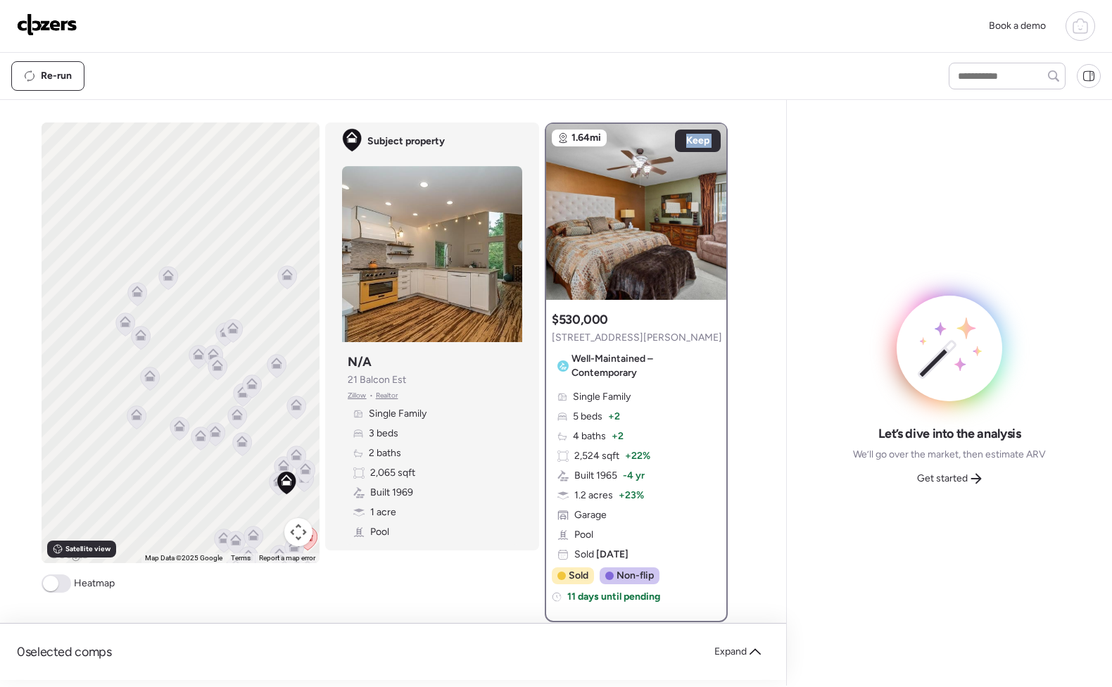
click at [120, 318] on icon at bounding box center [125, 321] width 11 height 11
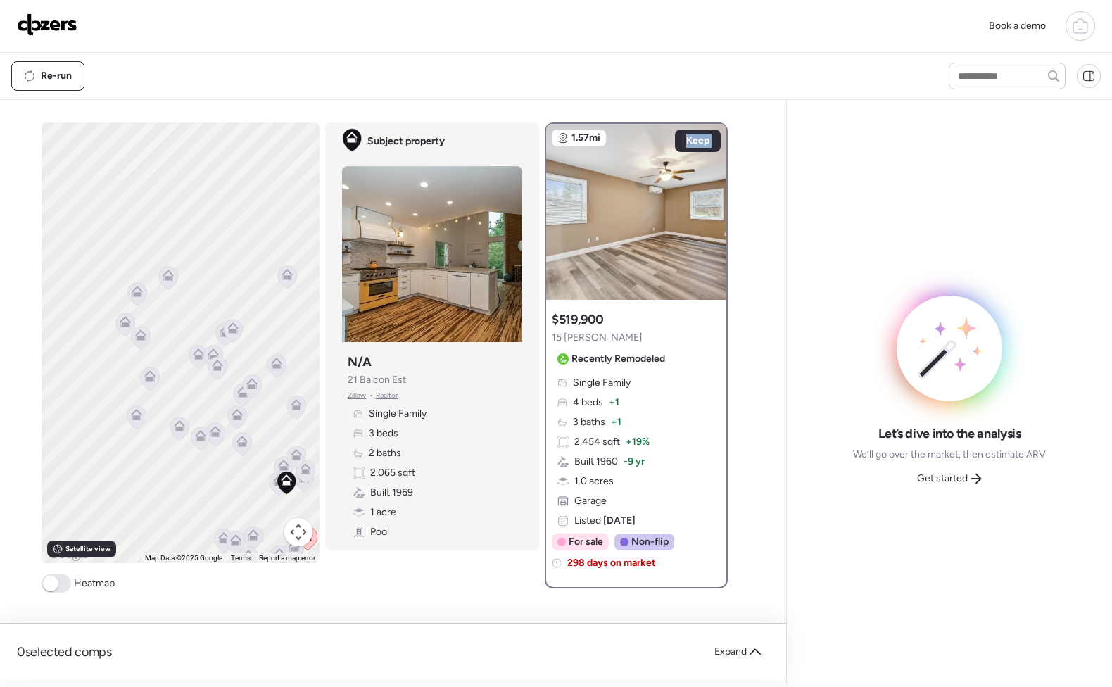
click at [139, 339] on icon at bounding box center [140, 338] width 9 height 4
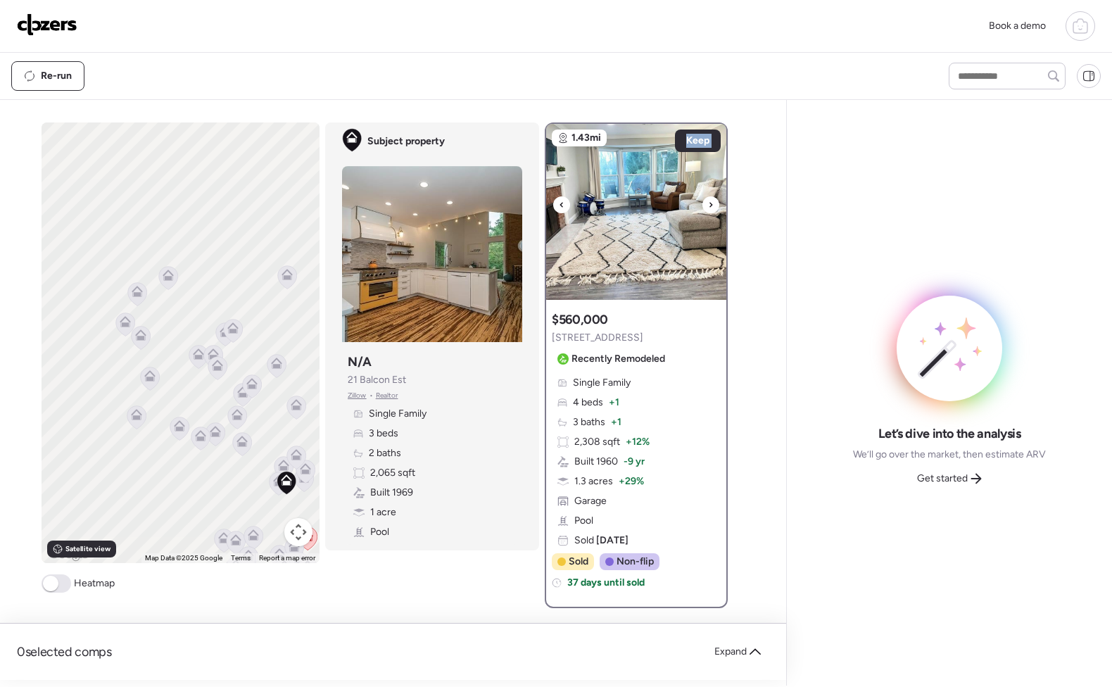
click at [631, 268] on img at bounding box center [636, 212] width 180 height 176
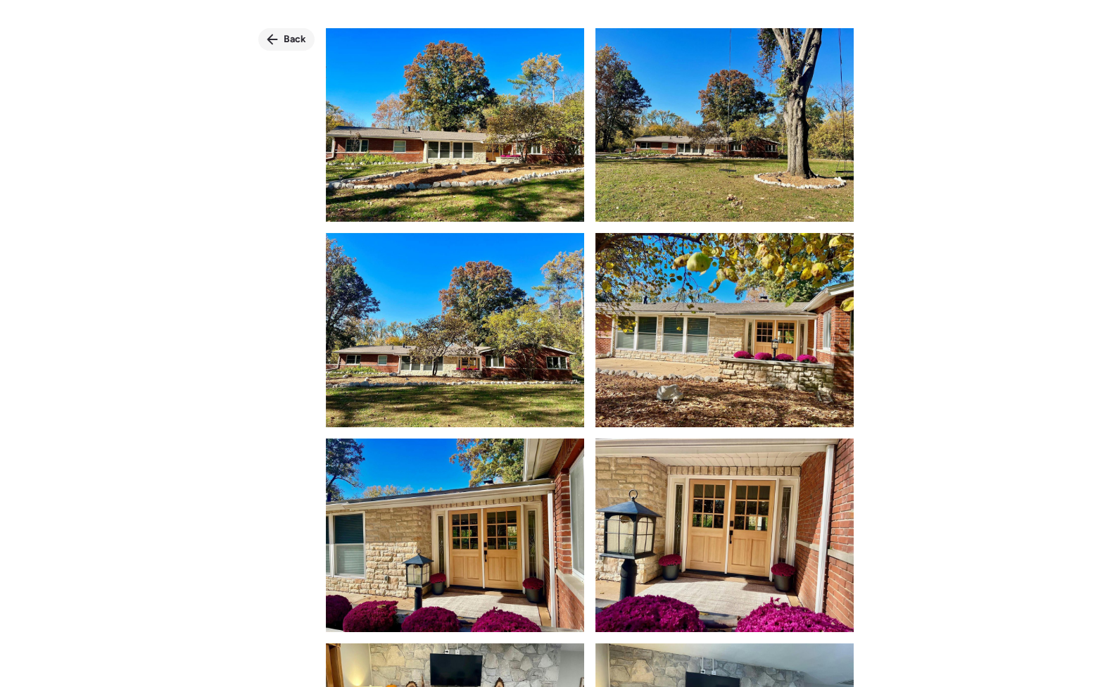
click at [315, 29] on div "Back" at bounding box center [286, 39] width 56 height 23
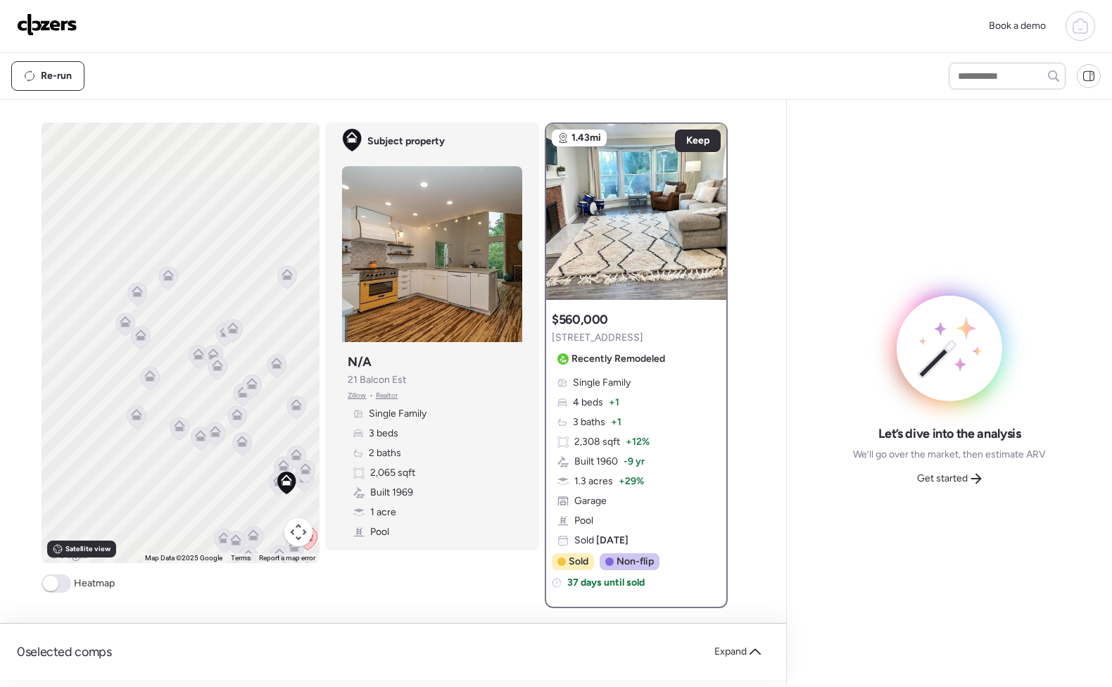
click at [150, 287] on div "To activate drag with keyboard, press Alt + Enter. Once in keyboard drag state,…" at bounding box center [181, 343] width 278 height 441
click at [272, 363] on icon at bounding box center [276, 363] width 11 height 11
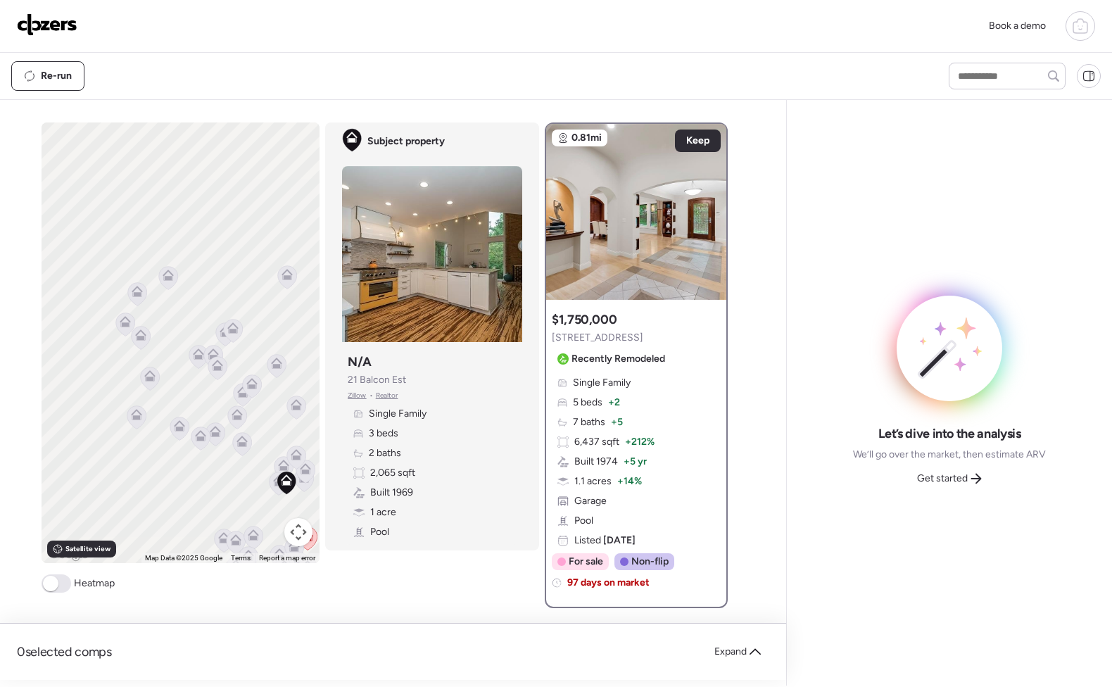
click at [251, 380] on icon at bounding box center [251, 383] width 11 height 11
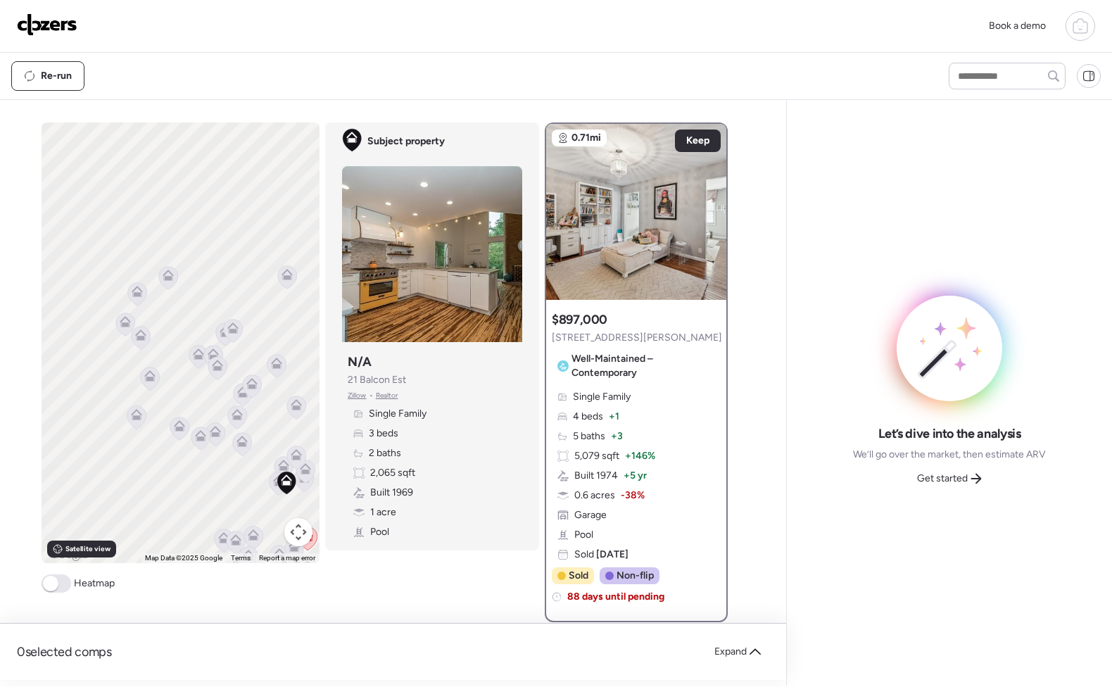
click at [237, 395] on icon at bounding box center [242, 392] width 11 height 11
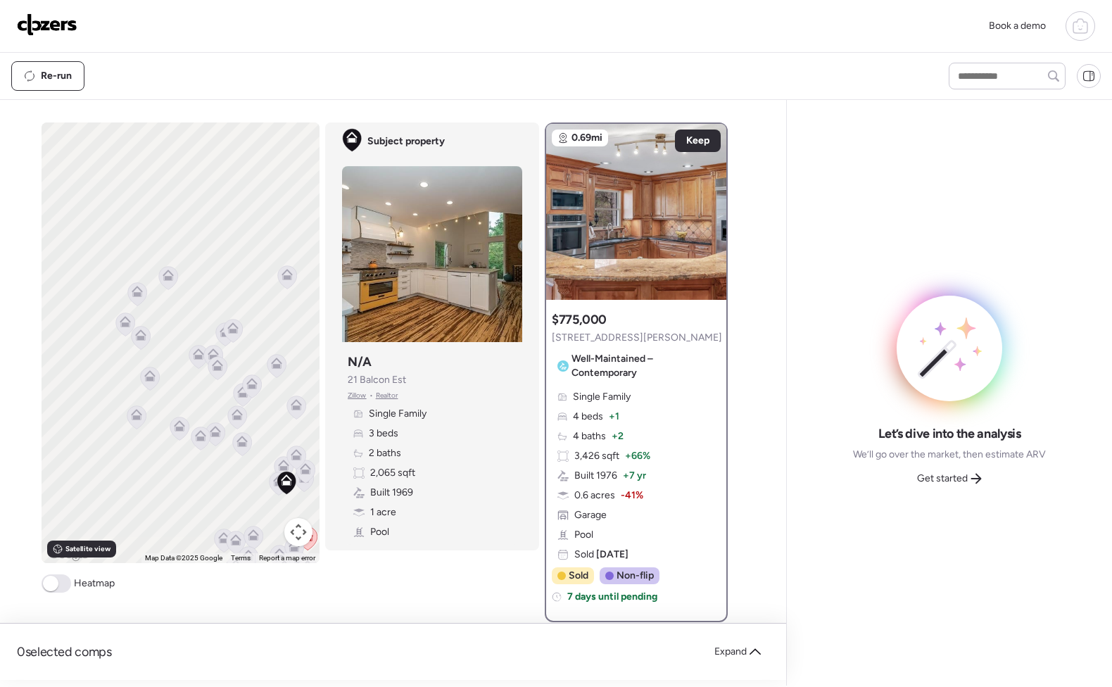
click at [233, 343] on div at bounding box center [320, 343] width 278 height 0
click at [231, 424] on icon at bounding box center [236, 417] width 19 height 23
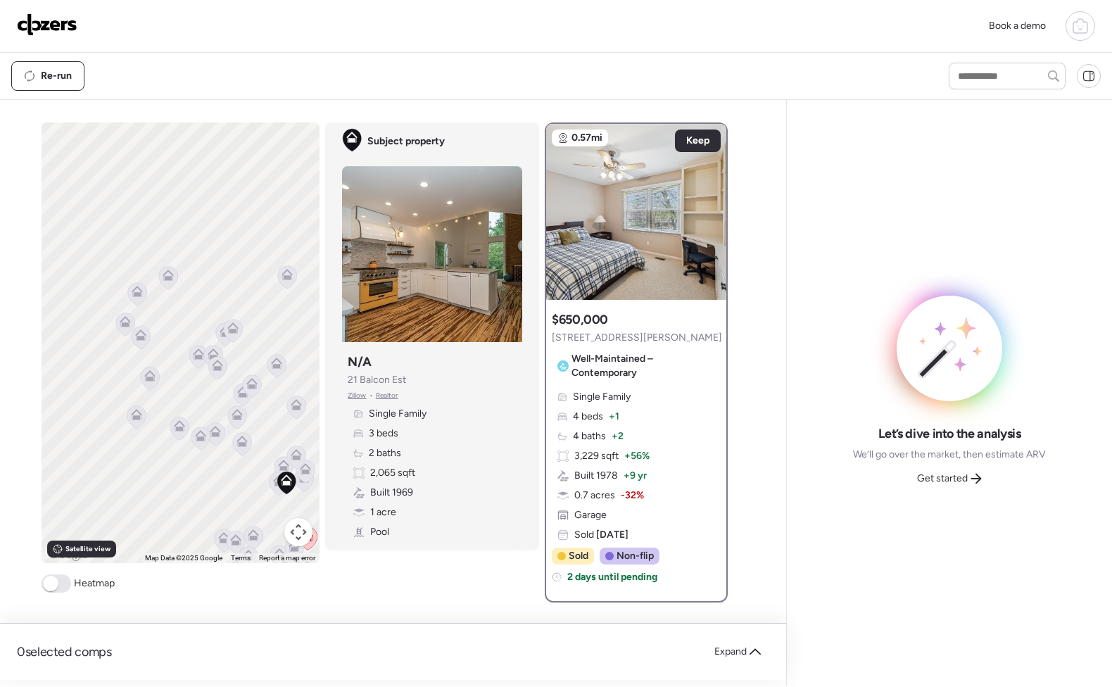
click at [237, 441] on icon at bounding box center [242, 441] width 11 height 11
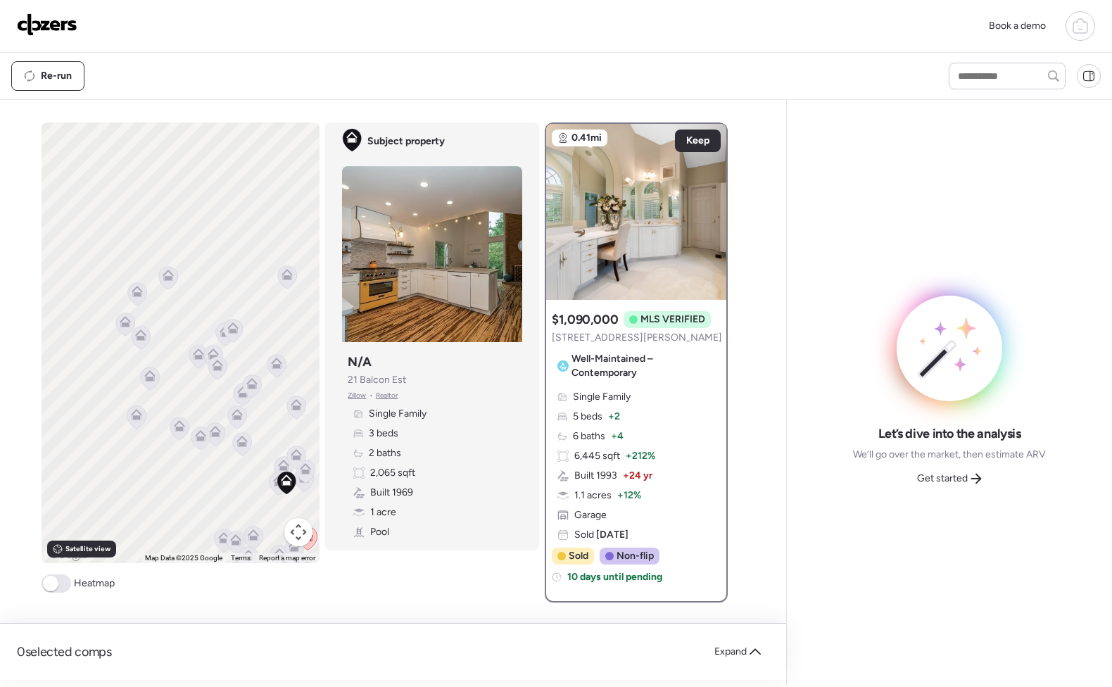
click at [302, 410] on div "To activate drag with keyboard, press Alt + Enter. Once in keyboard drag state,…" at bounding box center [181, 343] width 278 height 441
click at [291, 410] on icon at bounding box center [295, 408] width 9 height 4
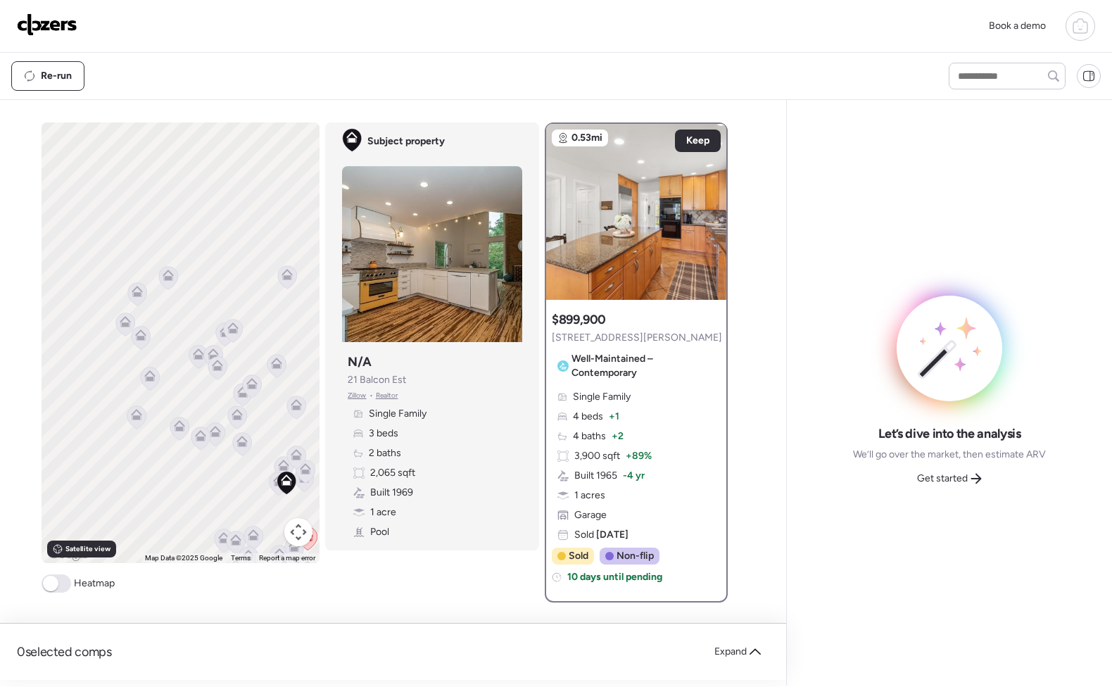
click at [44, 25] on img at bounding box center [47, 24] width 61 height 23
